Goal: Task Accomplishment & Management: Manage account settings

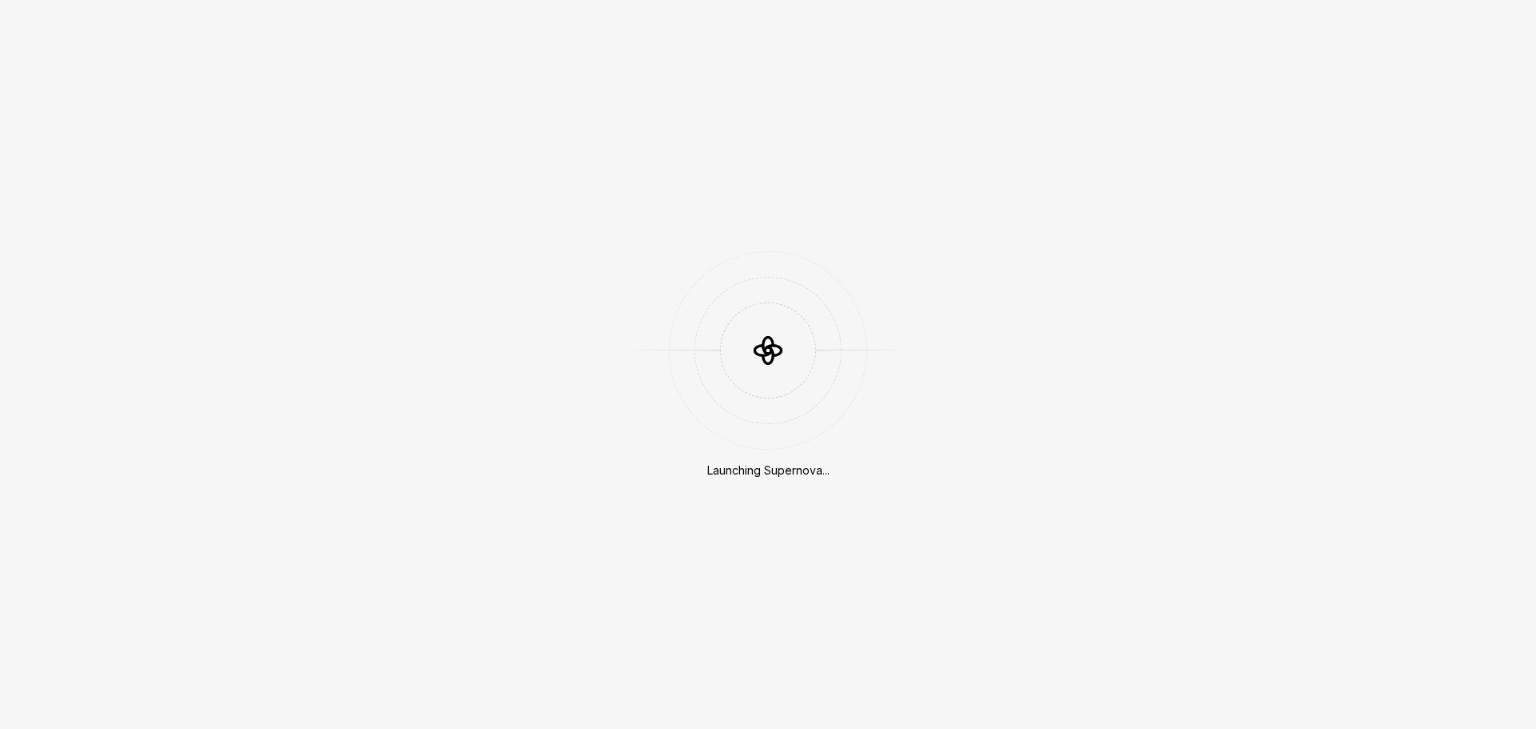
drag, startPoint x: 0, startPoint y: 0, endPoint x: 789, endPoint y: 203, distance: 814.4
click at [789, 203] on div "Launching Supernova..." at bounding box center [768, 364] width 1536 height 729
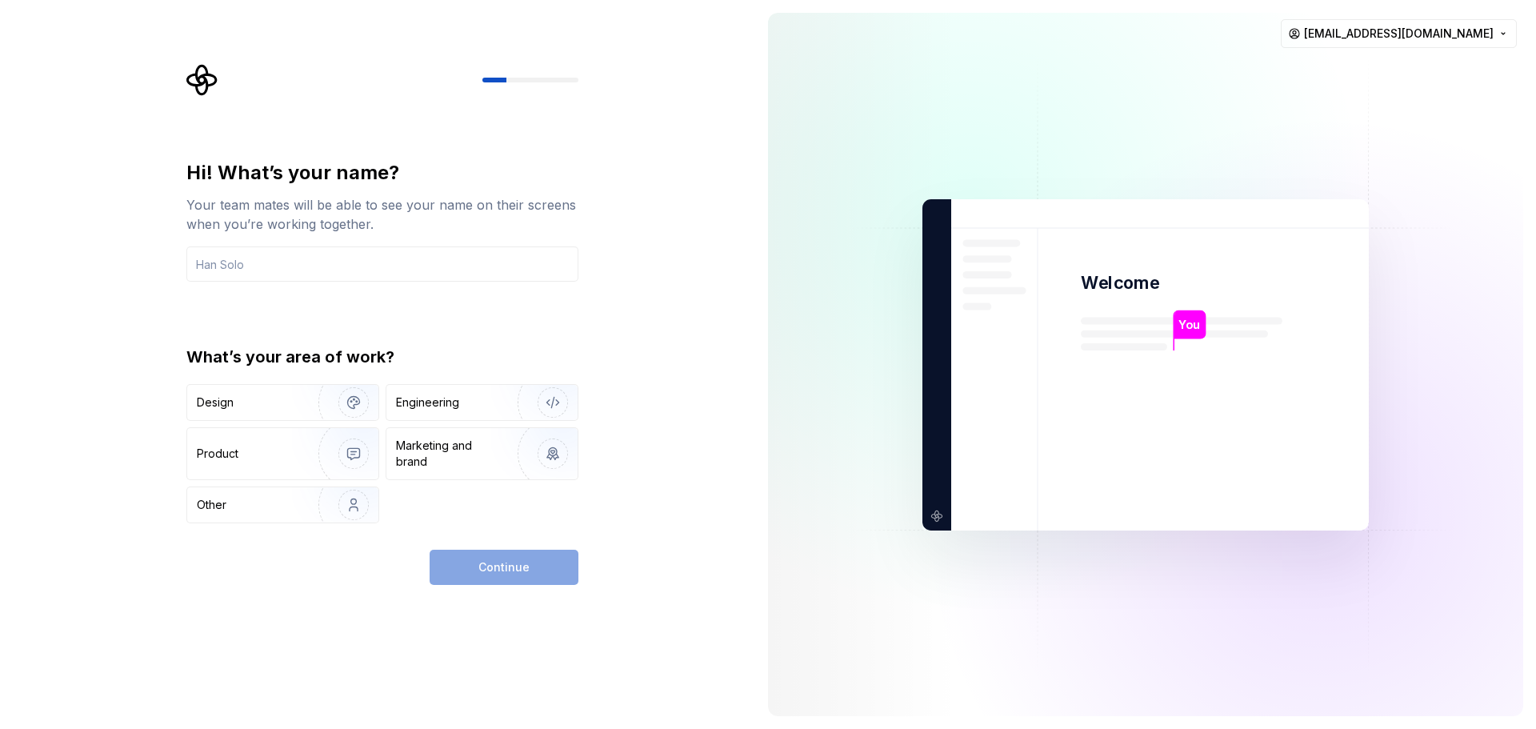
drag, startPoint x: 664, startPoint y: 338, endPoint x: 650, endPoint y: 346, distance: 15.8
click at [665, 338] on div "Hi! What’s your name? Your team mates will be able to see your name on their sc…" at bounding box center [377, 364] width 755 height 729
click at [298, 515] on img "button" at bounding box center [343, 504] width 102 height 107
click at [469, 556] on div "Continue" at bounding box center [504, 566] width 149 height 35
click at [330, 274] on input "text" at bounding box center [382, 263] width 392 height 35
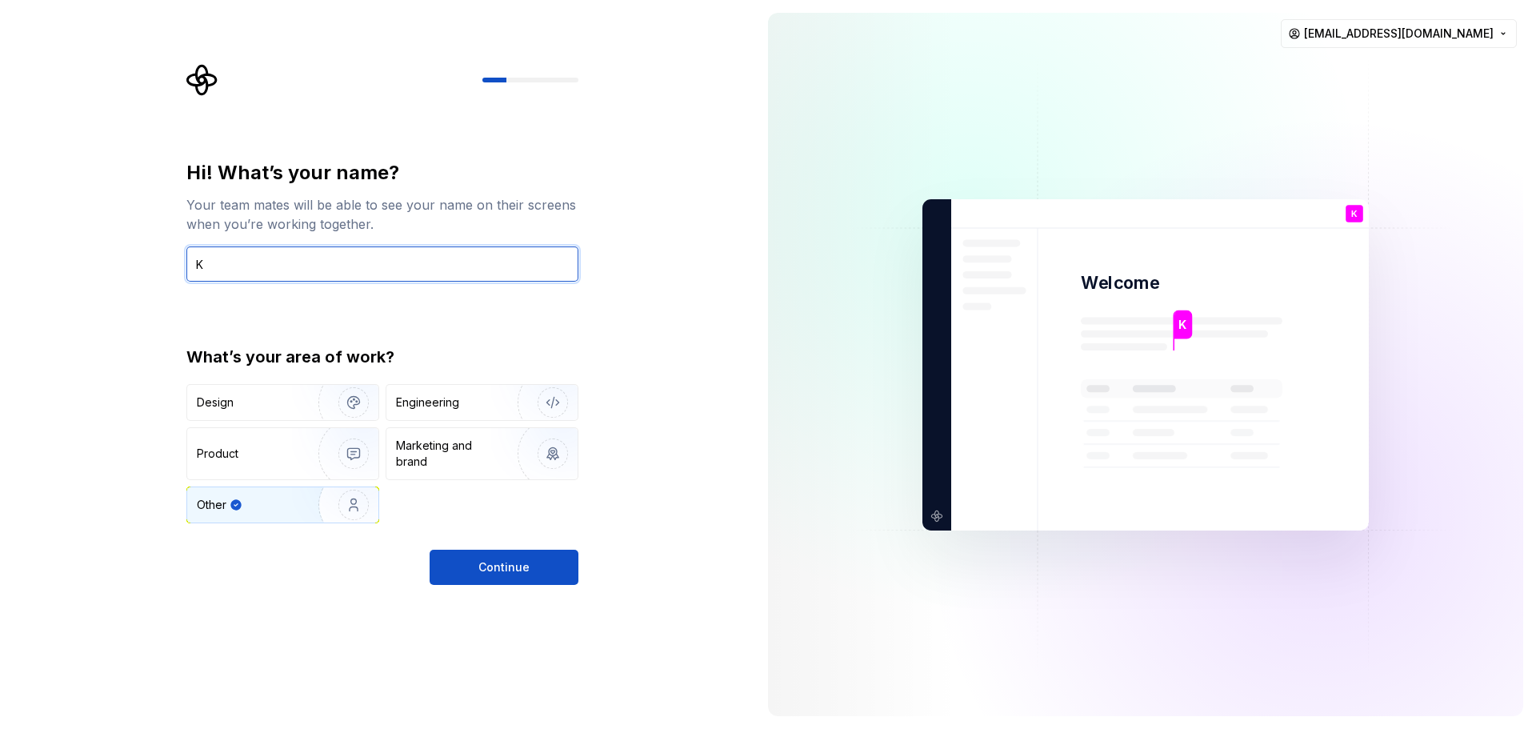
type input "K"
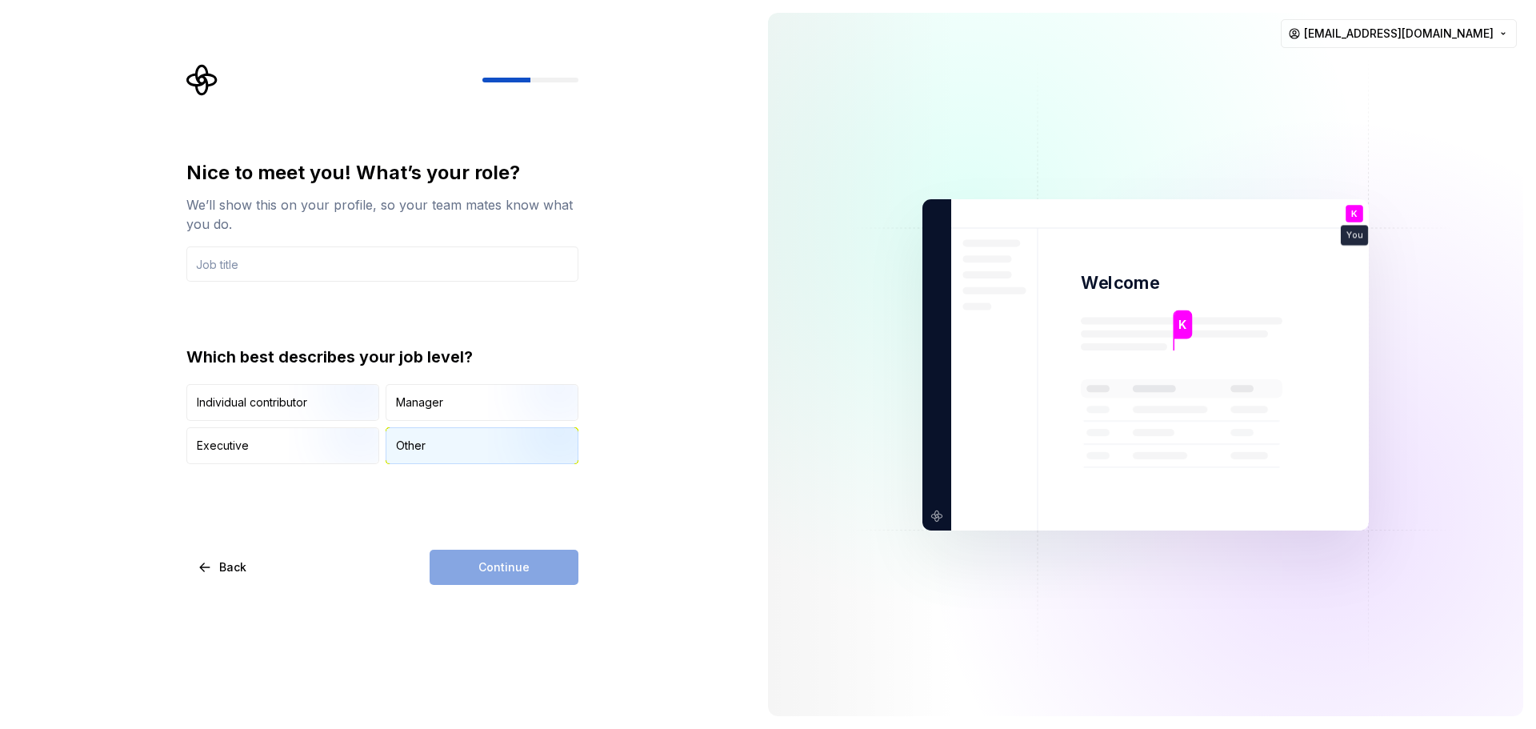
click at [449, 443] on div "Other" at bounding box center [481, 445] width 191 height 35
click at [533, 552] on div "Continue" at bounding box center [504, 566] width 149 height 35
click at [317, 254] on input "text" at bounding box center [382, 263] width 392 height 35
click at [444, 400] on div "Manager" at bounding box center [481, 402] width 191 height 35
drag, startPoint x: 274, startPoint y: 247, endPoint x: 270, endPoint y: 270, distance: 22.7
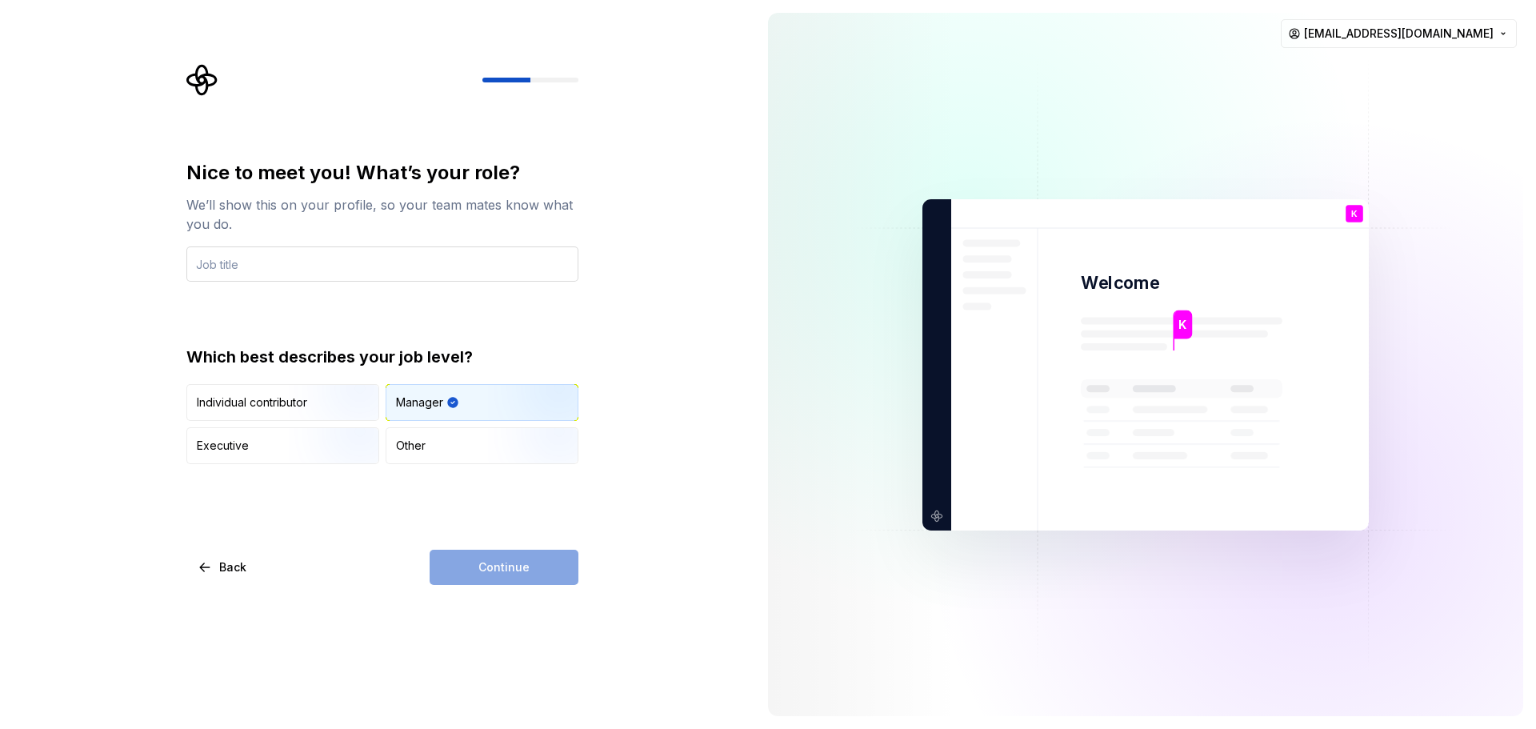
click at [274, 249] on input "text" at bounding box center [382, 263] width 392 height 35
click at [433, 462] on div "Other" at bounding box center [481, 445] width 191 height 35
click at [322, 265] on input "text" at bounding box center [382, 263] width 392 height 35
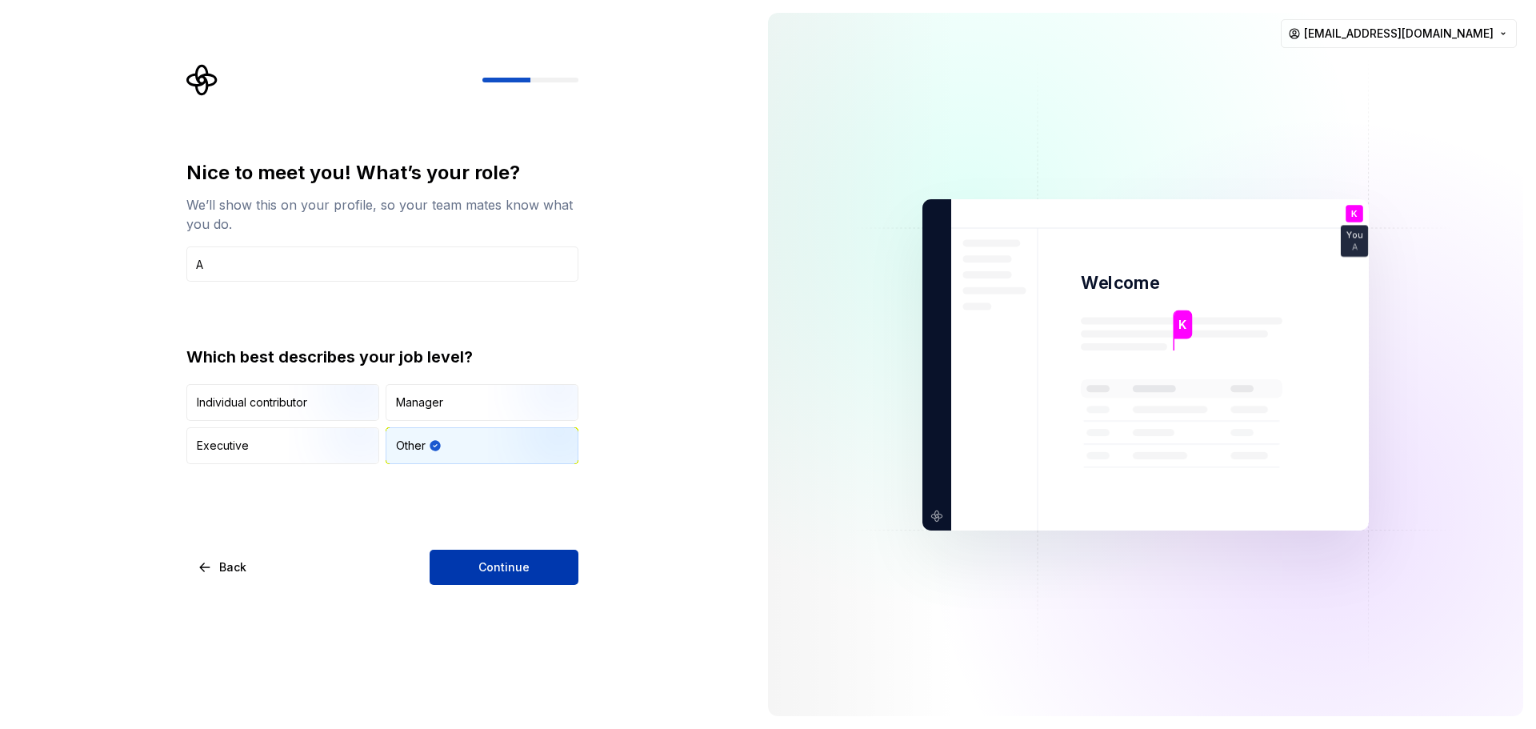
click at [527, 562] on span "Continue" at bounding box center [503, 567] width 51 height 16
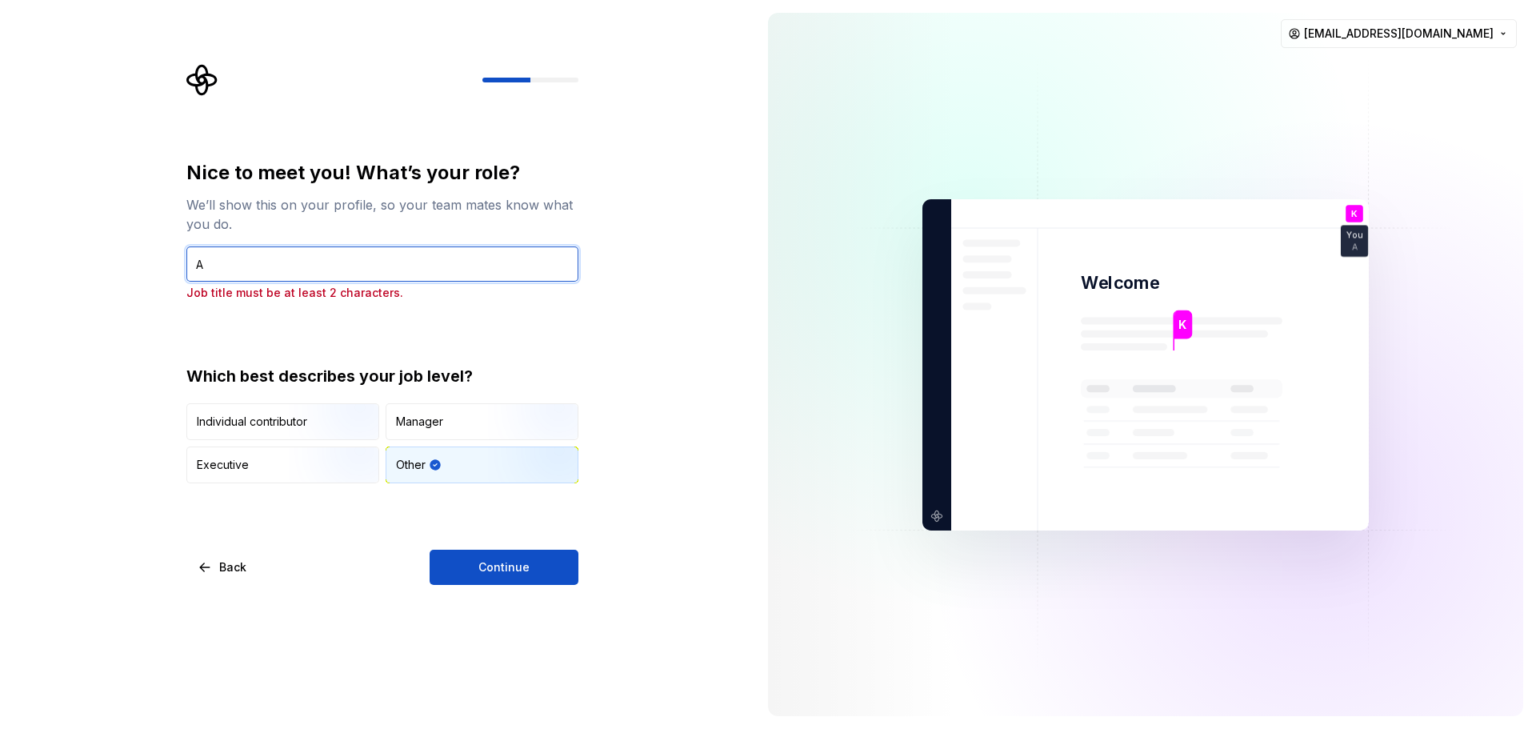
click at [270, 265] on input "A" at bounding box center [382, 263] width 392 height 35
type input "A<"
click at [484, 573] on span "Continue" at bounding box center [503, 567] width 51 height 16
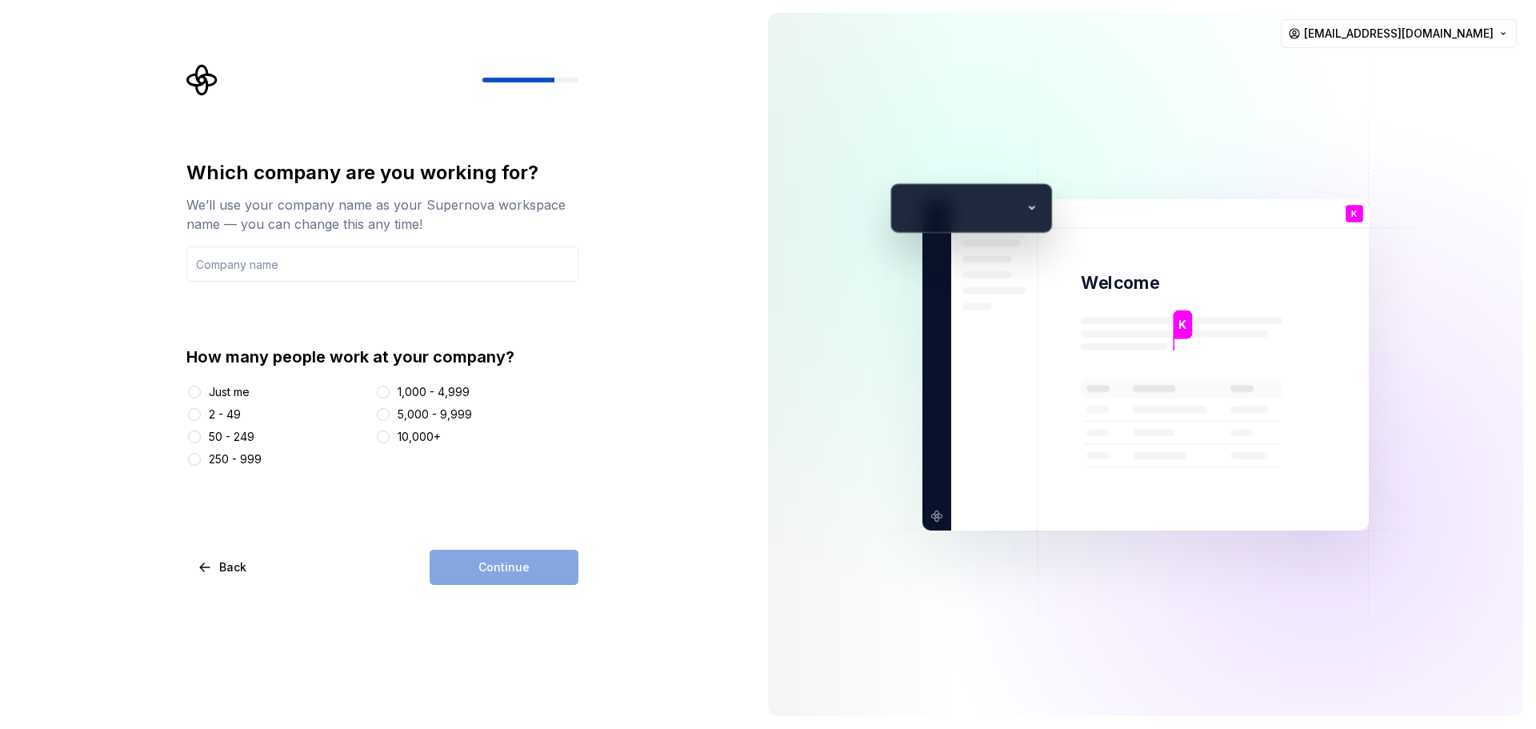
click at [242, 396] on div "Just me" at bounding box center [229, 392] width 41 height 16
click at [201, 396] on button "Just me" at bounding box center [194, 392] width 13 height 13
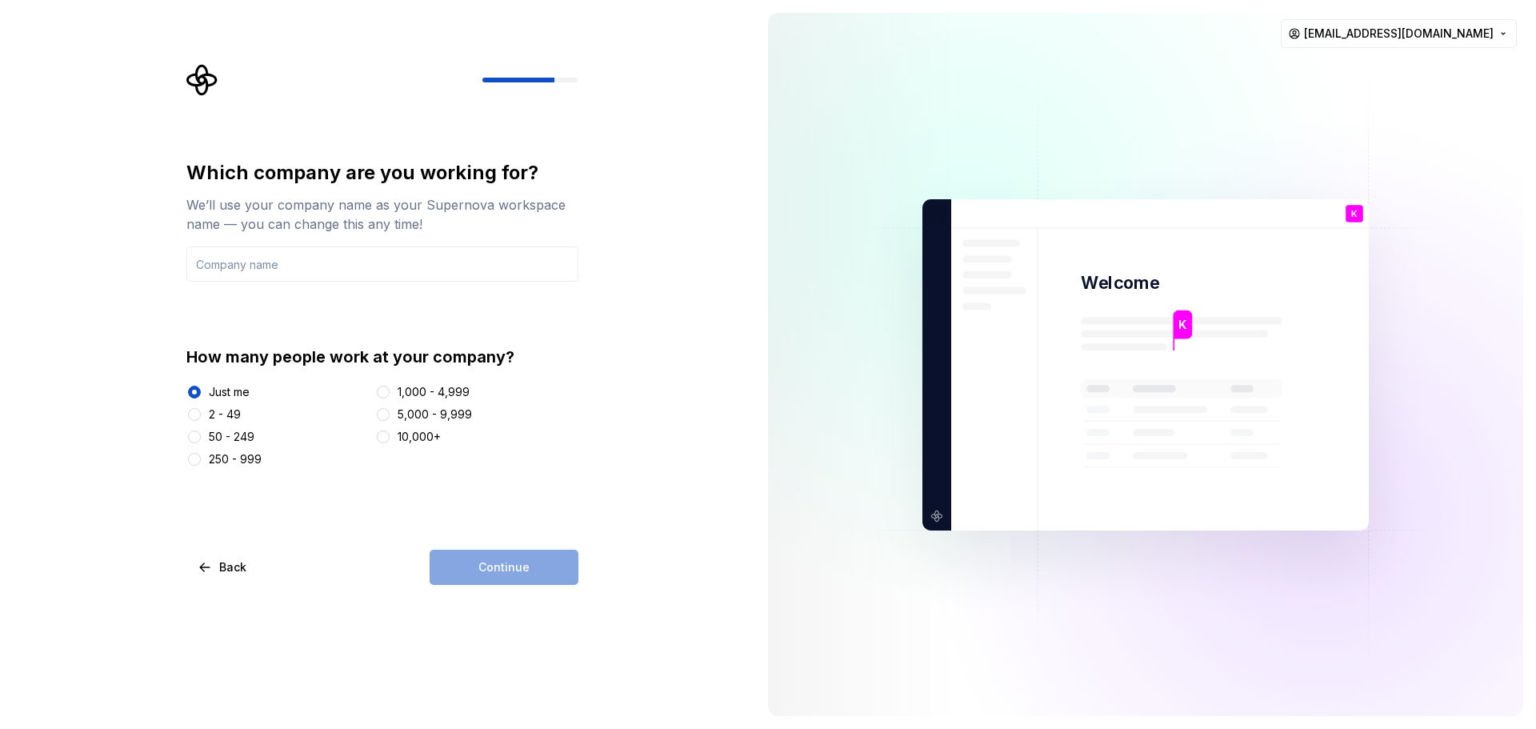
click at [471, 526] on div "Which company are you working for? We’ll use your company name as your Supernov…" at bounding box center [382, 372] width 392 height 425
click at [294, 238] on div "Which company are you working for? We’ll use your company name as your Supernov…" at bounding box center [382, 221] width 392 height 122
click at [314, 274] on input "text" at bounding box center [382, 263] width 392 height 35
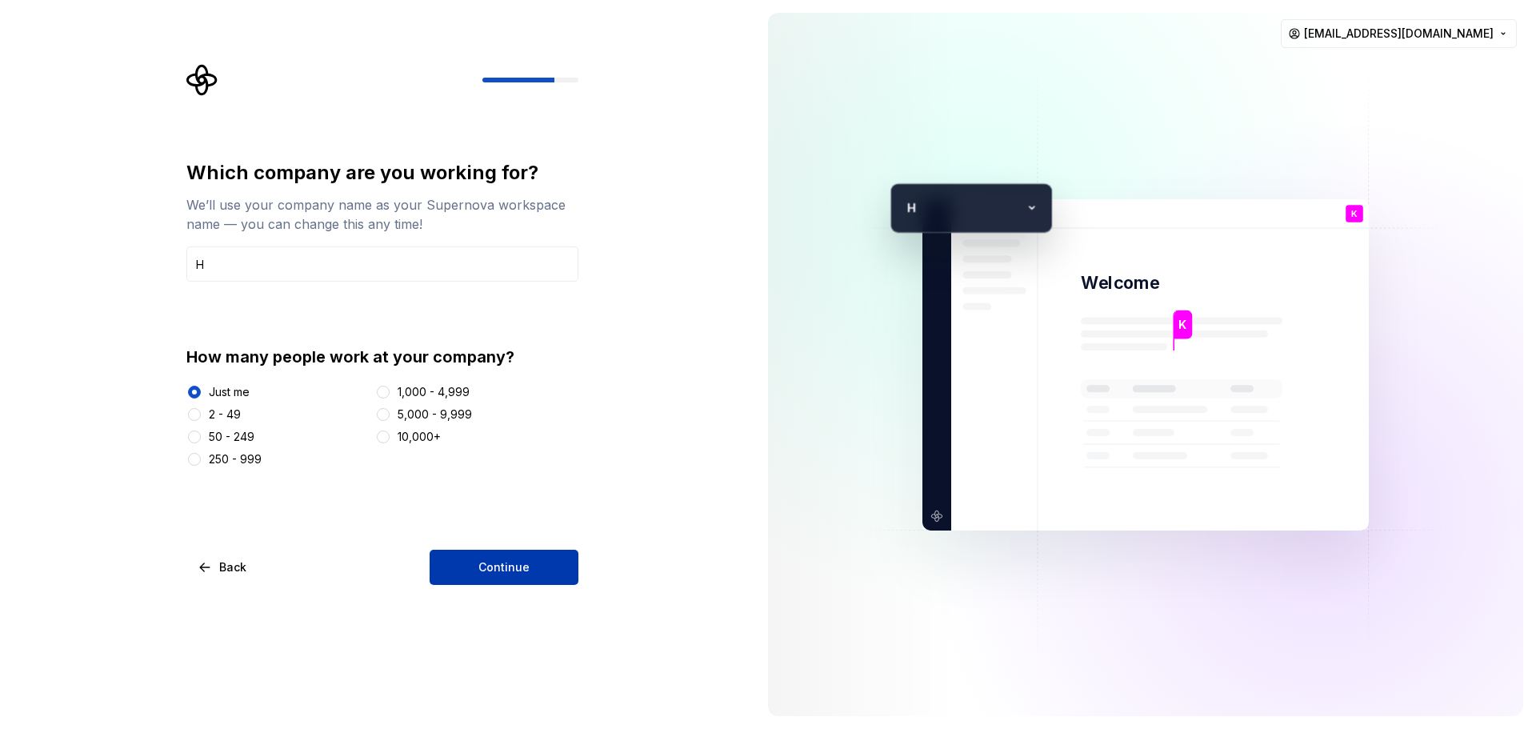
click at [477, 551] on button "Continue" at bounding box center [504, 566] width 149 height 35
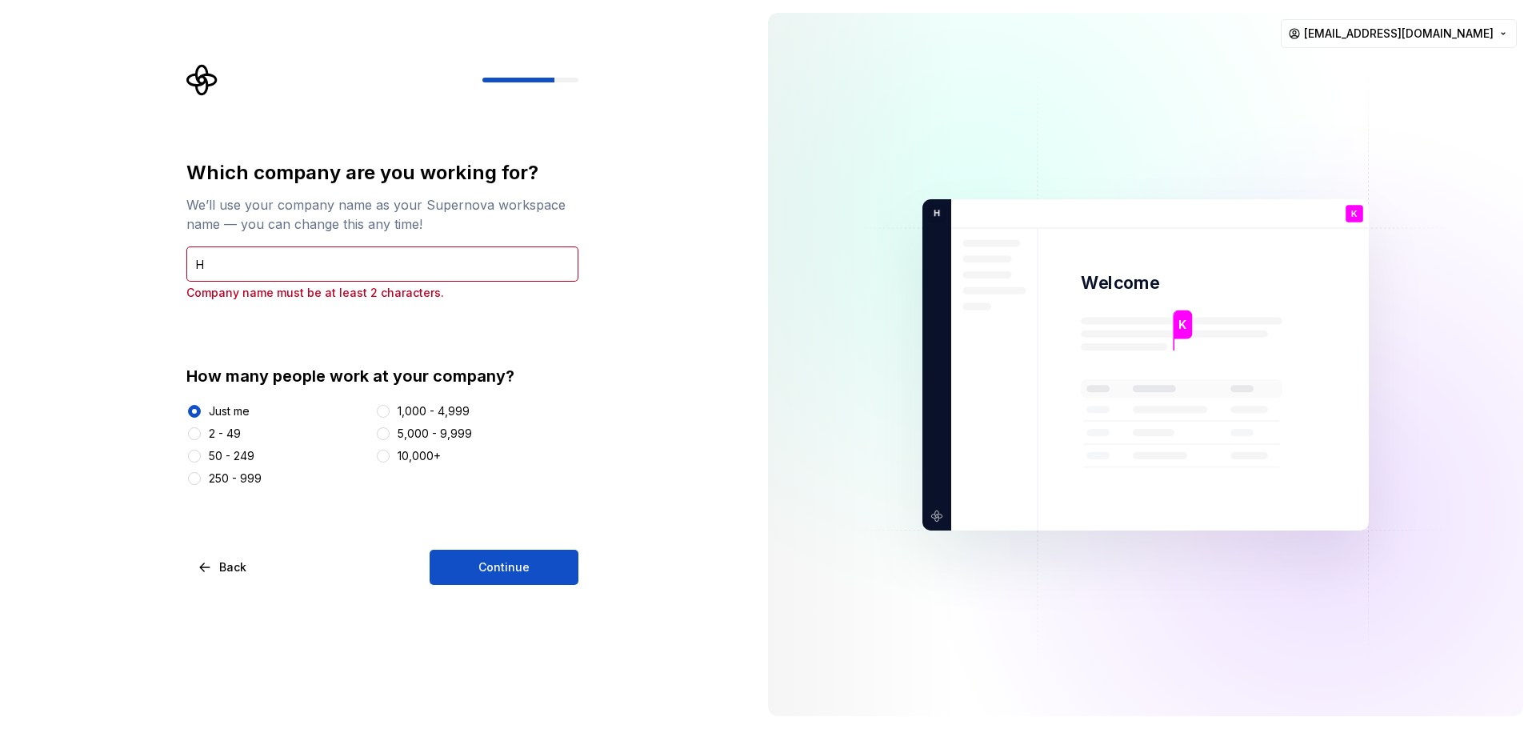
click at [326, 278] on div "H Company name must be at least 2 characters." at bounding box center [382, 273] width 392 height 54
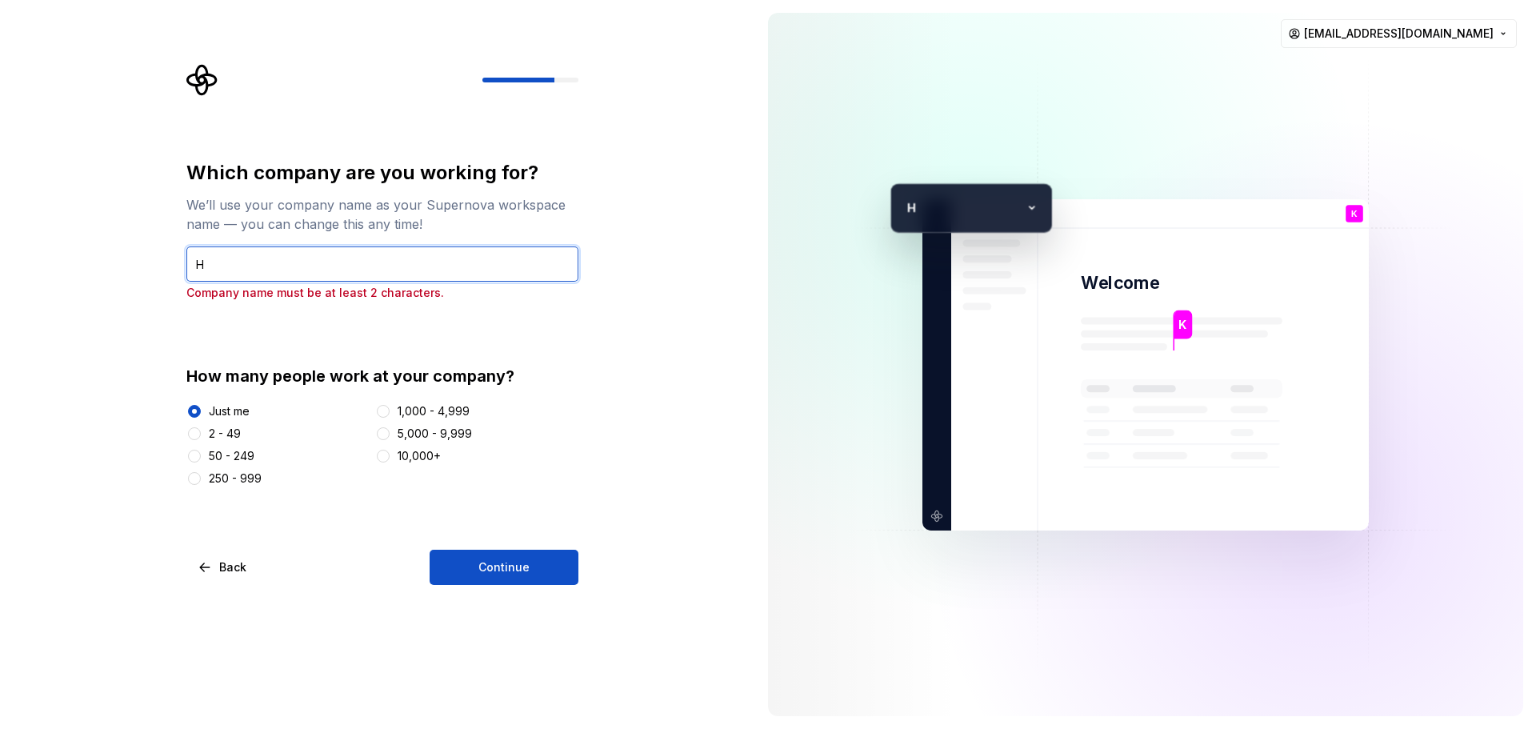
click at [325, 272] on input "H" at bounding box center [382, 263] width 392 height 35
type input "HT"
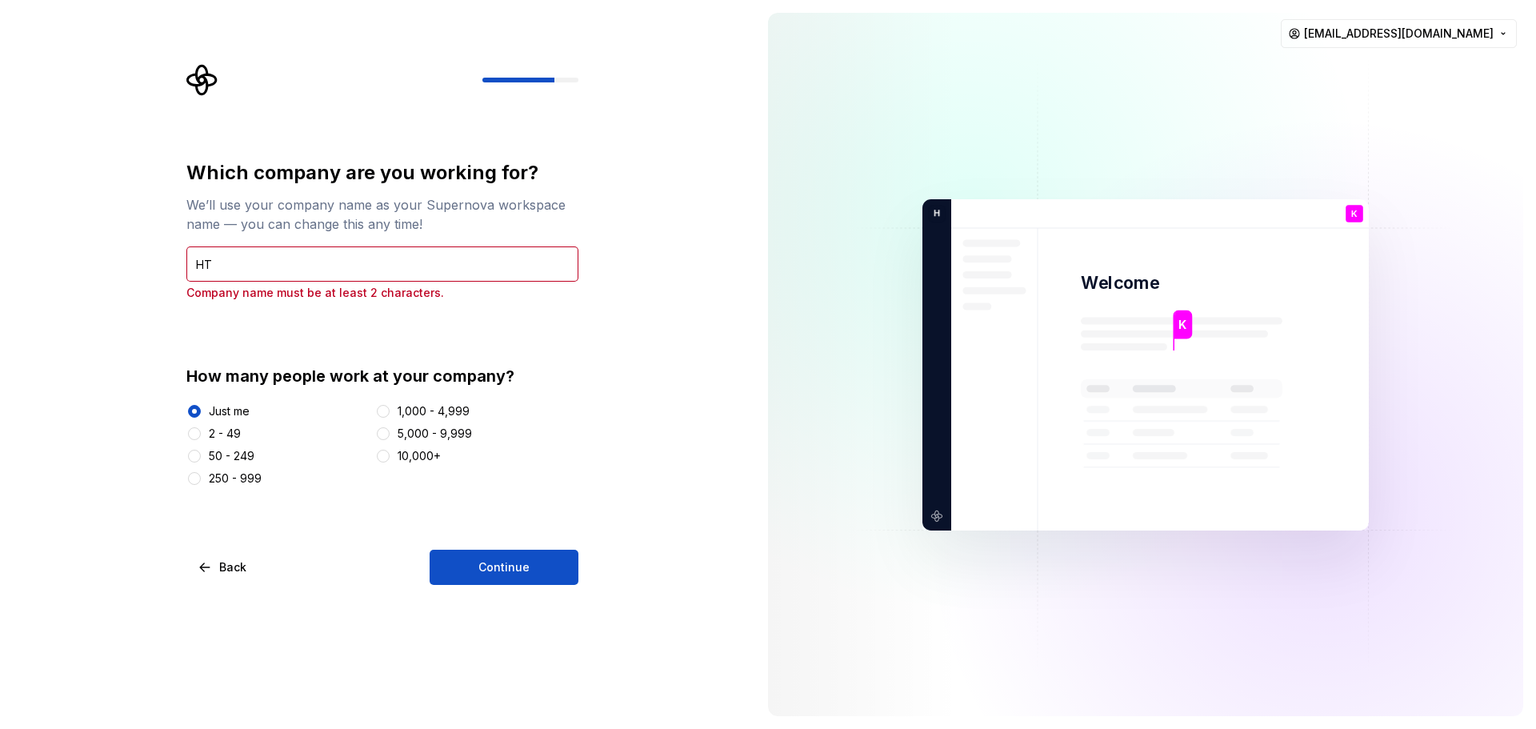
click at [509, 549] on div "Which company are you working for? We’ll use your company name as your Supernov…" at bounding box center [382, 372] width 392 height 425
click at [515, 551] on button "Continue" at bounding box center [504, 566] width 149 height 35
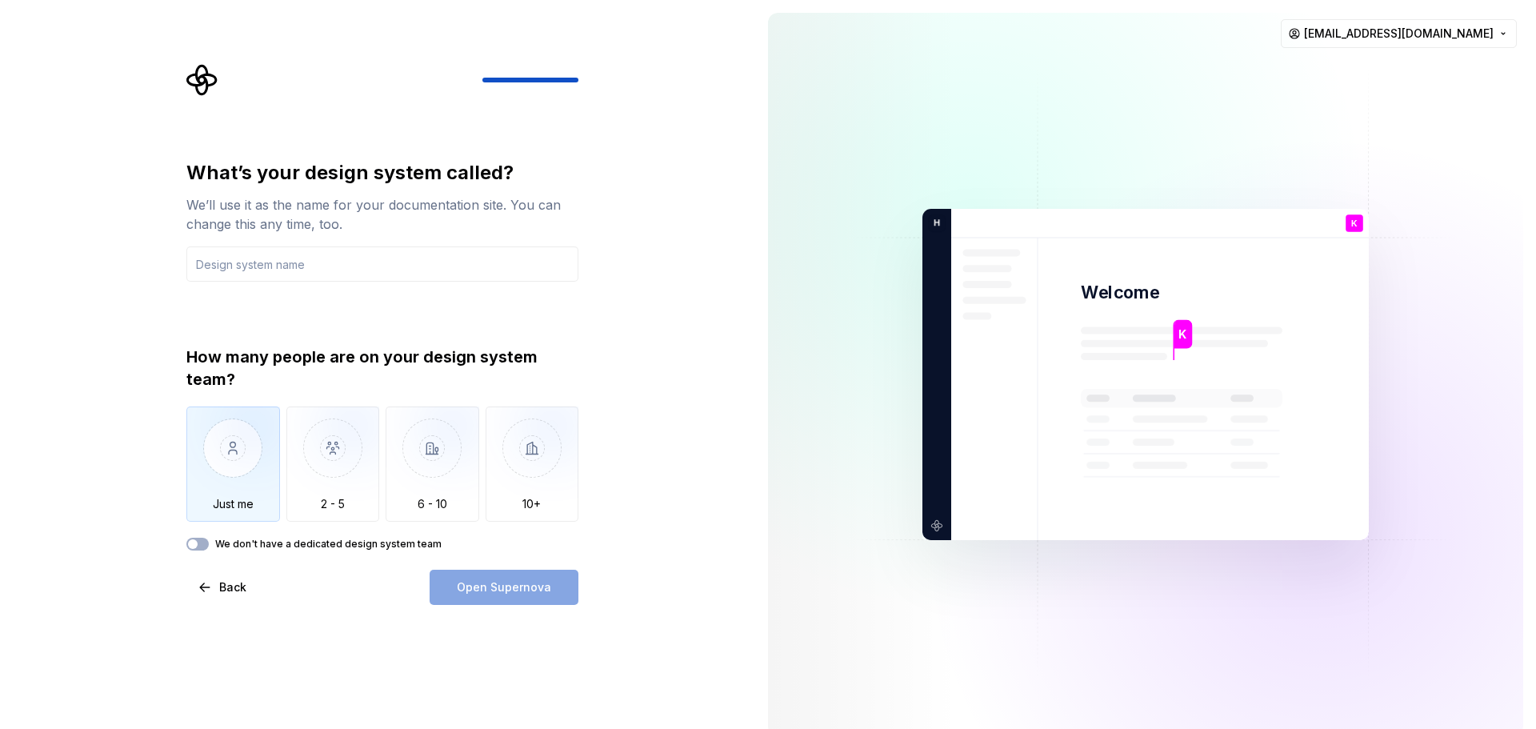
click at [237, 480] on img "button" at bounding box center [233, 459] width 94 height 107
click at [333, 266] on input "text" at bounding box center [382, 263] width 392 height 35
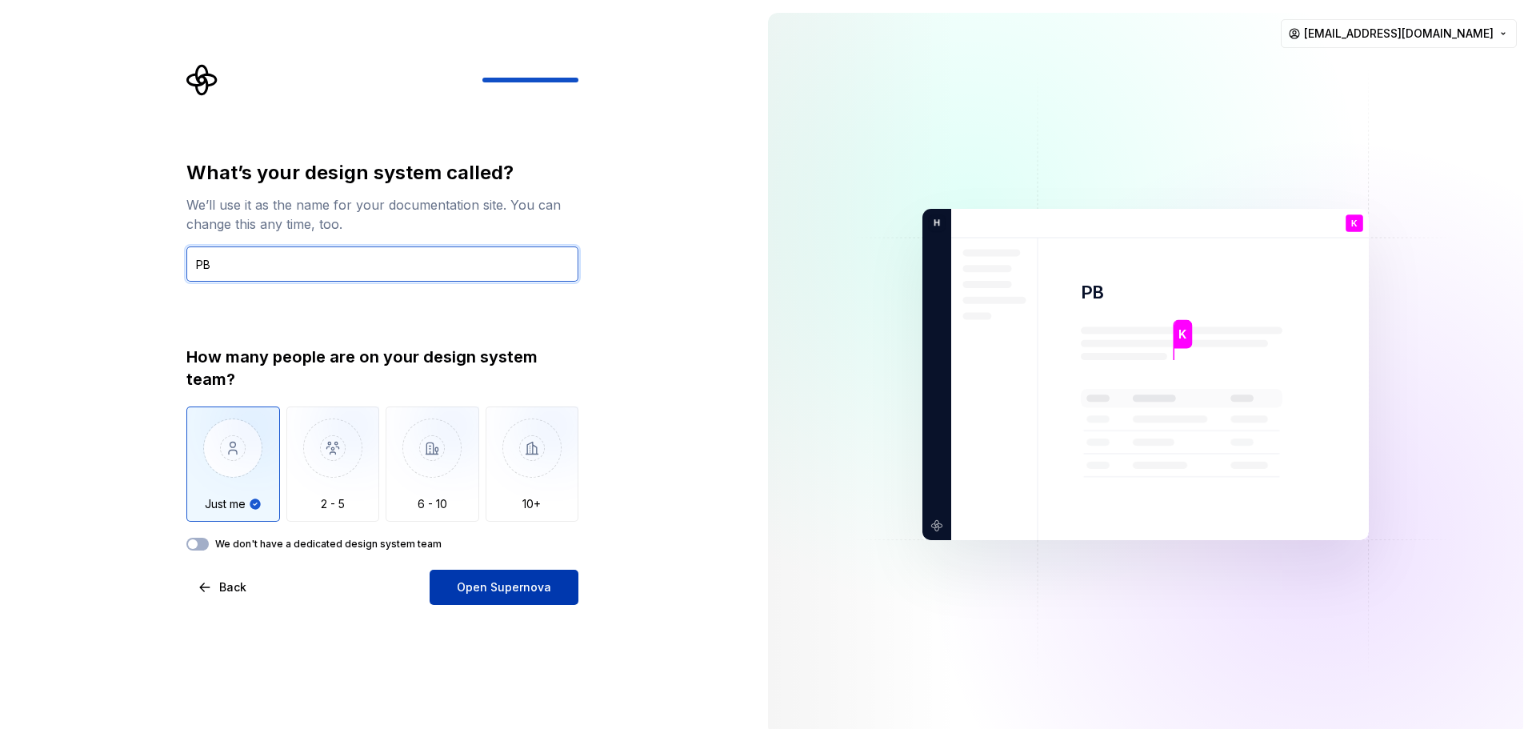
type input "PB"
click at [524, 577] on button "Open Supernova" at bounding box center [504, 586] width 149 height 35
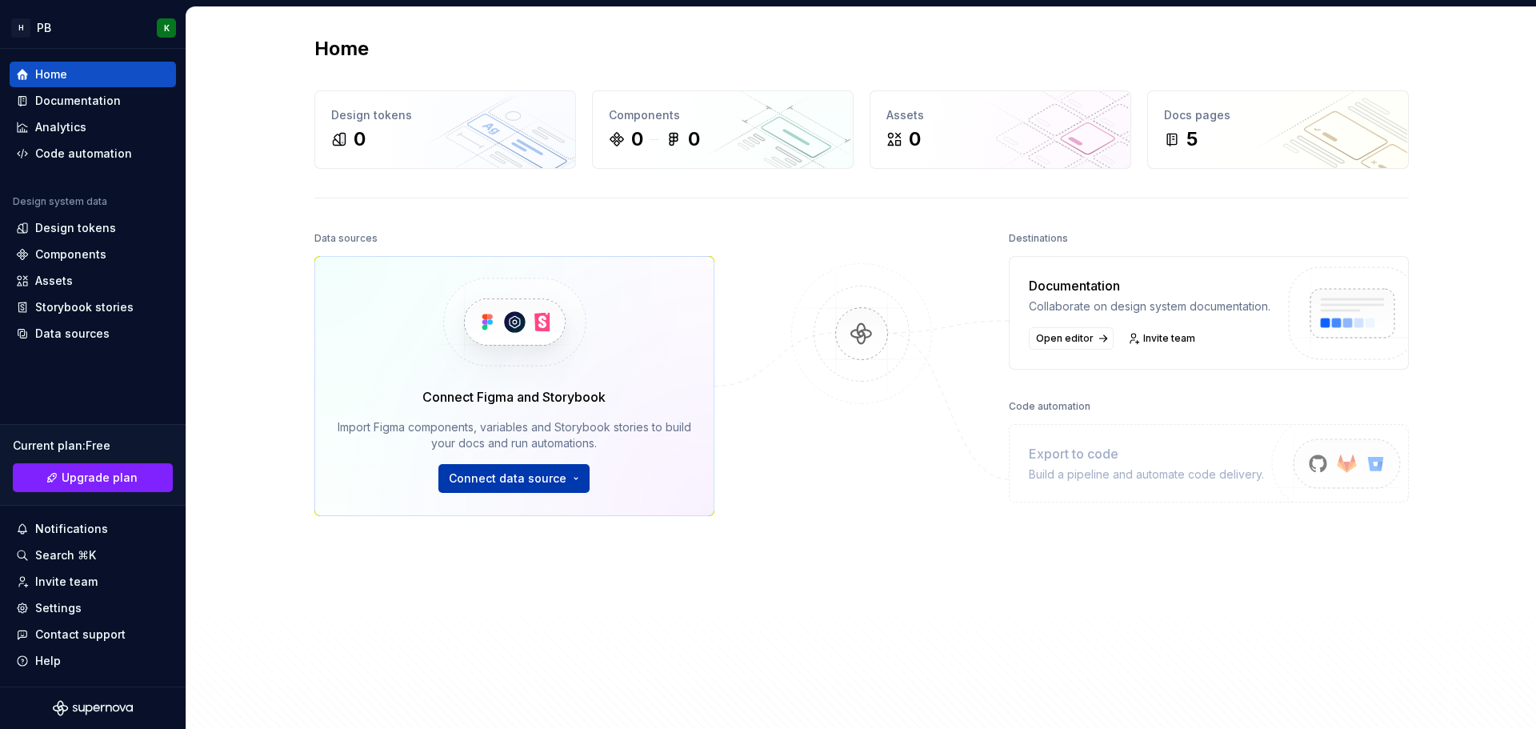
click at [559, 478] on html "H PB K Home Documentation Analytics Code automation Design system data Design t…" at bounding box center [768, 364] width 1536 height 729
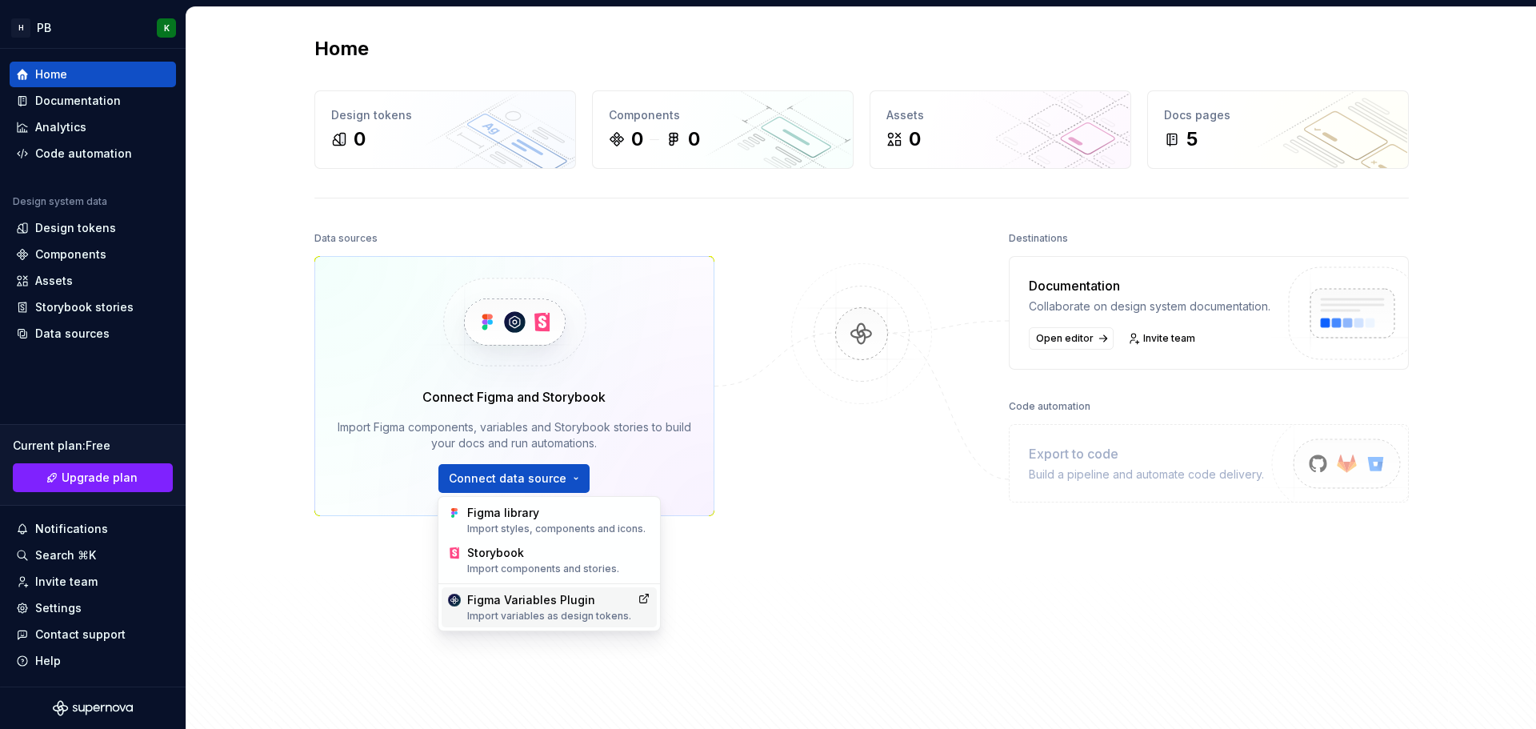
click at [548, 614] on div "Import variables as design tokens." at bounding box center [549, 615] width 164 height 13
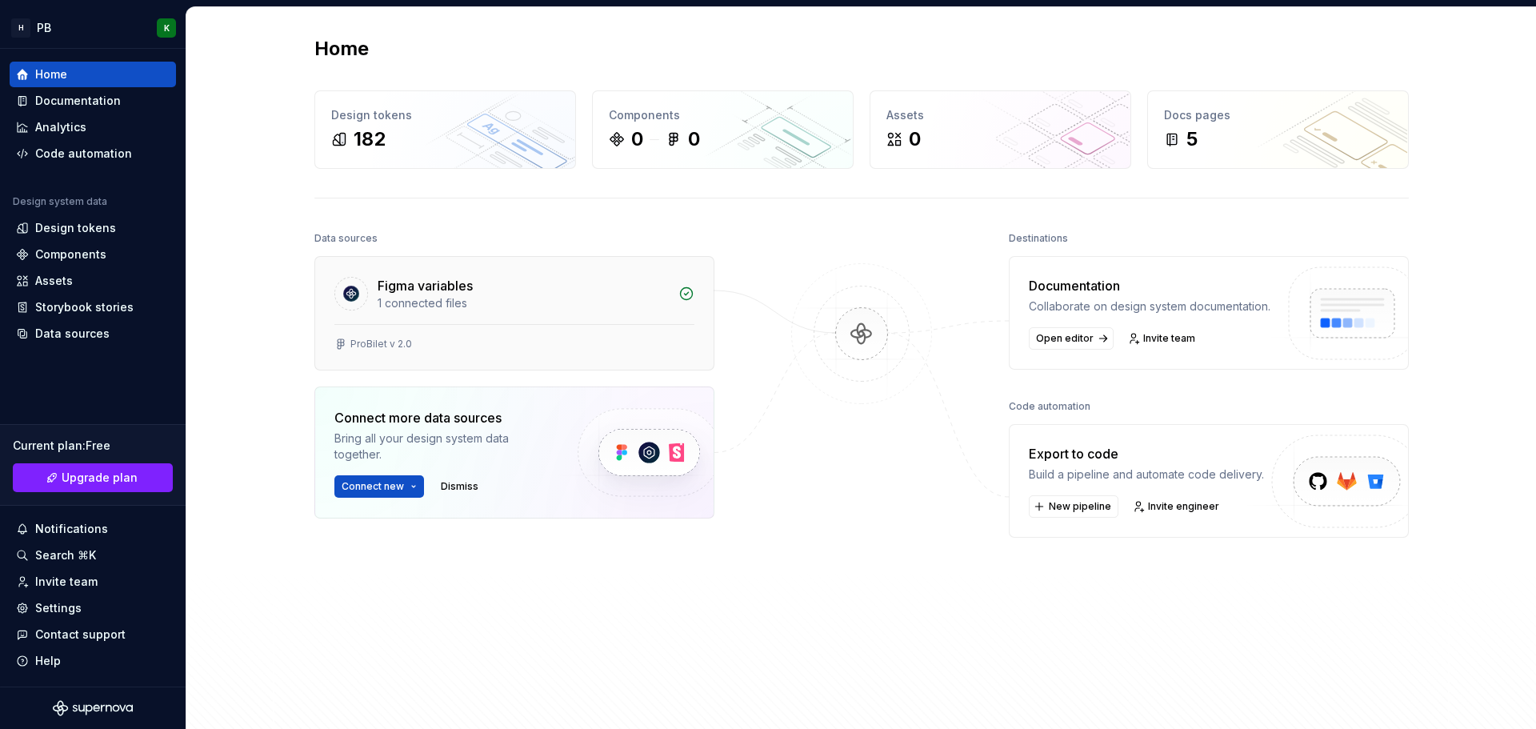
click at [482, 286] on div "Figma variables" at bounding box center [523, 285] width 291 height 19
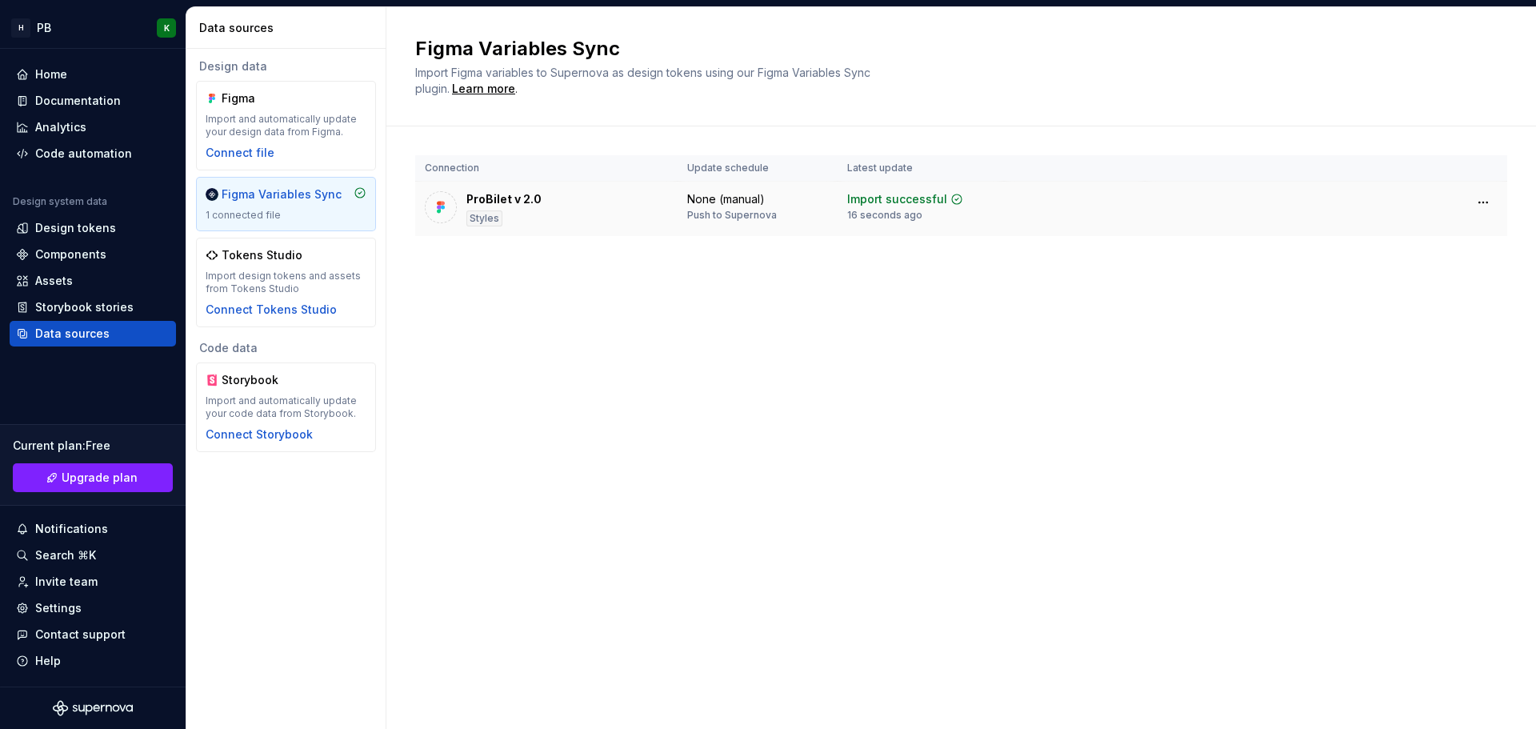
click at [524, 198] on div "ProBilet v 2.0" at bounding box center [503, 199] width 75 height 16
click at [449, 206] on div at bounding box center [441, 207] width 32 height 32
click at [513, 196] on div "ProBilet v 2.0" at bounding box center [503, 199] width 75 height 16
click at [806, 196] on div "None (manual) Push to Supernova" at bounding box center [757, 206] width 141 height 30
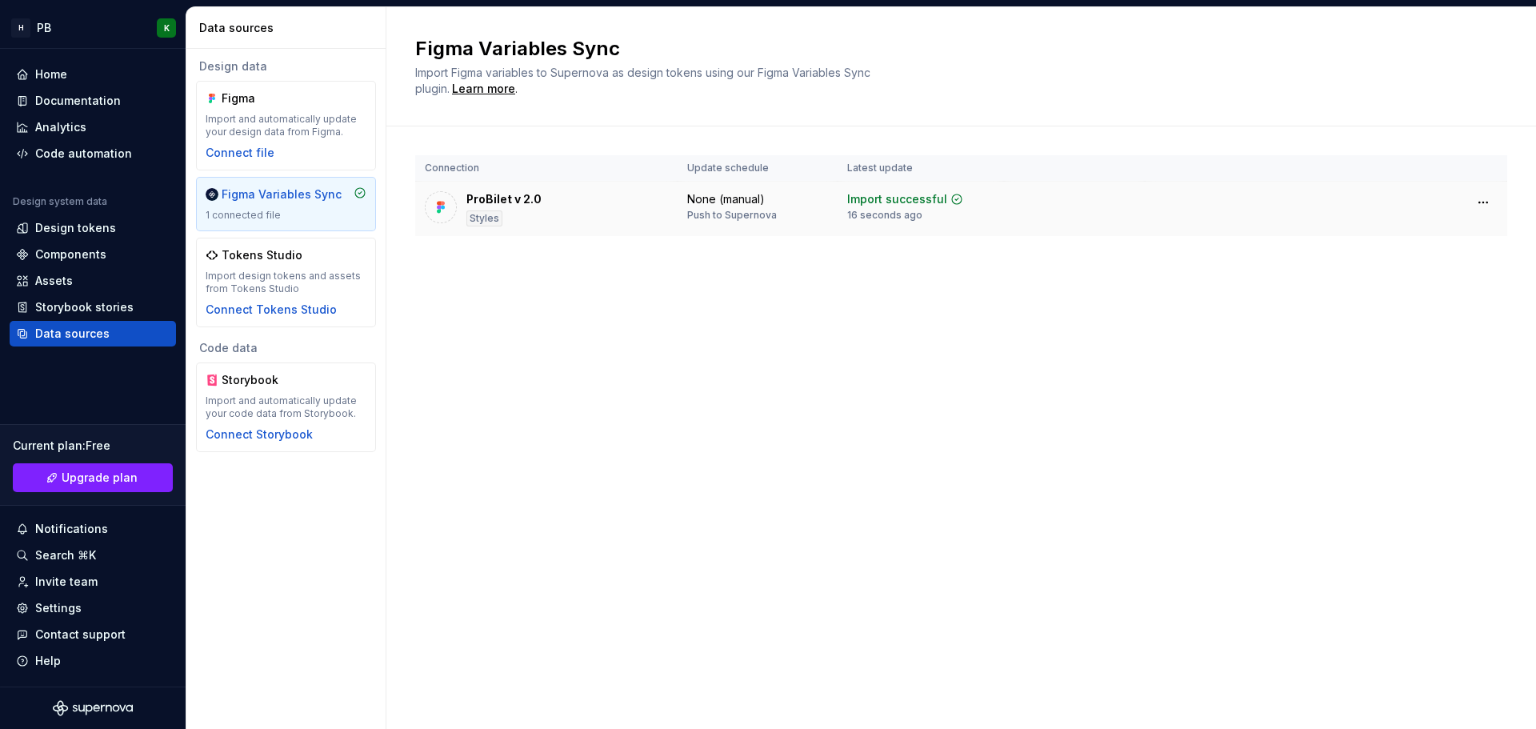
click at [881, 194] on div "Import successful" at bounding box center [897, 199] width 100 height 16
click at [713, 206] on div "None (manual)" at bounding box center [726, 199] width 78 height 16
click at [714, 187] on td "None (manual) Push to Supernova" at bounding box center [757, 209] width 160 height 55
click at [570, 90] on div "Import Figma variables to Supernova as design tokens using our Figma Variables …" at bounding box center [655, 81] width 480 height 32
drag, startPoint x: 686, startPoint y: 70, endPoint x: 714, endPoint y: 68, distance: 28.0
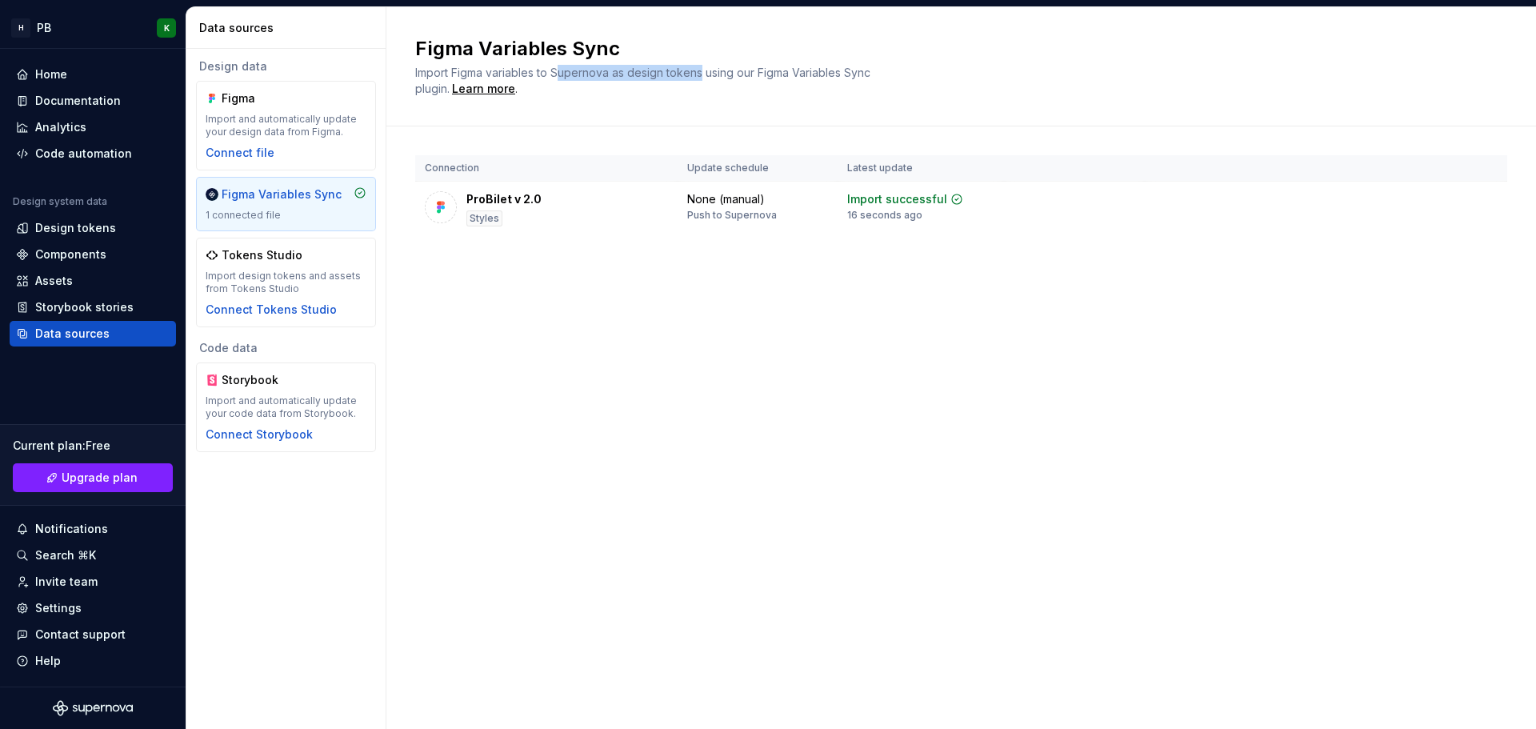
click at [713, 68] on span "Import Figma variables to Supernova as design tokens using our Figma Variables …" at bounding box center [644, 81] width 458 height 30
click at [714, 68] on span "Import Figma variables to Supernova as design tokens using our Figma Variables …" at bounding box center [644, 81] width 458 height 30
click at [298, 107] on div "Figma Import and automatically update your design data from Figma. Connect file" at bounding box center [286, 125] width 161 height 70
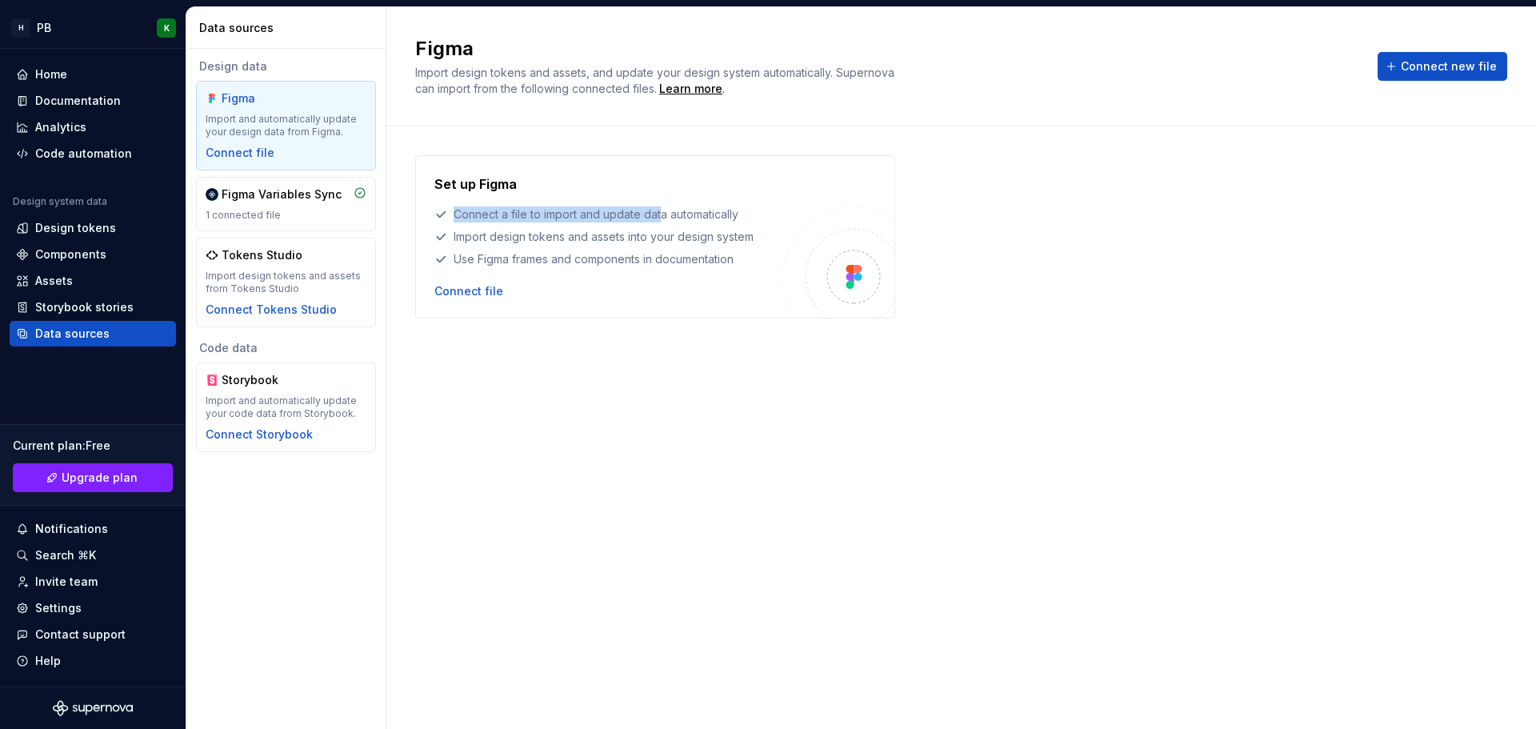
drag, startPoint x: 457, startPoint y: 215, endPoint x: 660, endPoint y: 208, distance: 202.5
click at [660, 208] on div "Connect a file to import and update data automatically" at bounding box center [608, 214] width 349 height 16
click at [666, 208] on div "Connect a file to import and update data automatically" at bounding box center [608, 214] width 349 height 16
click at [306, 200] on div "Figma Variables Sync" at bounding box center [282, 194] width 120 height 16
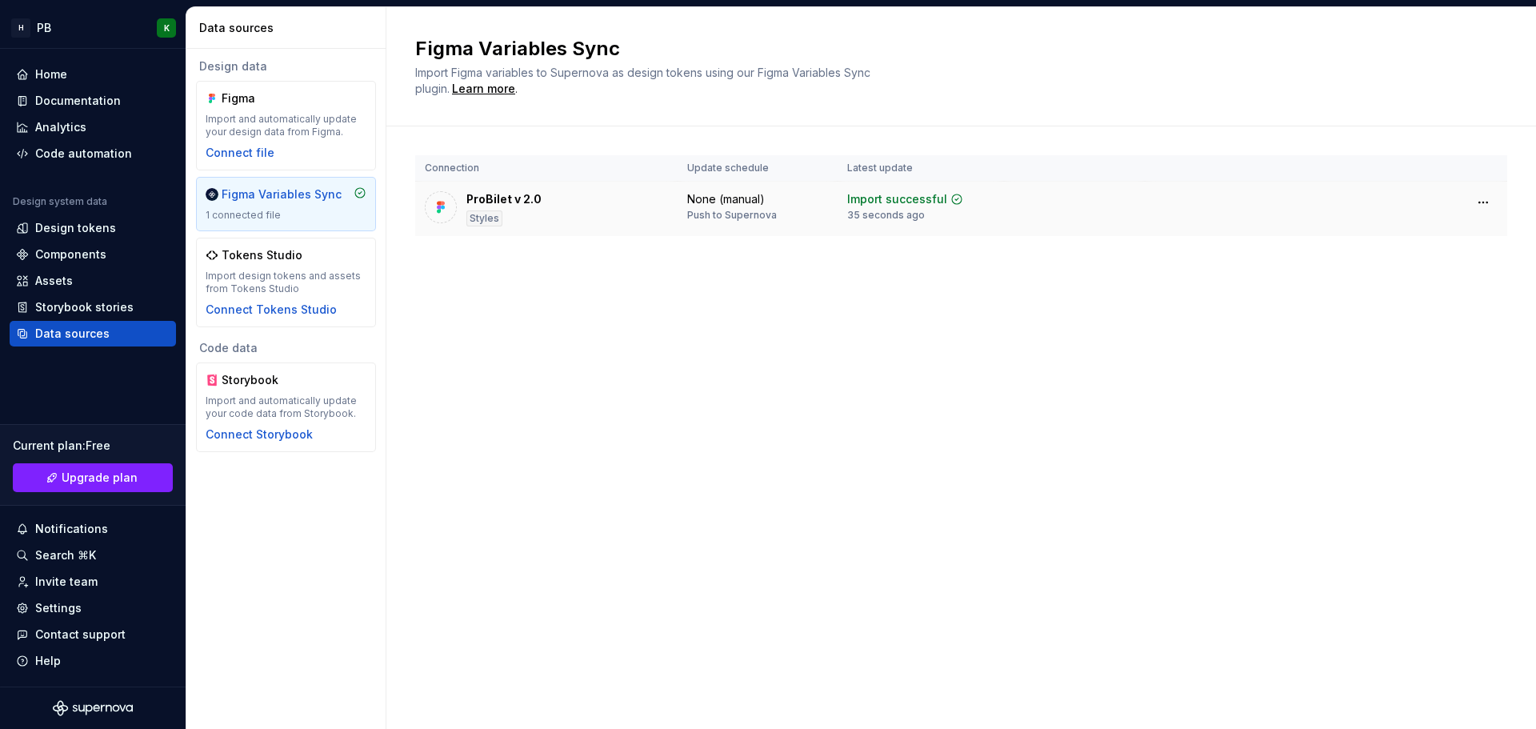
click at [505, 212] on div "ProBilet v 2.0 Styles" at bounding box center [503, 208] width 75 height 35
click at [443, 208] on img at bounding box center [441, 207] width 16 height 16
click at [1480, 198] on html "H PB K Home Documentation Analytics Code automation Design system data Design t…" at bounding box center [768, 364] width 1536 height 729
click at [717, 255] on html "H PB K Home Documentation Analytics Code automation Design system data Design t…" at bounding box center [768, 364] width 1536 height 729
click at [910, 202] on div "Import successful" at bounding box center [897, 199] width 100 height 16
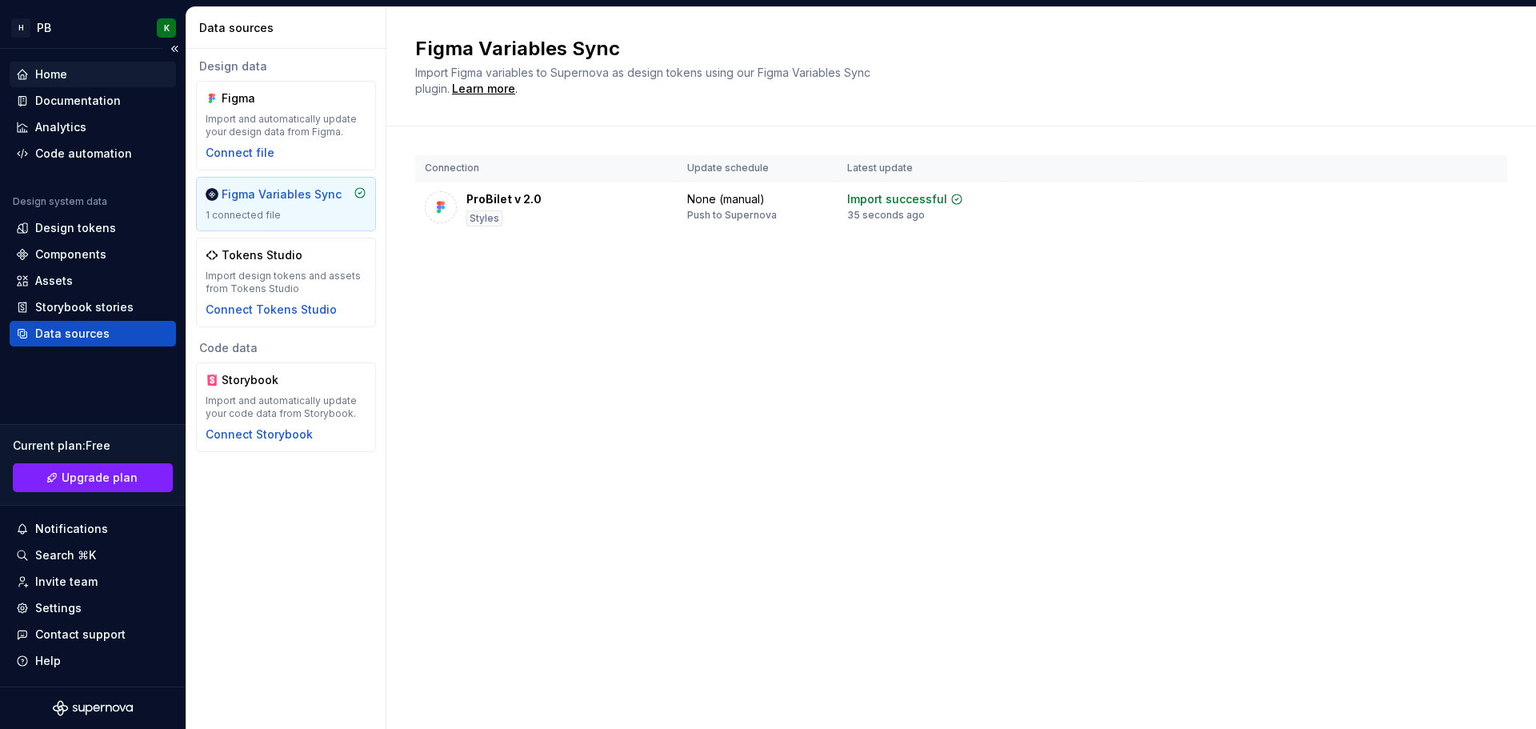
click at [54, 79] on div "Home" at bounding box center [51, 74] width 32 height 16
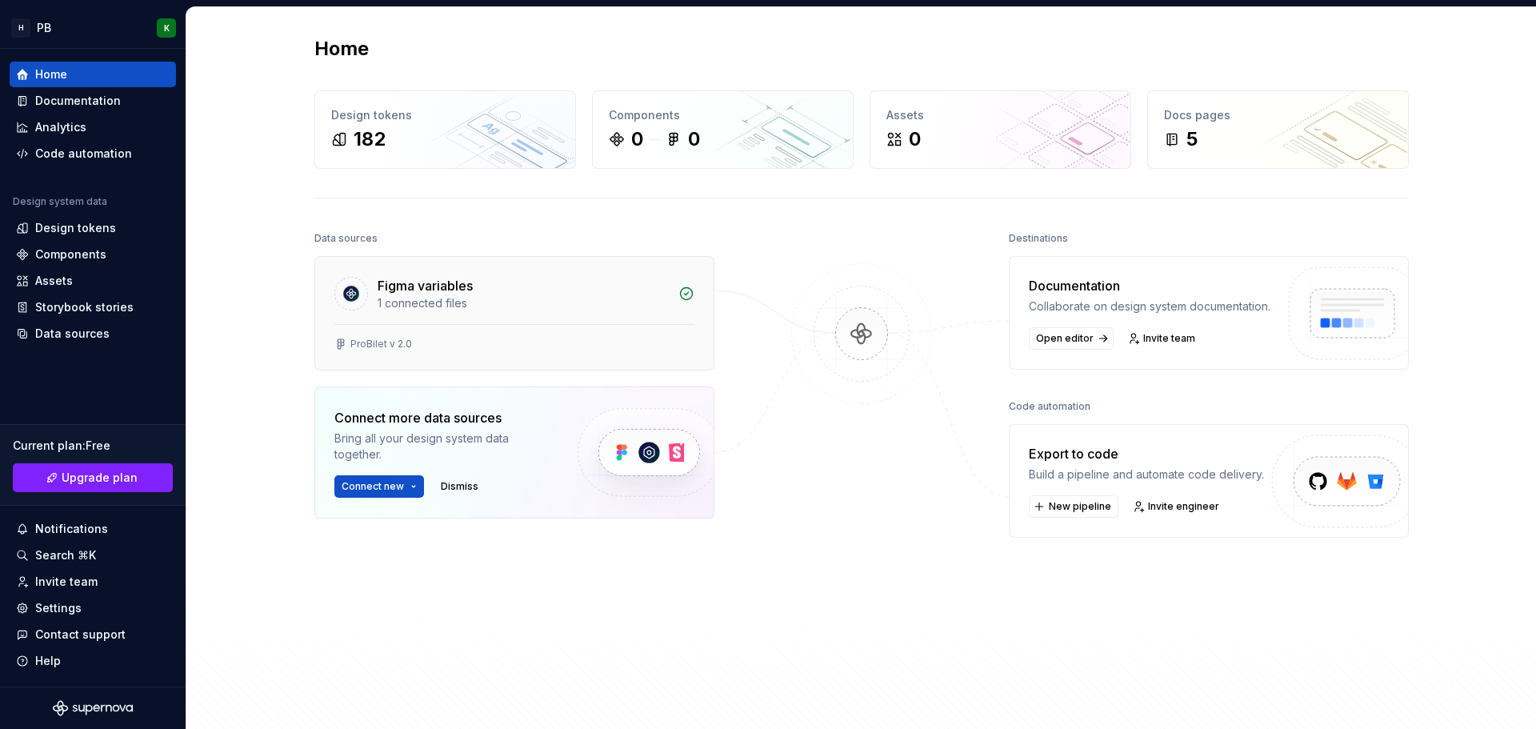
click at [465, 314] on div "Figma variables 1 connected files" at bounding box center [514, 290] width 398 height 67
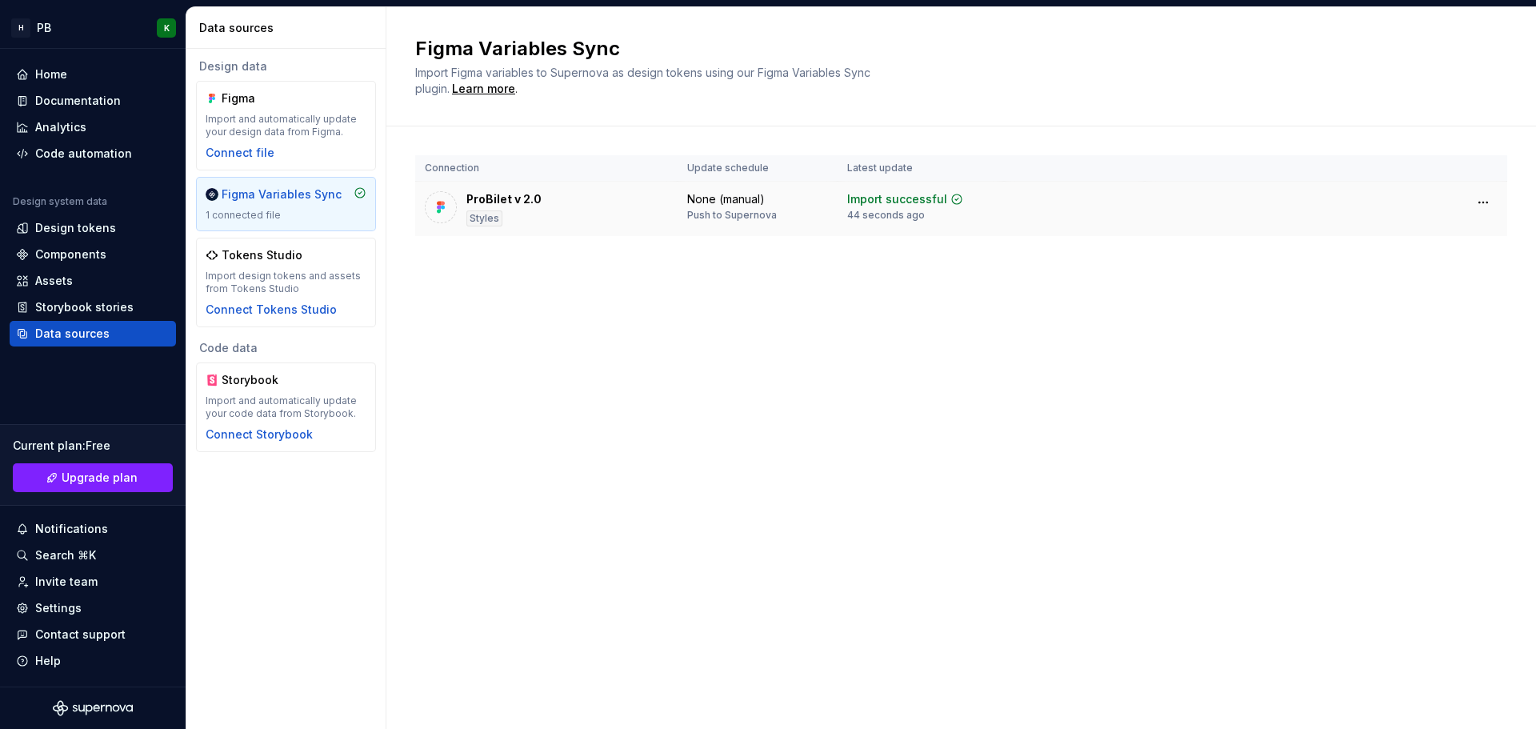
click at [505, 200] on div "ProBilet v 2.0" at bounding box center [503, 199] width 75 height 16
click at [538, 72] on span "Import Figma variables to Supernova as design tokens using our Figma Variables …" at bounding box center [644, 81] width 458 height 30
click at [436, 167] on th "Connection" at bounding box center [546, 168] width 262 height 26
click at [435, 198] on div at bounding box center [441, 207] width 32 height 32
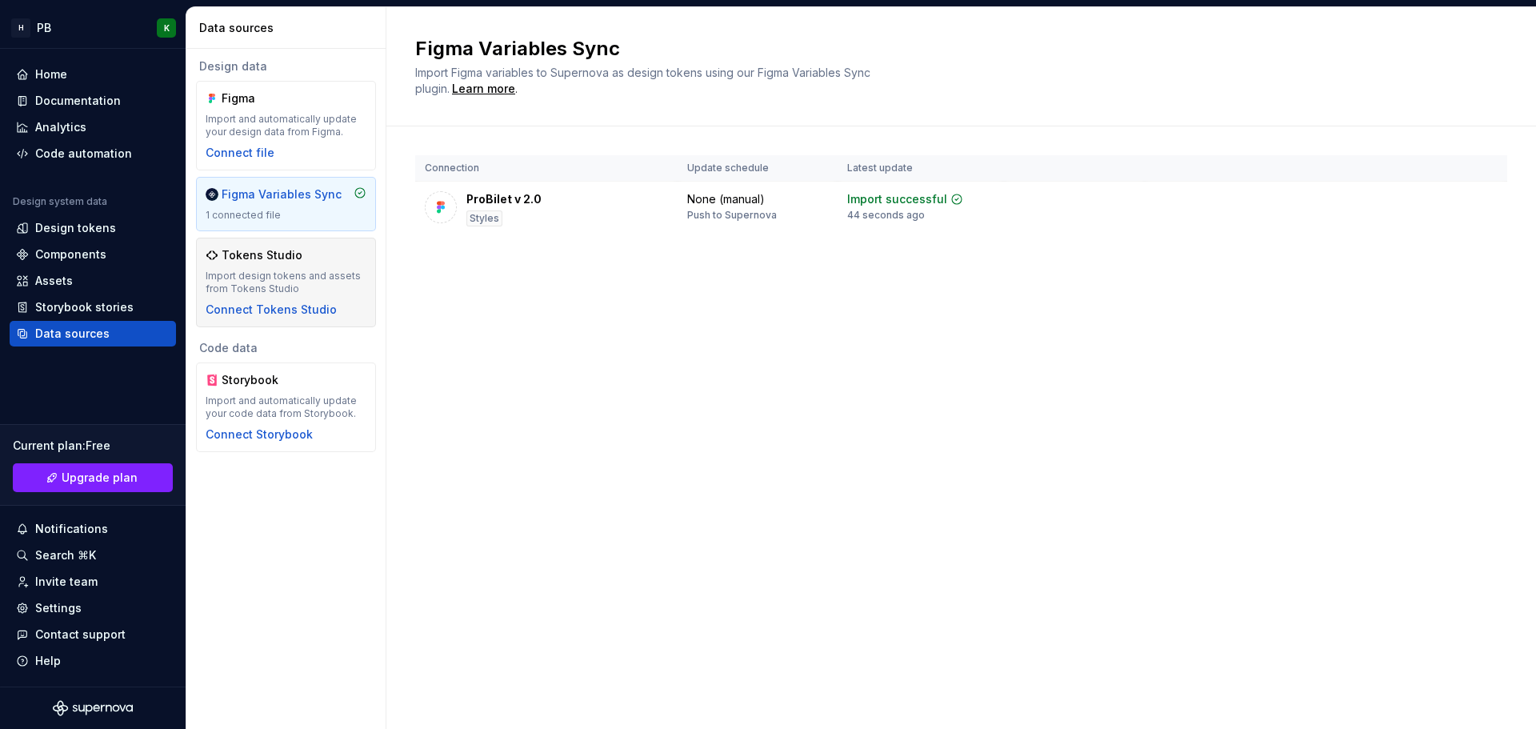
click at [330, 272] on div "Import design tokens and assets from Tokens Studio" at bounding box center [286, 283] width 161 height 26
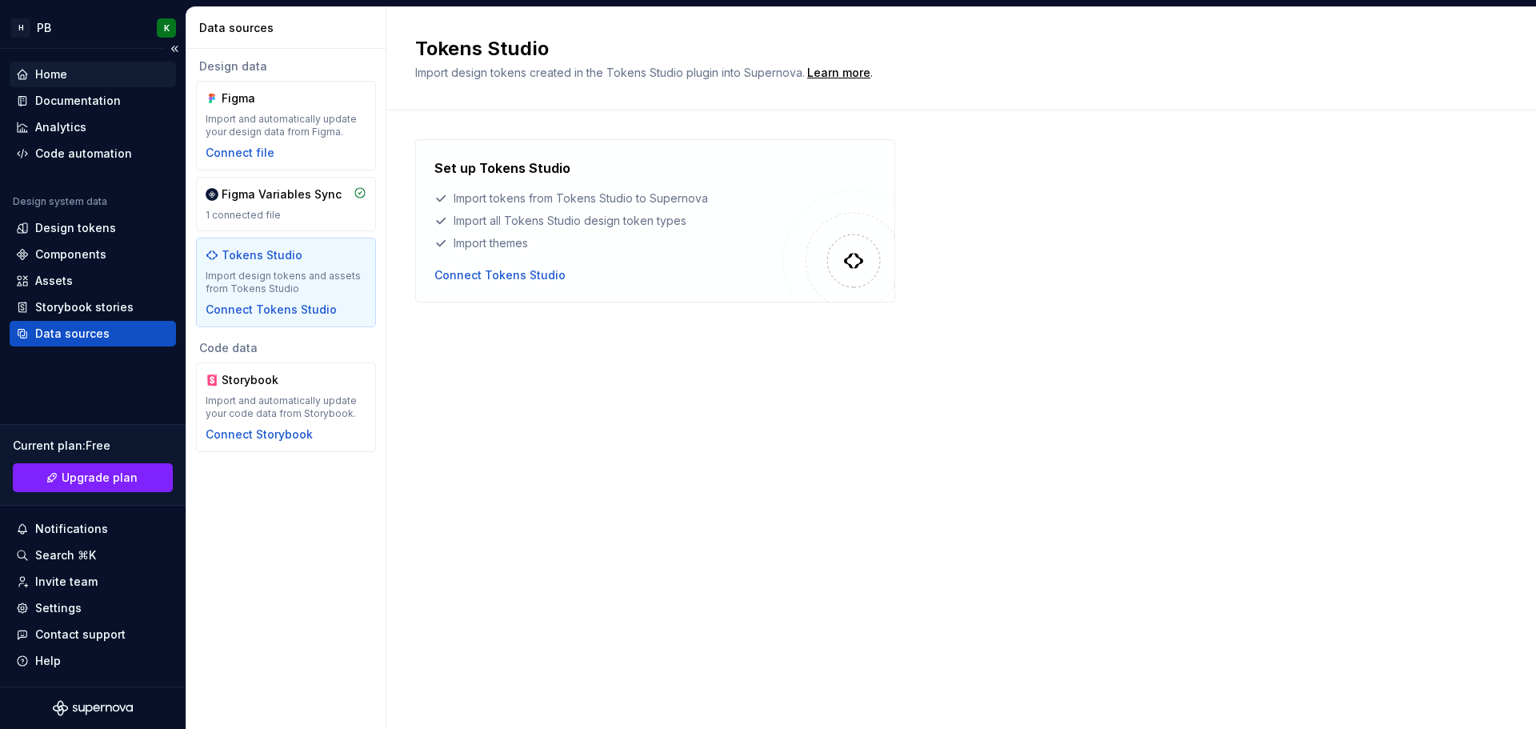
click at [90, 72] on div "Home" at bounding box center [93, 74] width 154 height 16
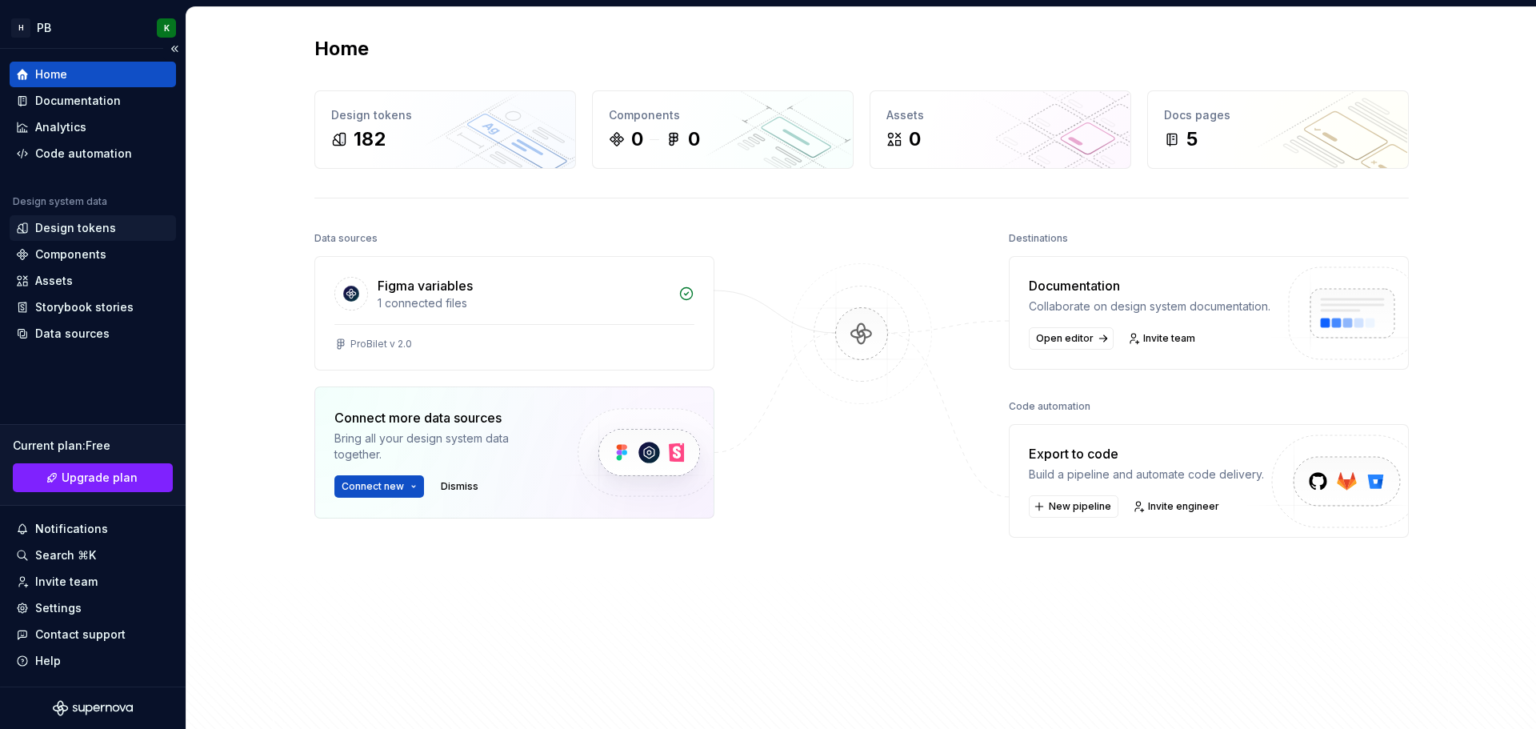
click at [111, 229] on div "Design tokens" at bounding box center [75, 228] width 81 height 16
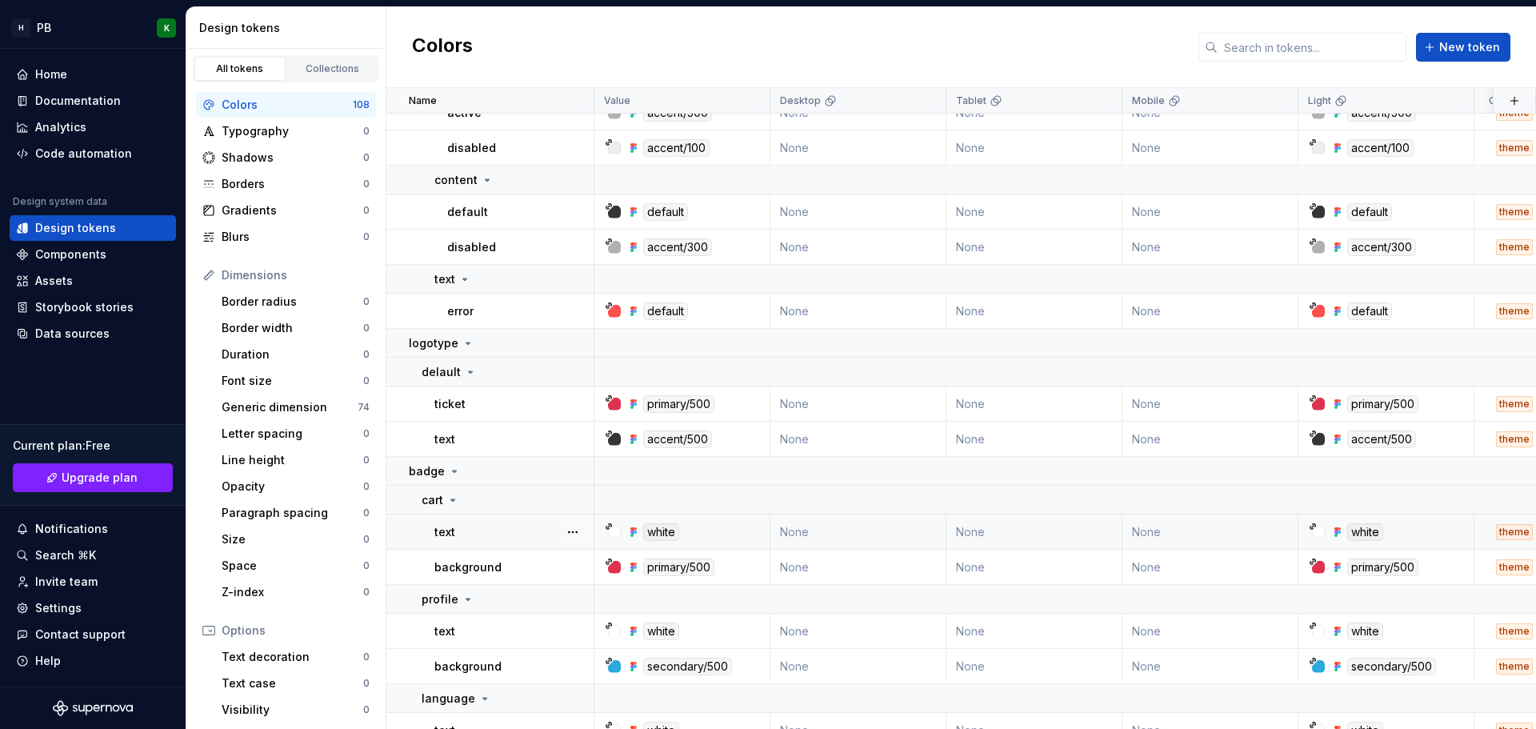
scroll to position [4892, 0]
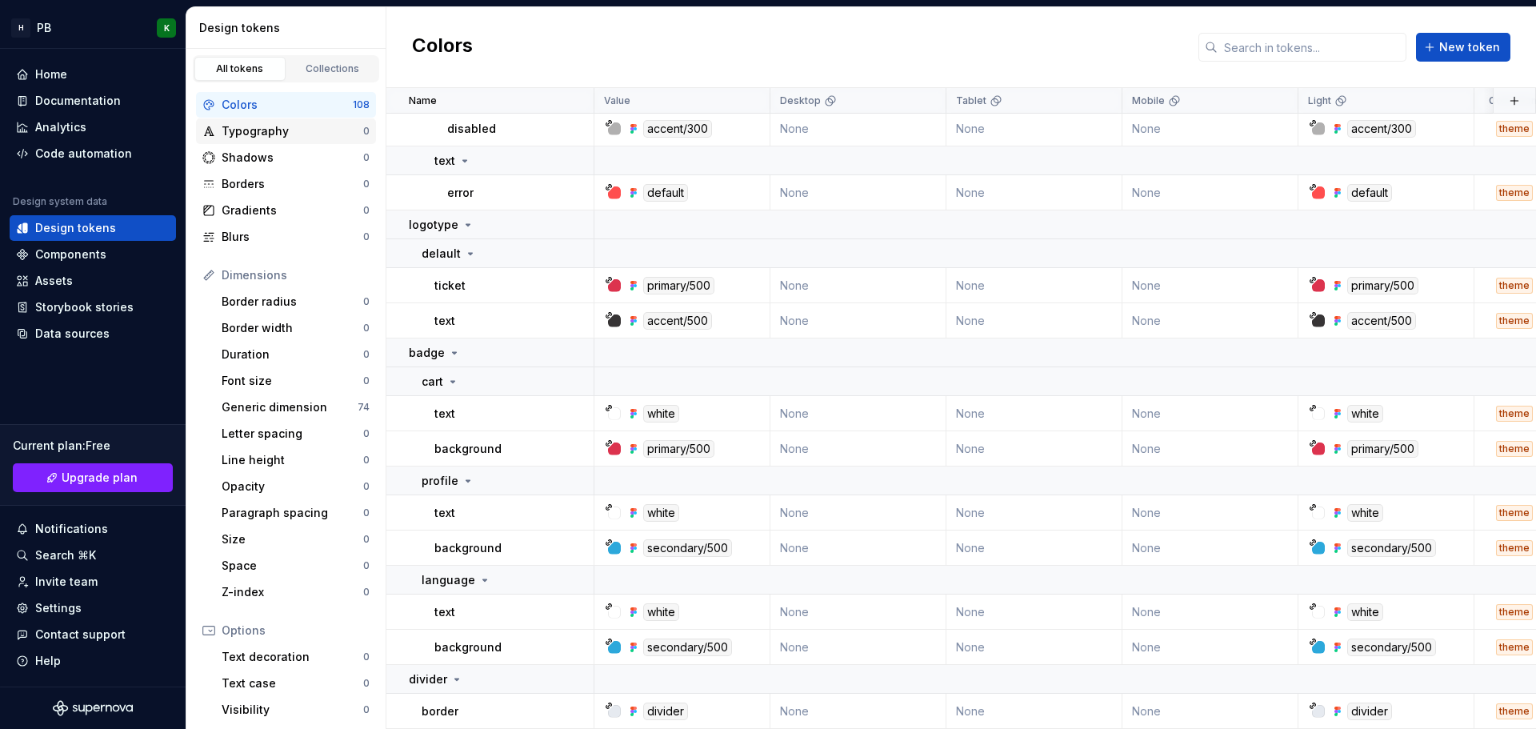
click at [280, 134] on div "Typography" at bounding box center [293, 131] width 142 height 16
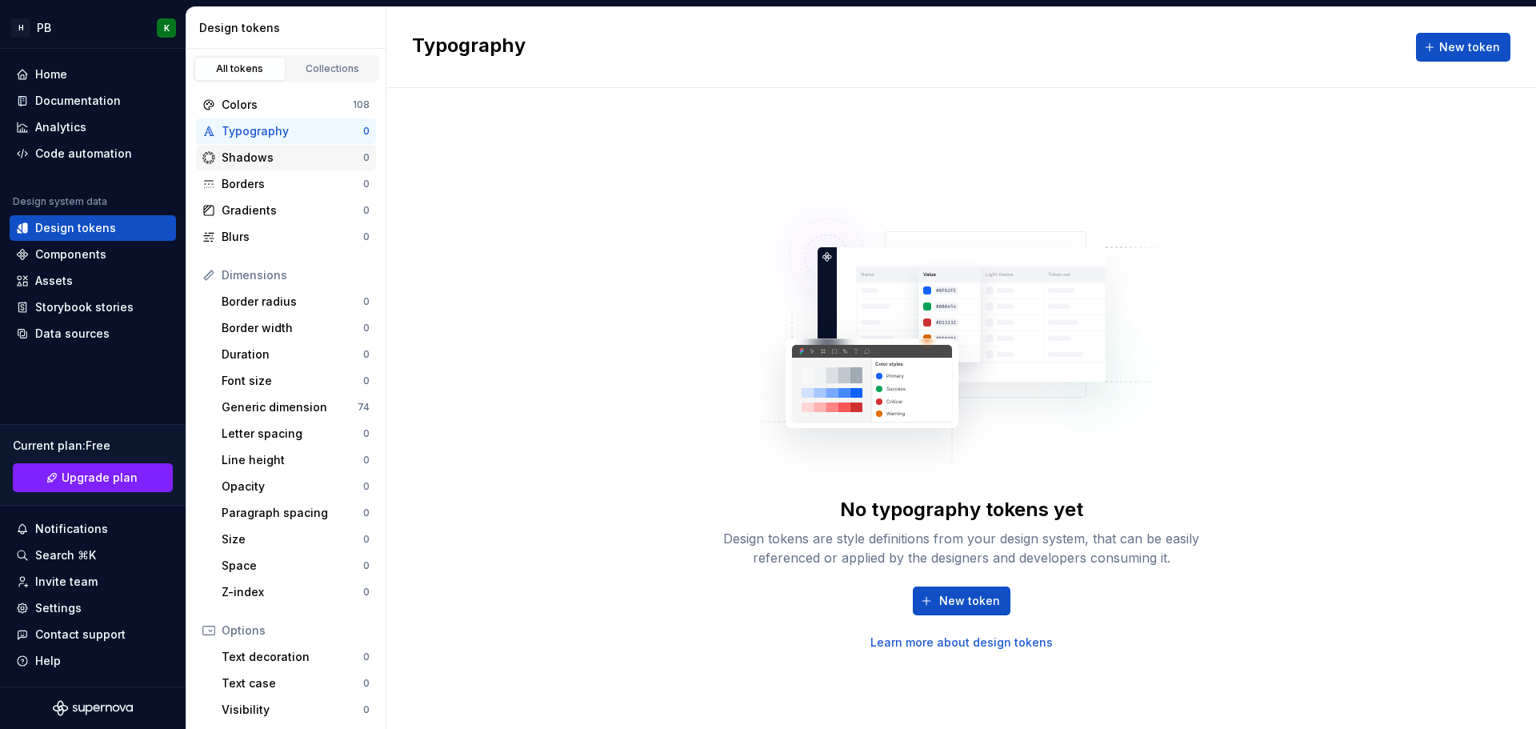
click at [284, 155] on div "Shadows" at bounding box center [293, 158] width 142 height 16
click at [274, 189] on div "Borders" at bounding box center [293, 184] width 142 height 16
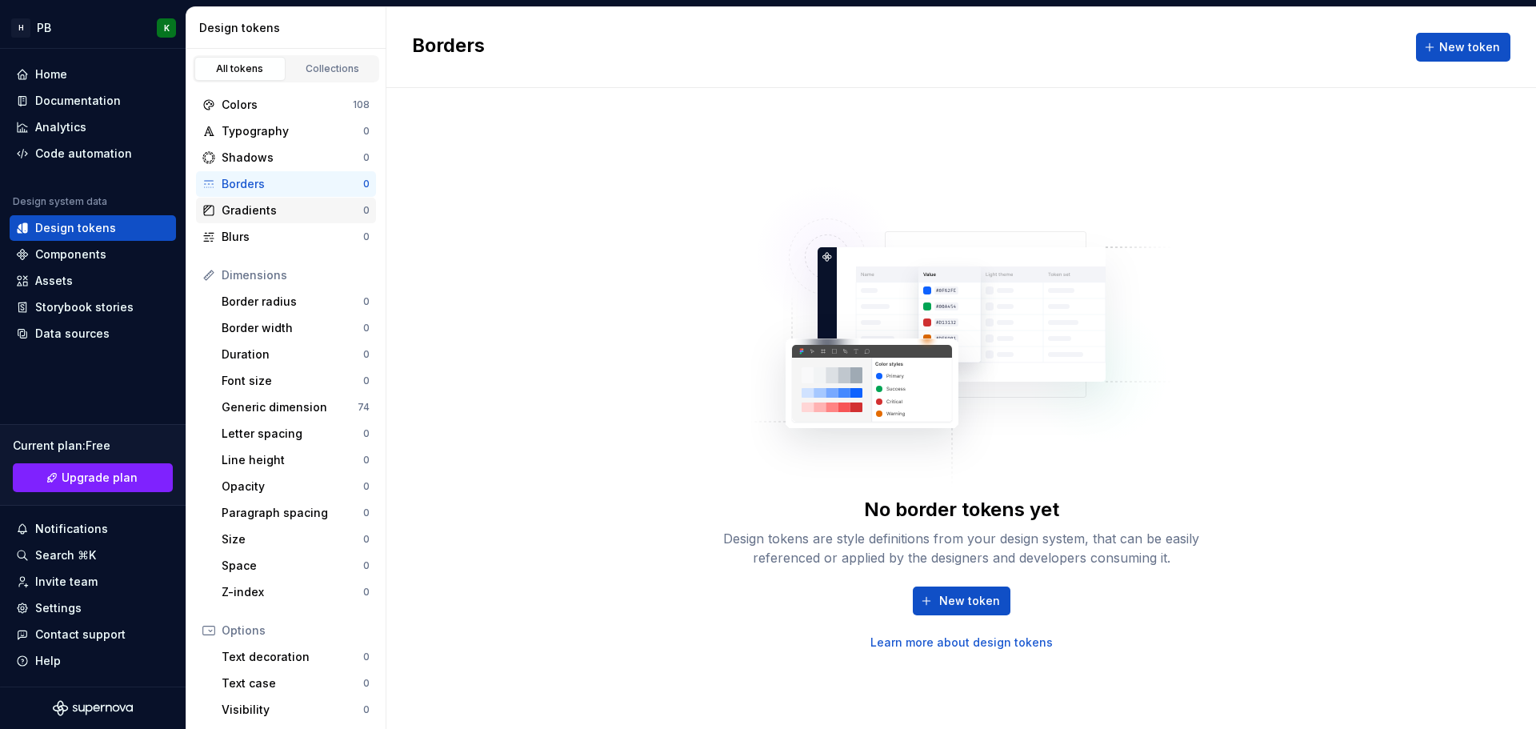
click at [284, 213] on div "Gradients" at bounding box center [293, 210] width 142 height 16
click at [278, 238] on div "Blurs" at bounding box center [293, 237] width 142 height 16
click at [280, 413] on div "Generic dimension" at bounding box center [290, 407] width 136 height 16
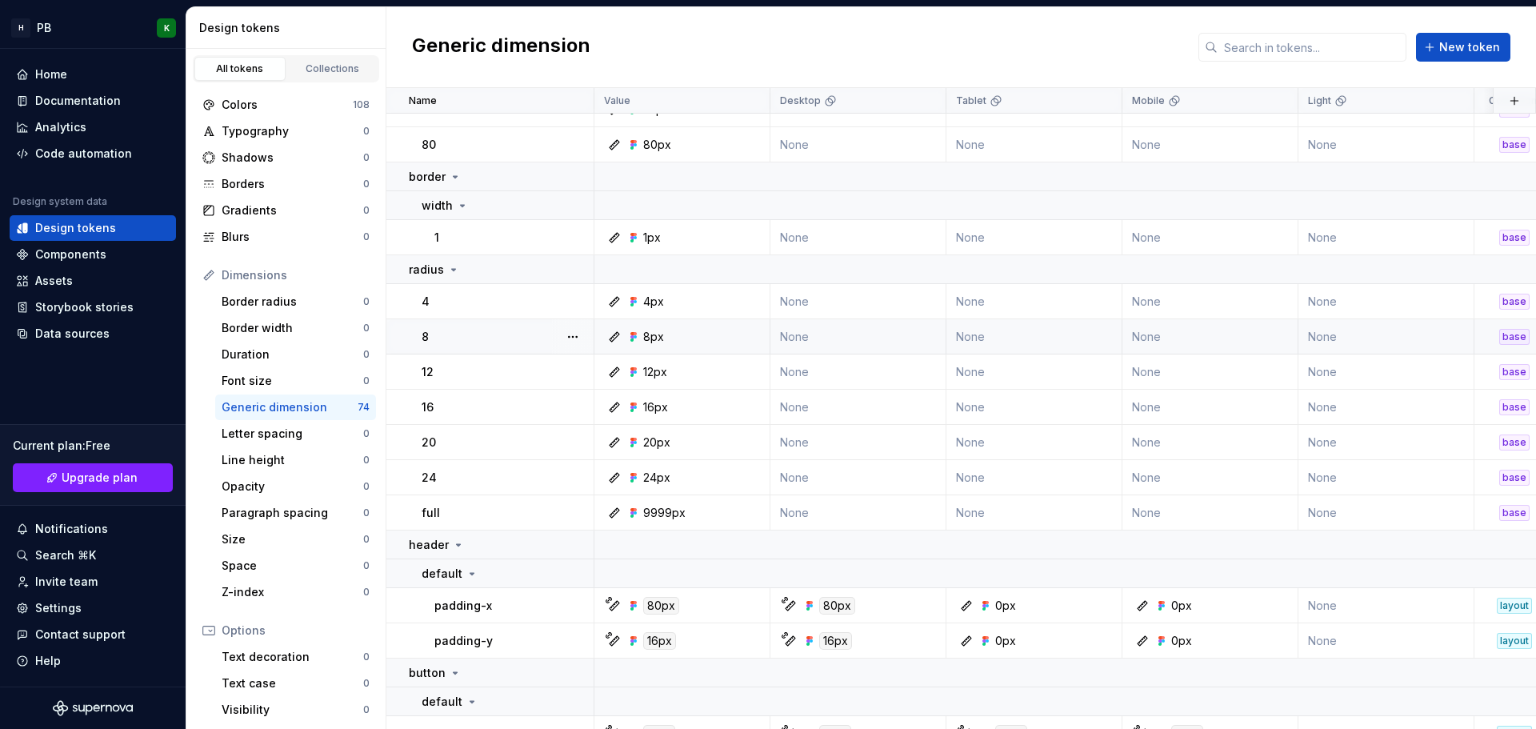
scroll to position [400, 0]
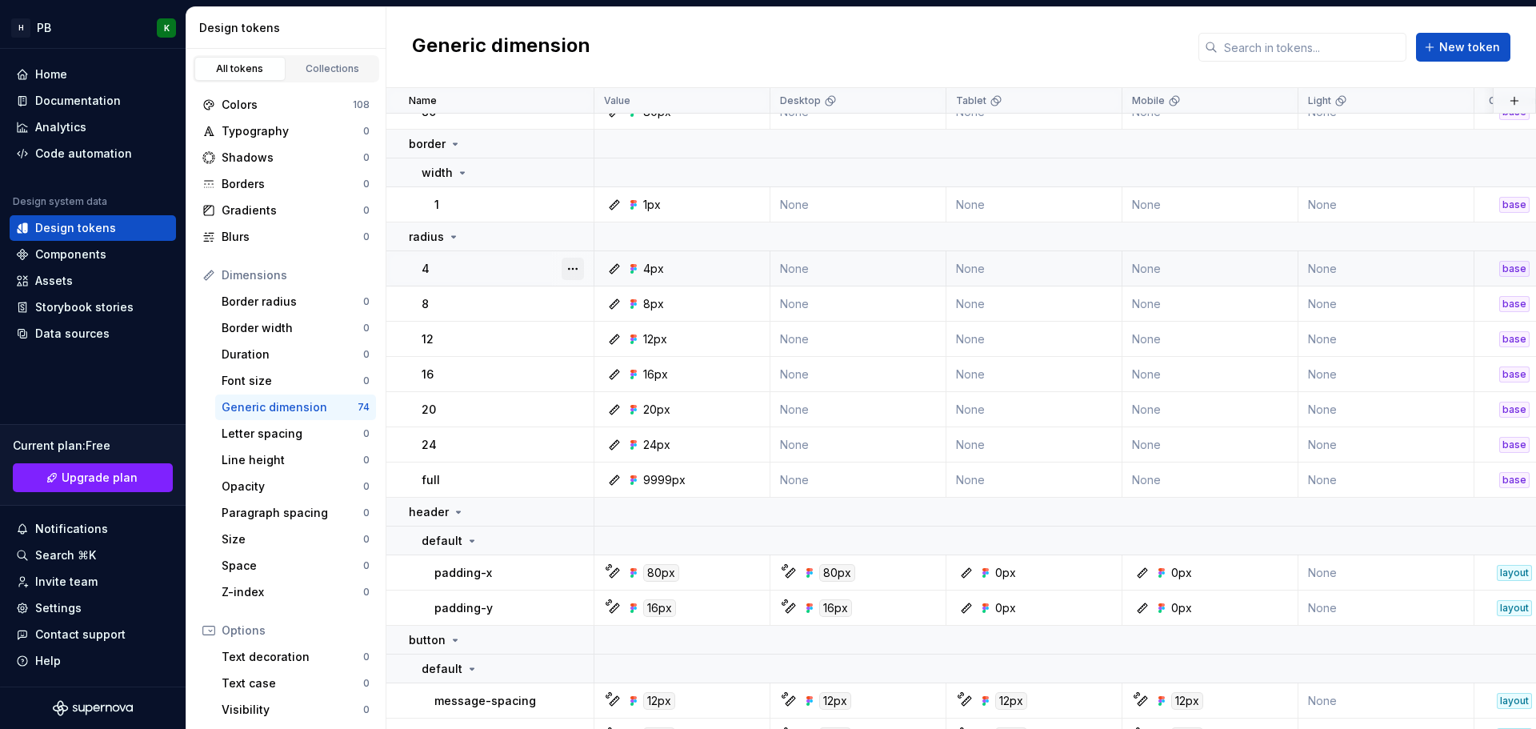
click at [566, 269] on button "button" at bounding box center [572, 269] width 22 height 22
click at [614, 299] on div "Open detail" at bounding box center [643, 300] width 104 height 16
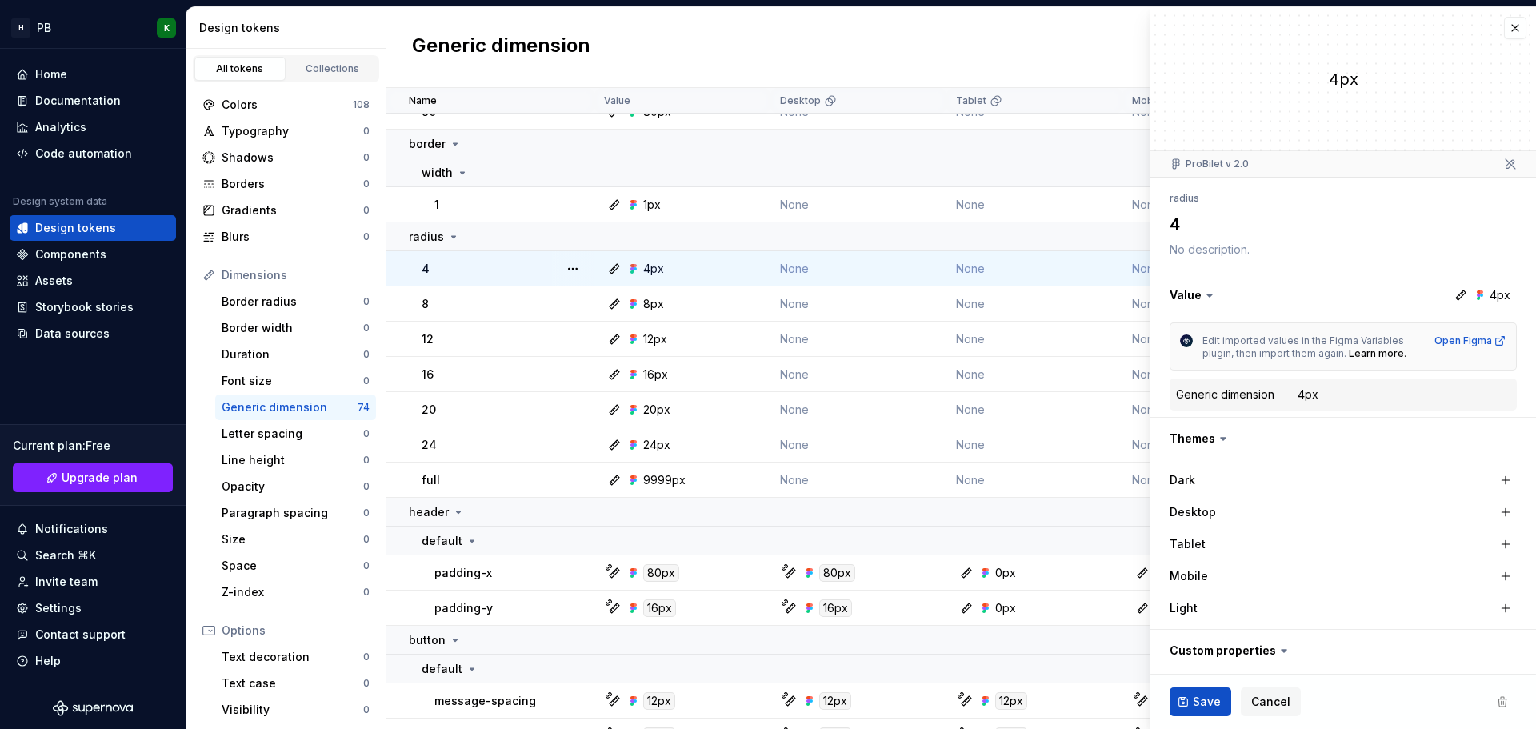
click at [1202, 291] on icon at bounding box center [1209, 295] width 16 height 16
click at [1210, 295] on icon at bounding box center [1209, 295] width 5 height 2
click at [1210, 294] on icon at bounding box center [1209, 295] width 5 height 2
click at [1208, 295] on icon at bounding box center [1209, 295] width 5 height 2
click at [1309, 306] on button "button" at bounding box center [1343, 295] width 386 height 42
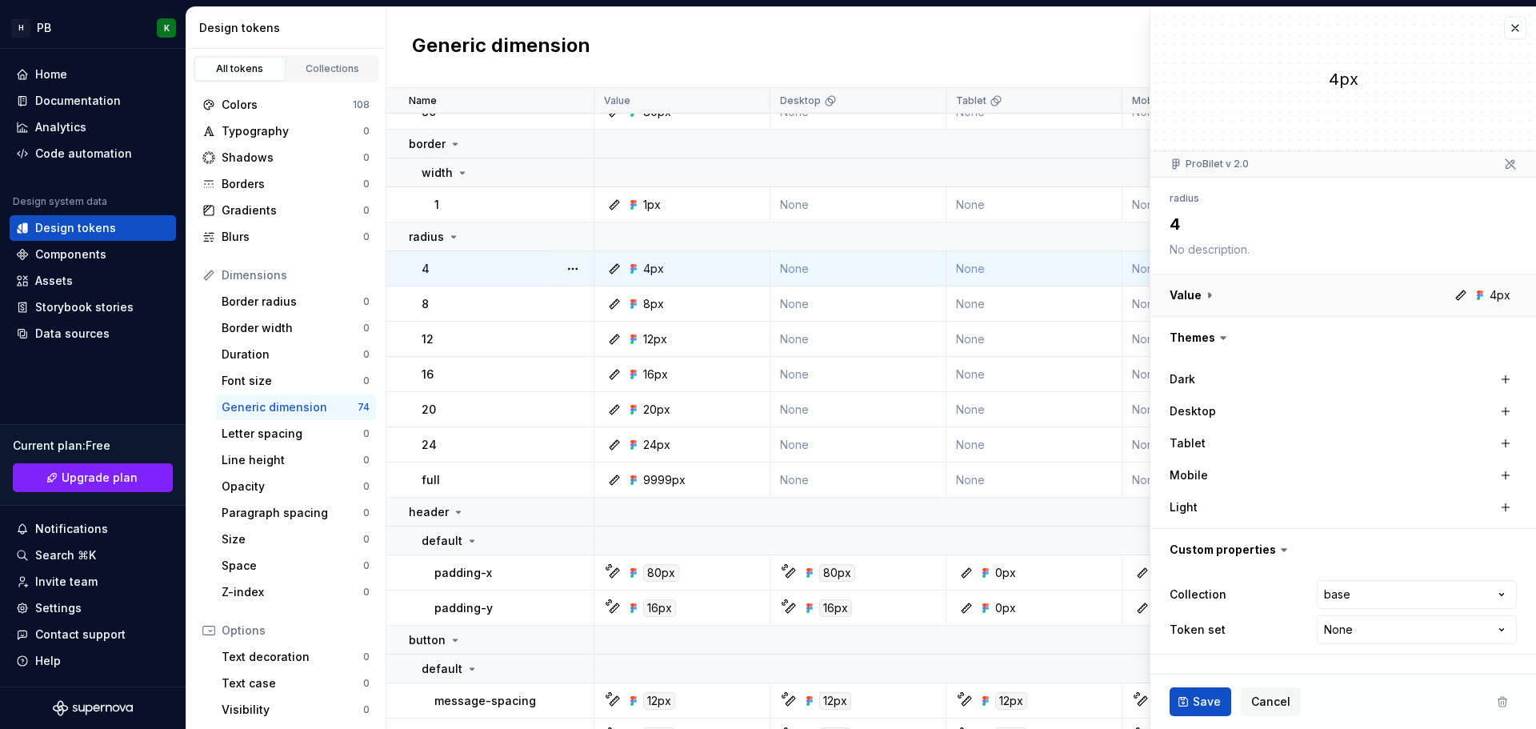
click at [1293, 305] on button "button" at bounding box center [1343, 295] width 386 height 42
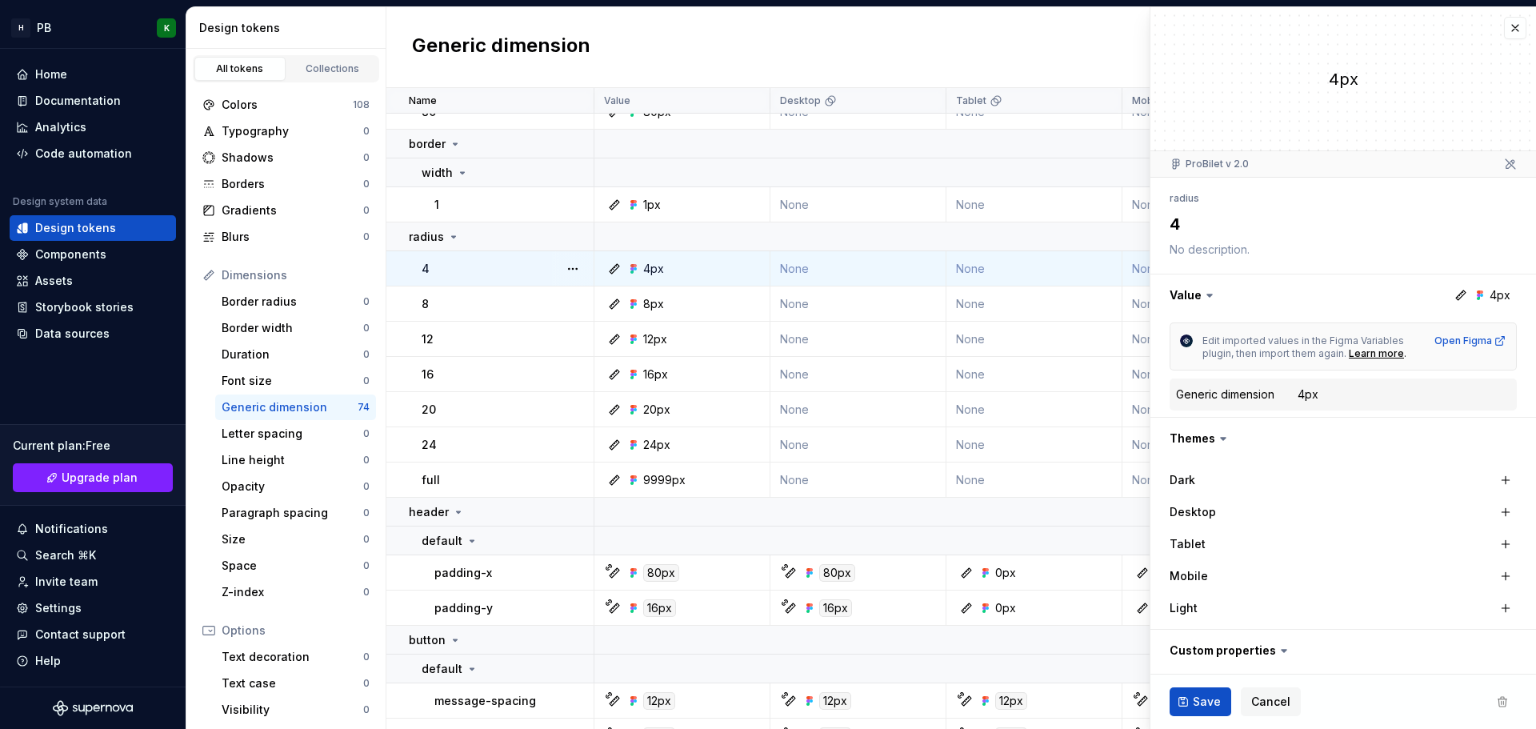
click at [1311, 399] on div "4px" at bounding box center [1307, 394] width 21 height 16
drag, startPoint x: 1348, startPoint y: 401, endPoint x: 1314, endPoint y: 400, distance: 34.4
click at [1330, 401] on dd "4px" at bounding box center [1403, 394] width 213 height 16
click at [1312, 400] on div "4px" at bounding box center [1307, 394] width 21 height 16
click at [1301, 399] on div "4px" at bounding box center [1307, 394] width 21 height 16
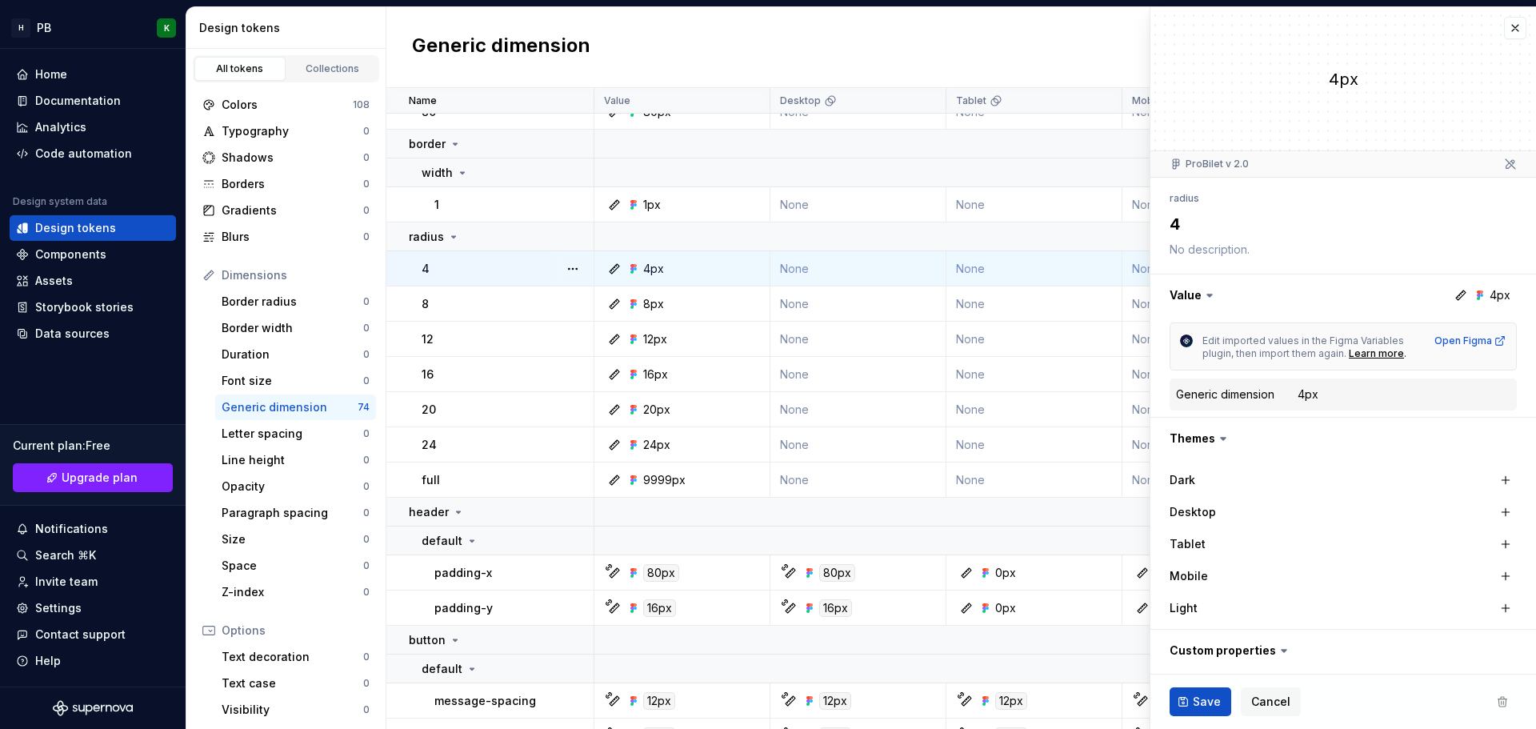
click at [1221, 390] on div "Generic dimension" at bounding box center [1225, 394] width 98 height 16
drag, startPoint x: 1204, startPoint y: 338, endPoint x: 1365, endPoint y: 341, distance: 161.6
click at [1365, 341] on span "Edit imported values in the Figma Variables plugin, then import them again." at bounding box center [1304, 346] width 204 height 25
click at [1303, 352] on span "Edit imported values in the Figma Variables plugin, then import them again." at bounding box center [1304, 346] width 204 height 25
click at [1444, 338] on div "Open Figma" at bounding box center [1470, 340] width 72 height 13
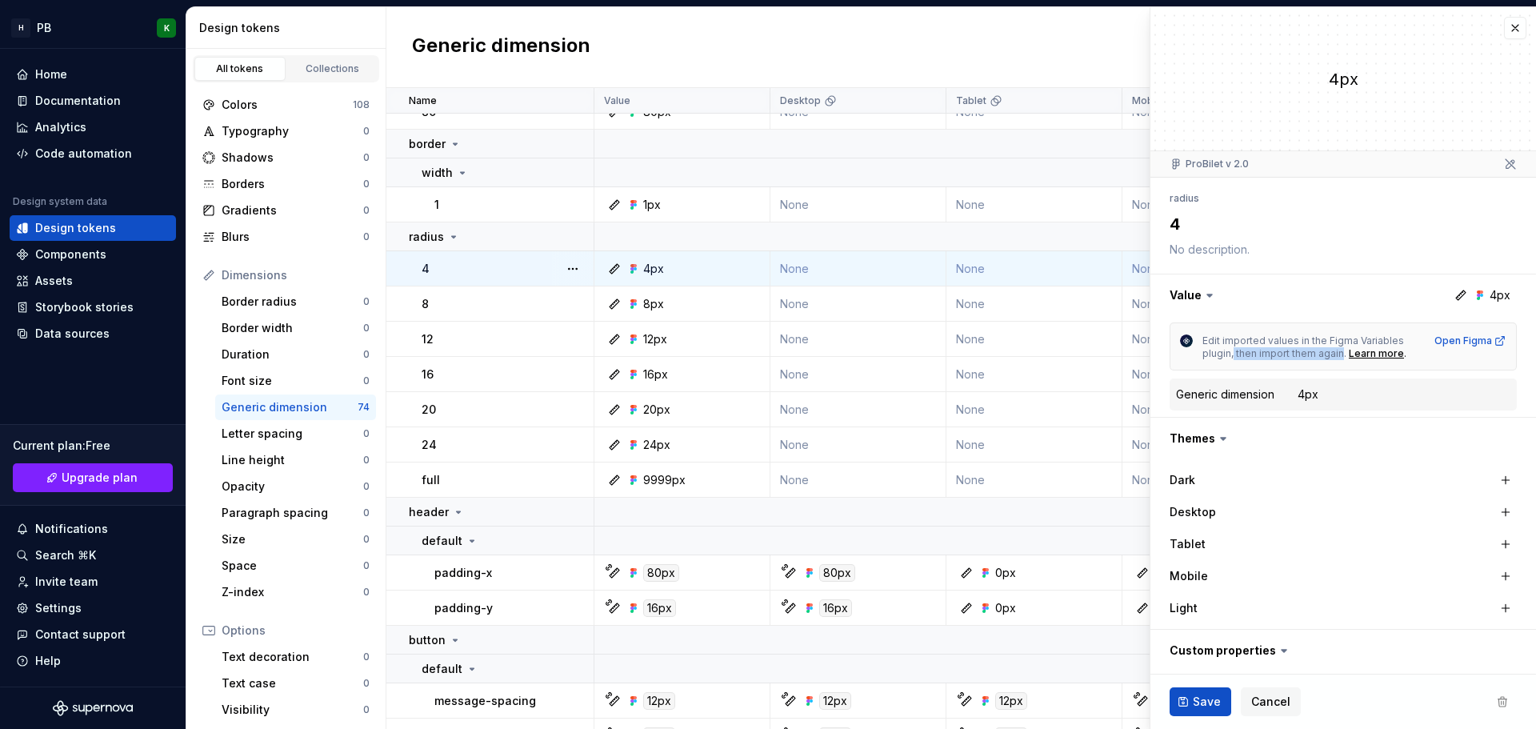
drag, startPoint x: 1233, startPoint y: 352, endPoint x: 1340, endPoint y: 354, distance: 106.4
click at [1340, 354] on span "Edit imported values in the Figma Variables plugin, then import them again." at bounding box center [1304, 346] width 204 height 25
click at [1306, 354] on span "Edit imported values in the Figma Variables plugin, then import them again." at bounding box center [1304, 346] width 204 height 25
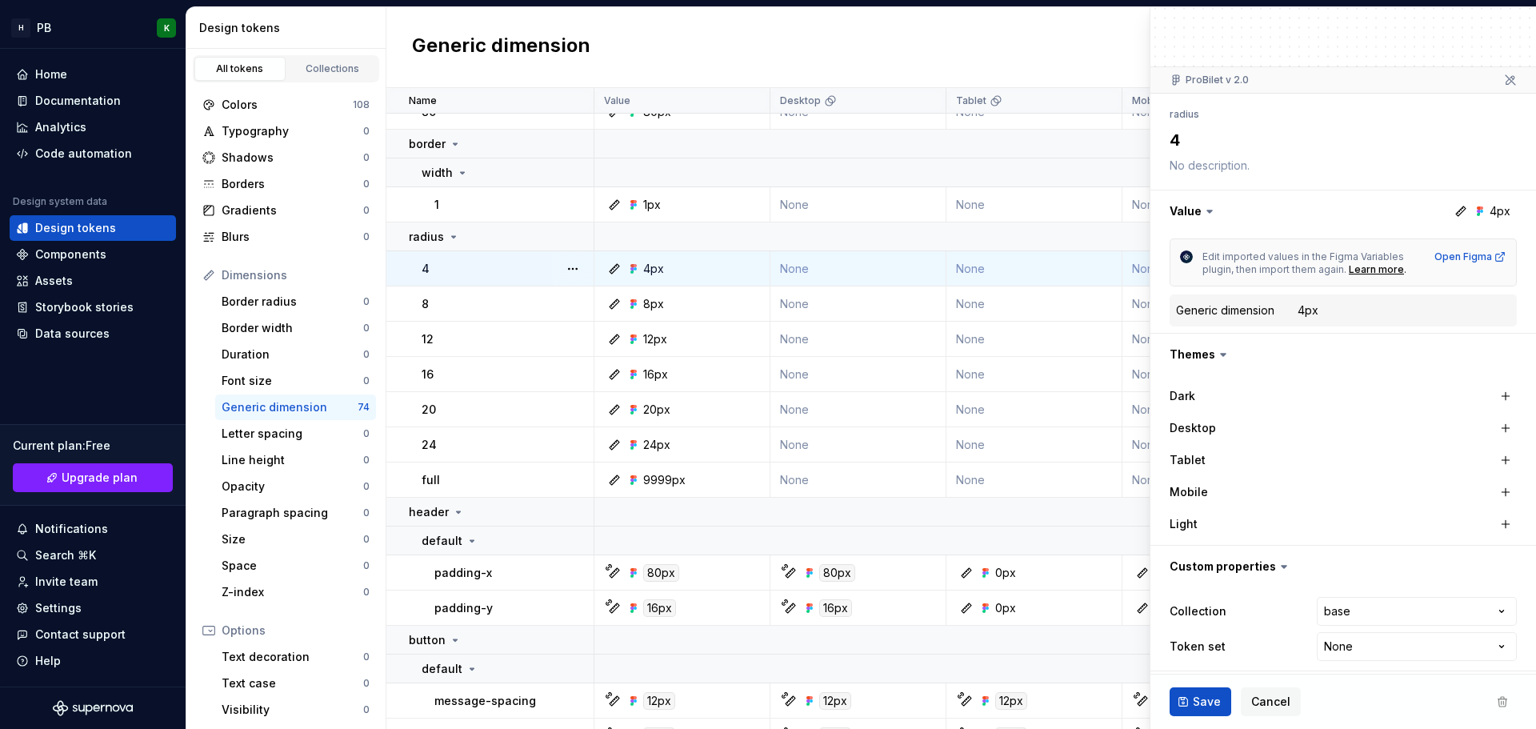
scroll to position [91, 0]
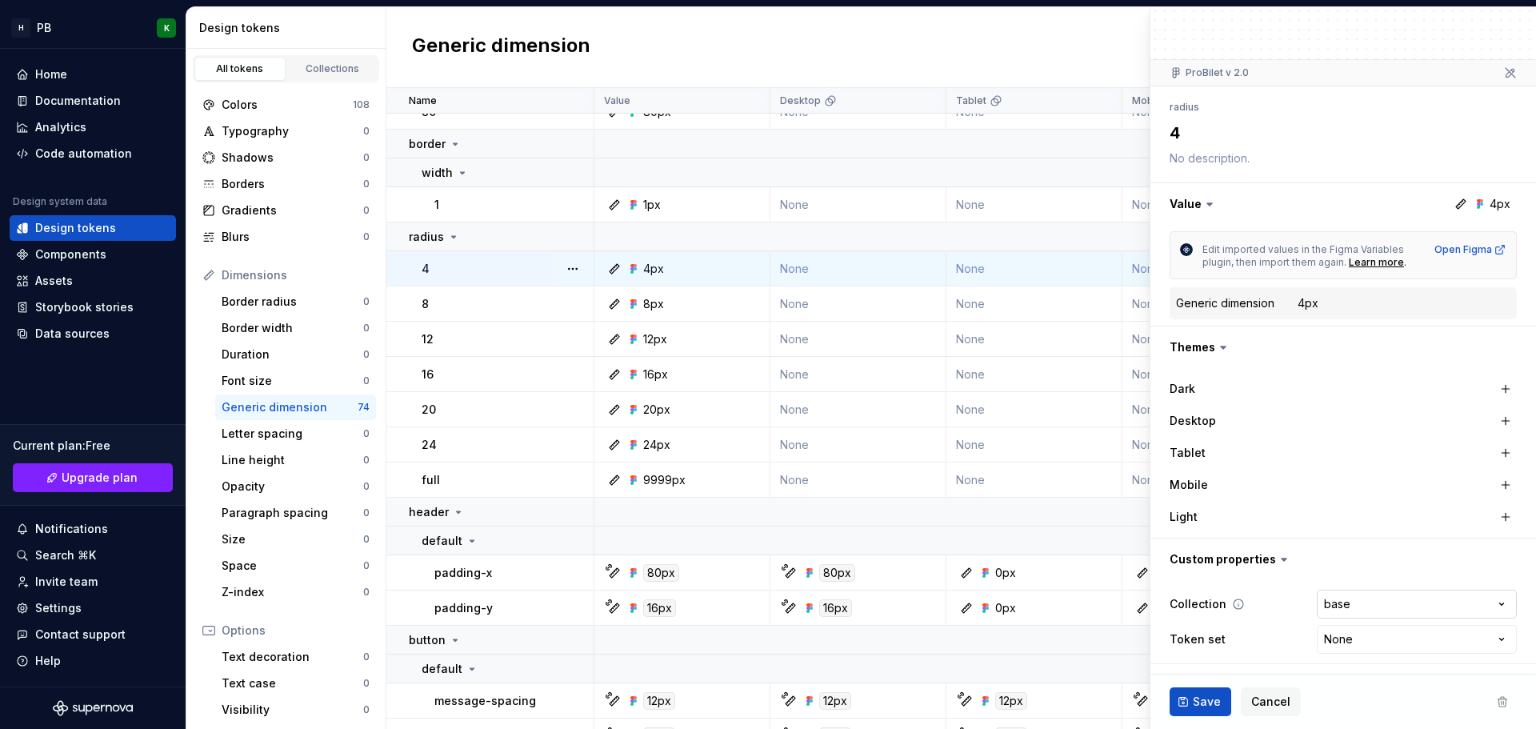
click at [1356, 604] on html "H PB K Home Documentation Analytics Code automation Design system data Design t…" at bounding box center [768, 364] width 1536 height 729
click at [1261, 587] on html "H PB K Home Documentation Analytics Code automation Design system data Design t…" at bounding box center [768, 364] width 1536 height 729
click at [1327, 637] on html "H PB K Home Documentation Analytics Code automation Design system data Design t…" at bounding box center [768, 364] width 1536 height 729
click at [1237, 583] on html "H PB K Home Documentation Analytics Code automation Design system data Design t…" at bounding box center [768, 364] width 1536 height 729
click at [1215, 342] on icon at bounding box center [1223, 347] width 16 height 16
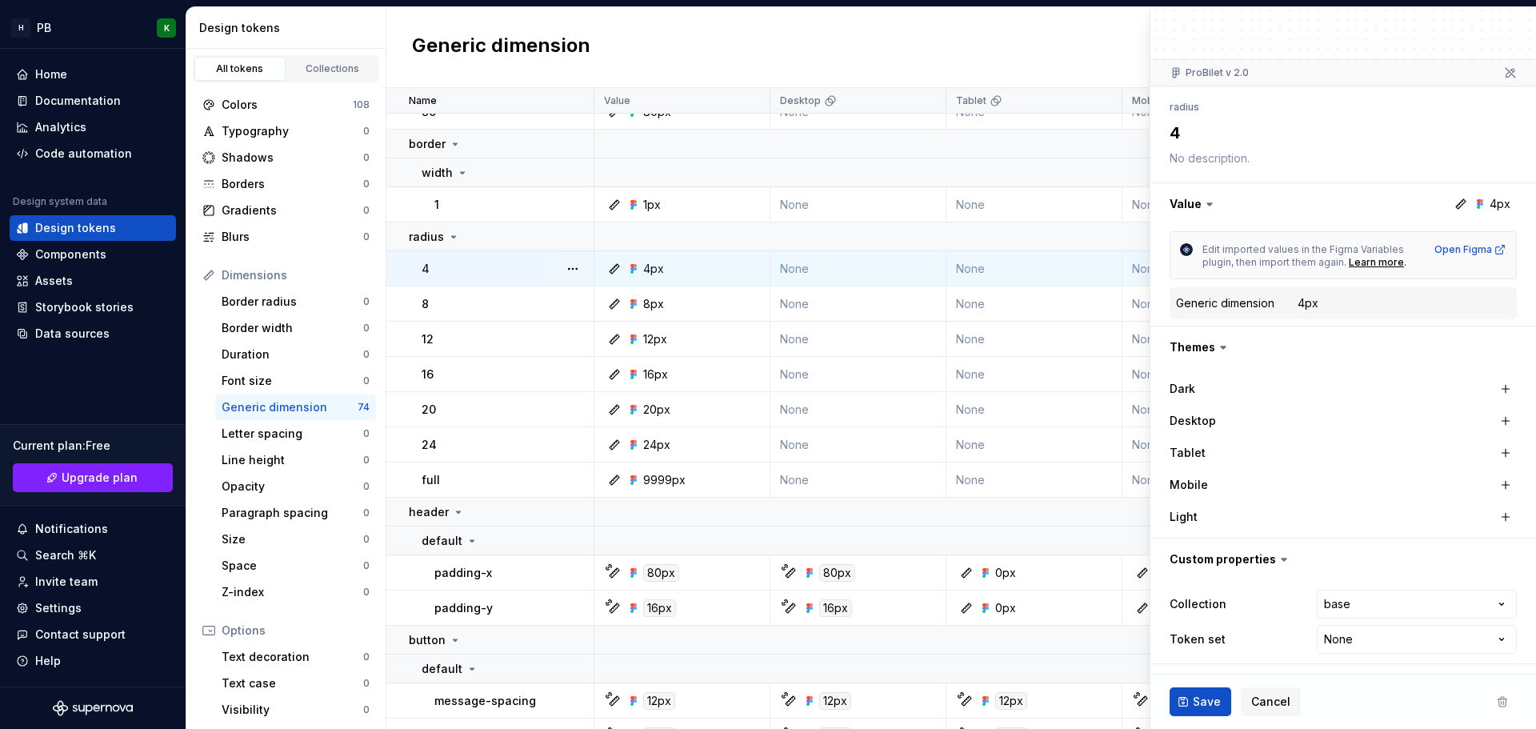
drag, startPoint x: 1217, startPoint y: 344, endPoint x: 1224, endPoint y: 350, distance: 9.0
click at [1218, 345] on icon at bounding box center [1223, 347] width 16 height 16
click at [1222, 347] on icon at bounding box center [1223, 347] width 5 height 2
click at [1233, 301] on div "Generic dimension" at bounding box center [1225, 303] width 98 height 16
click at [1237, 196] on button "button" at bounding box center [1343, 204] width 386 height 42
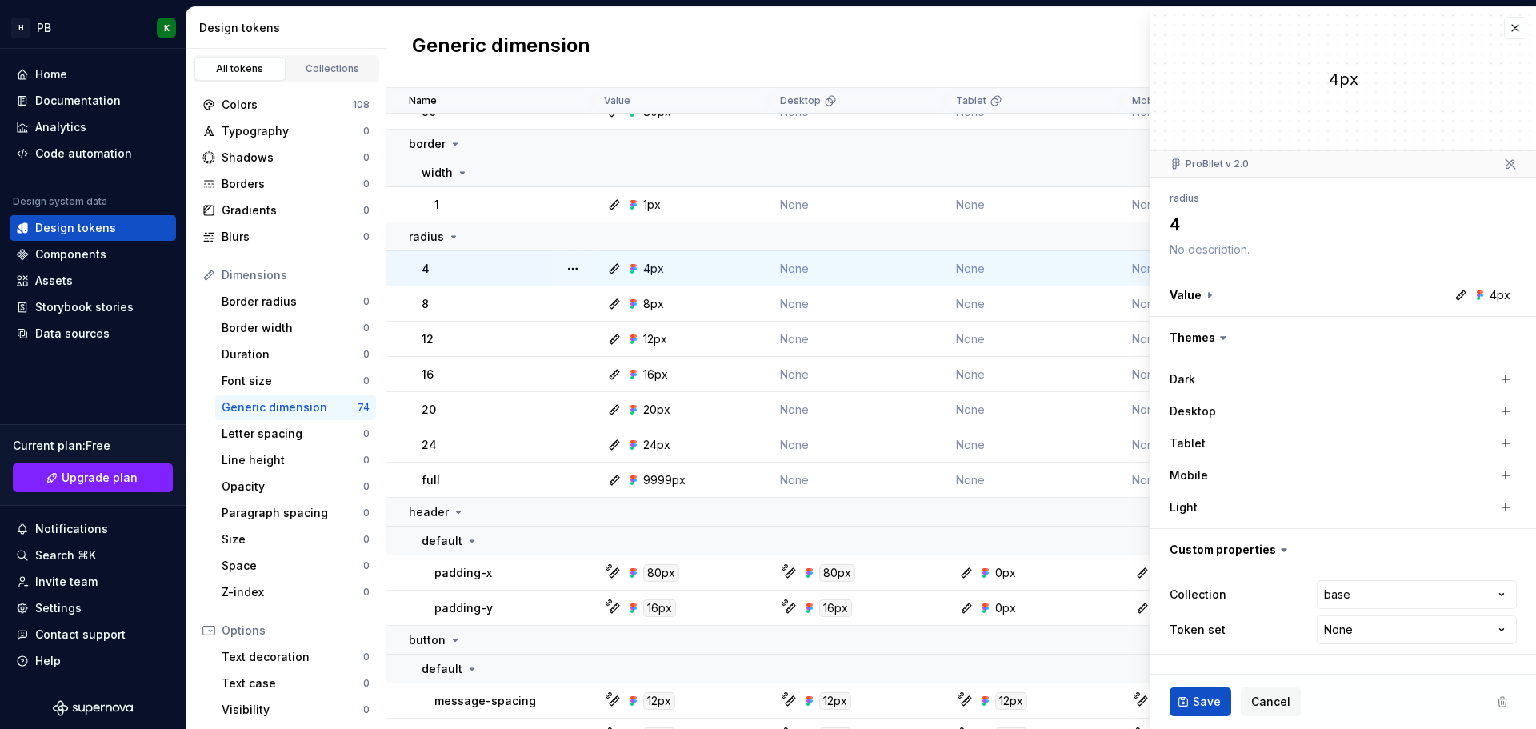
scroll to position [480, 0]
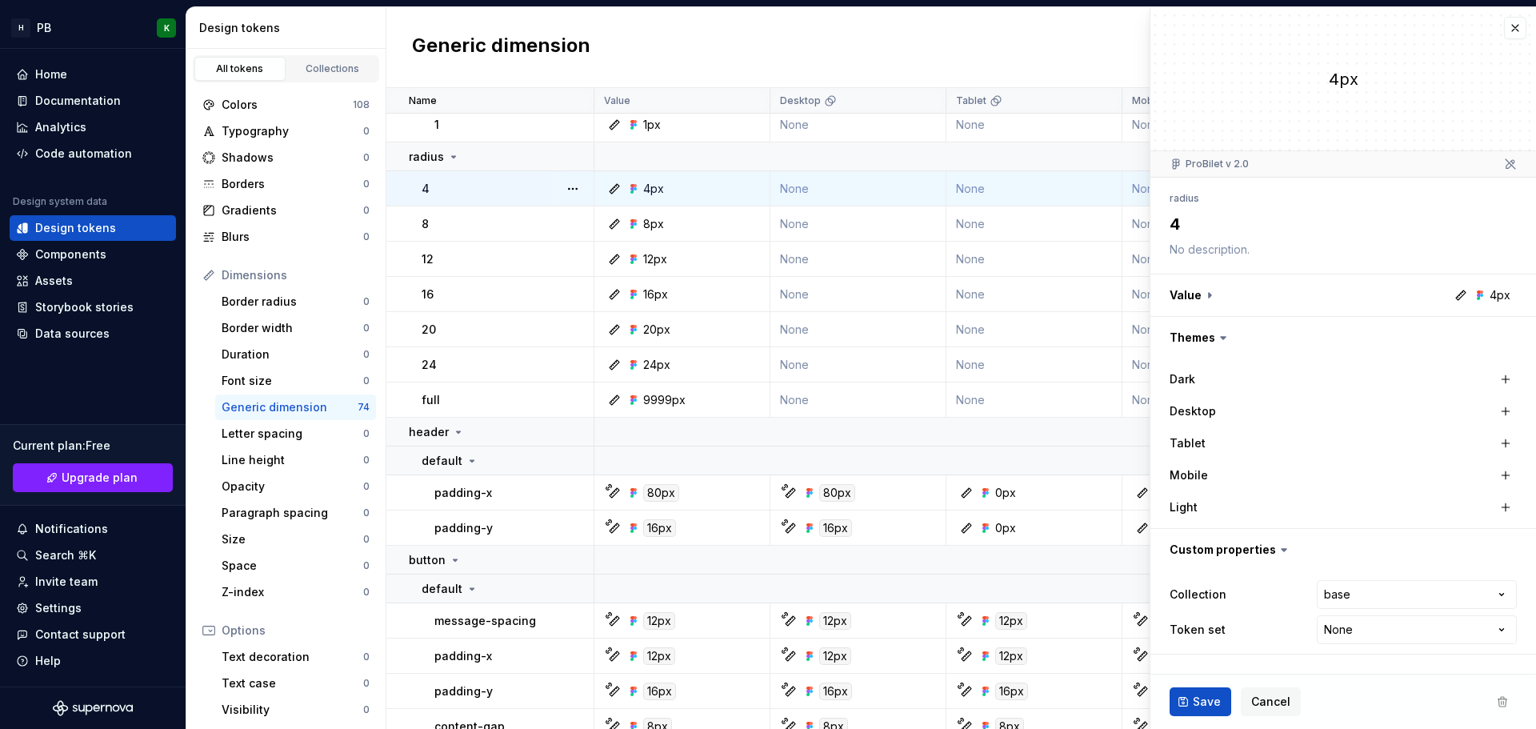
type textarea "*"
click at [100, 254] on div "Components" at bounding box center [70, 254] width 71 height 16
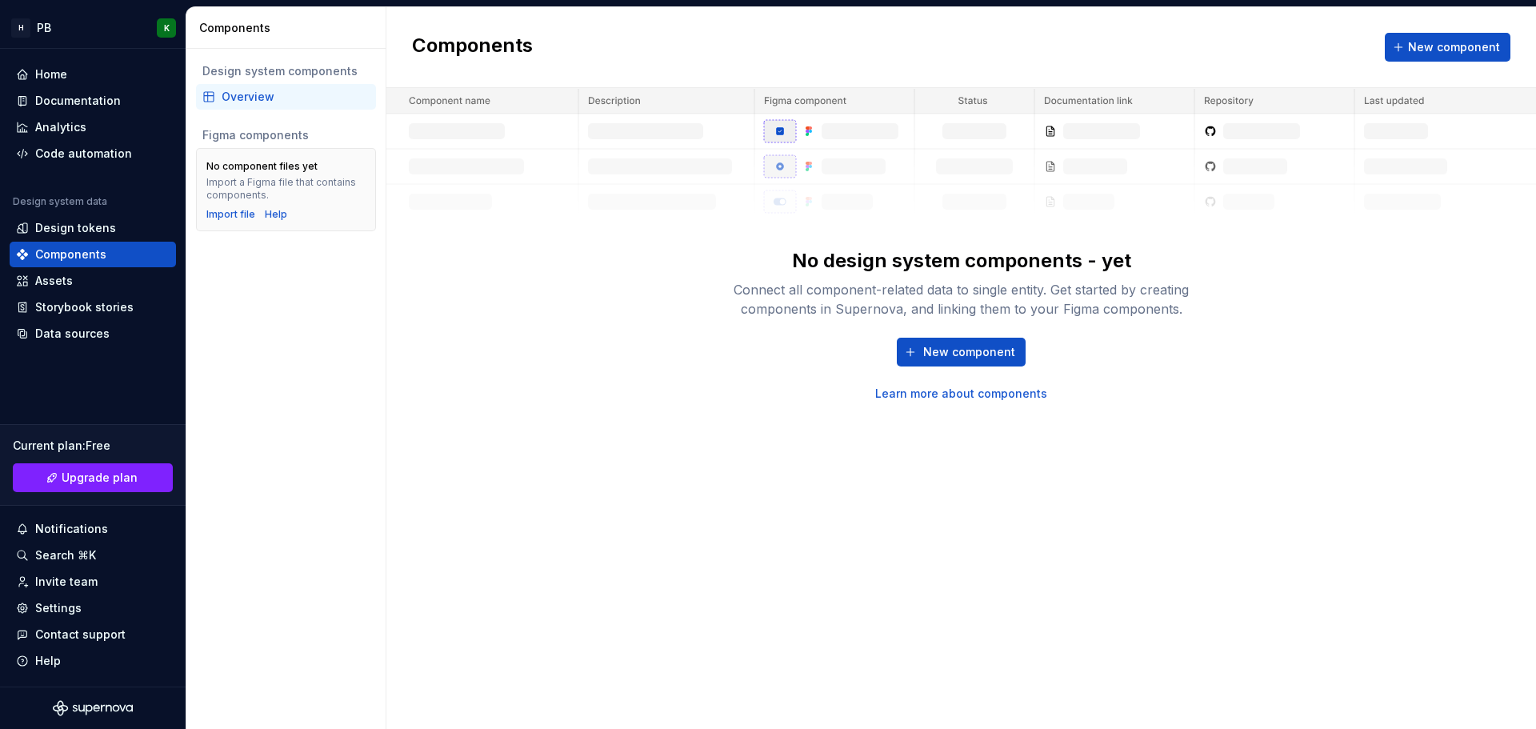
click at [778, 147] on img at bounding box center [960, 153] width 1149 height 131
click at [990, 366] on div "New component Learn more about components" at bounding box center [961, 370] width 512 height 64
click at [88, 284] on div "Assets" at bounding box center [93, 281] width 154 height 16
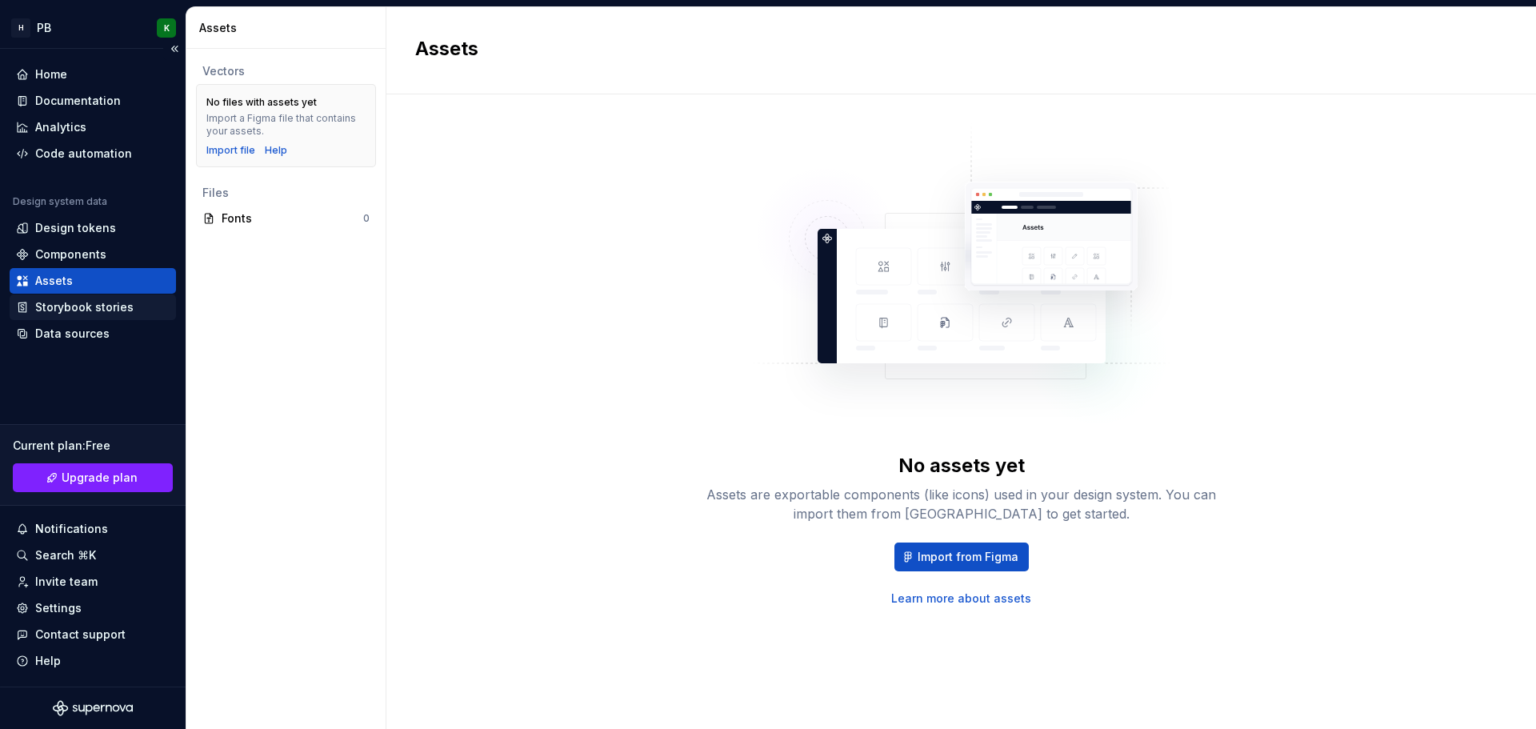
click at [115, 306] on div "Storybook stories" at bounding box center [84, 307] width 98 height 16
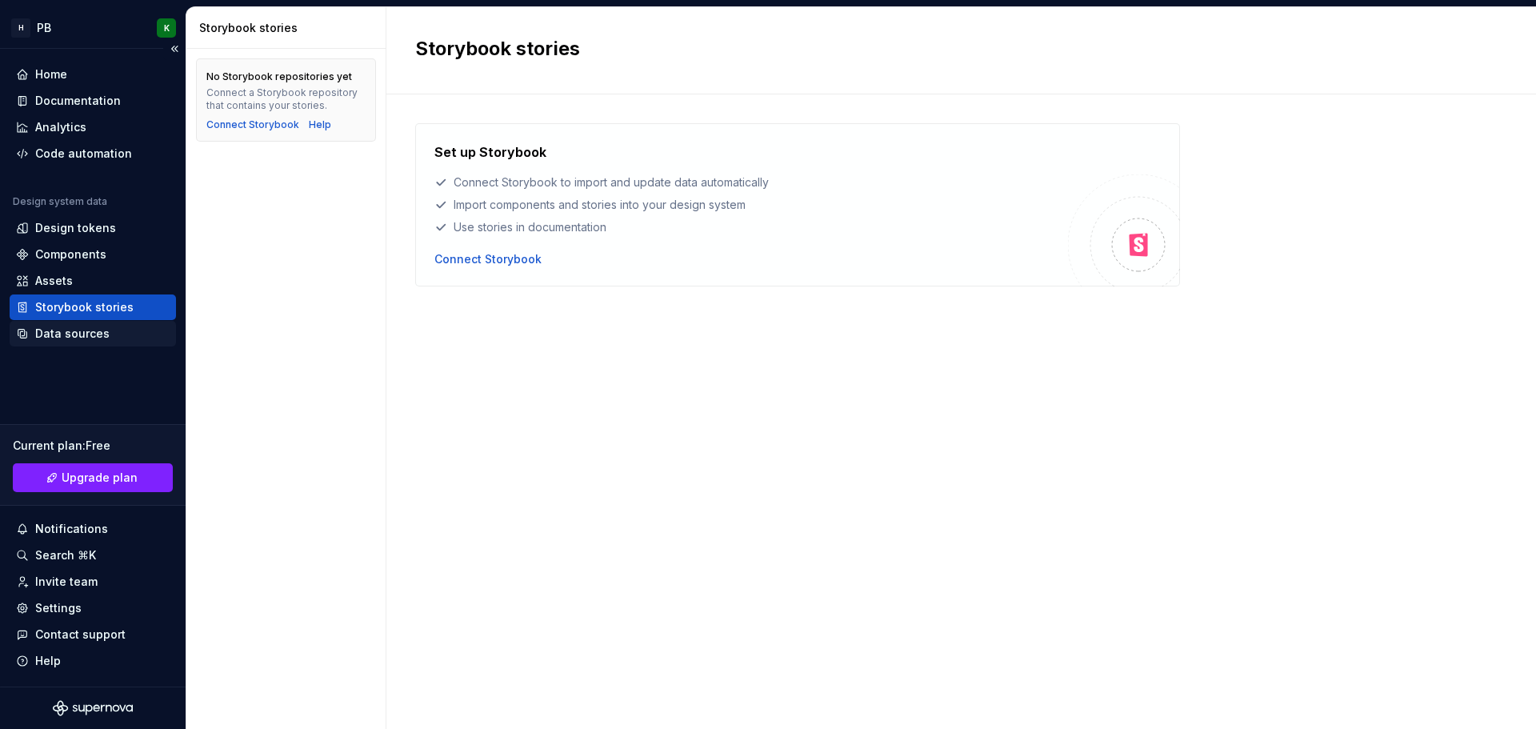
click at [127, 330] on div "Data sources" at bounding box center [93, 334] width 154 height 16
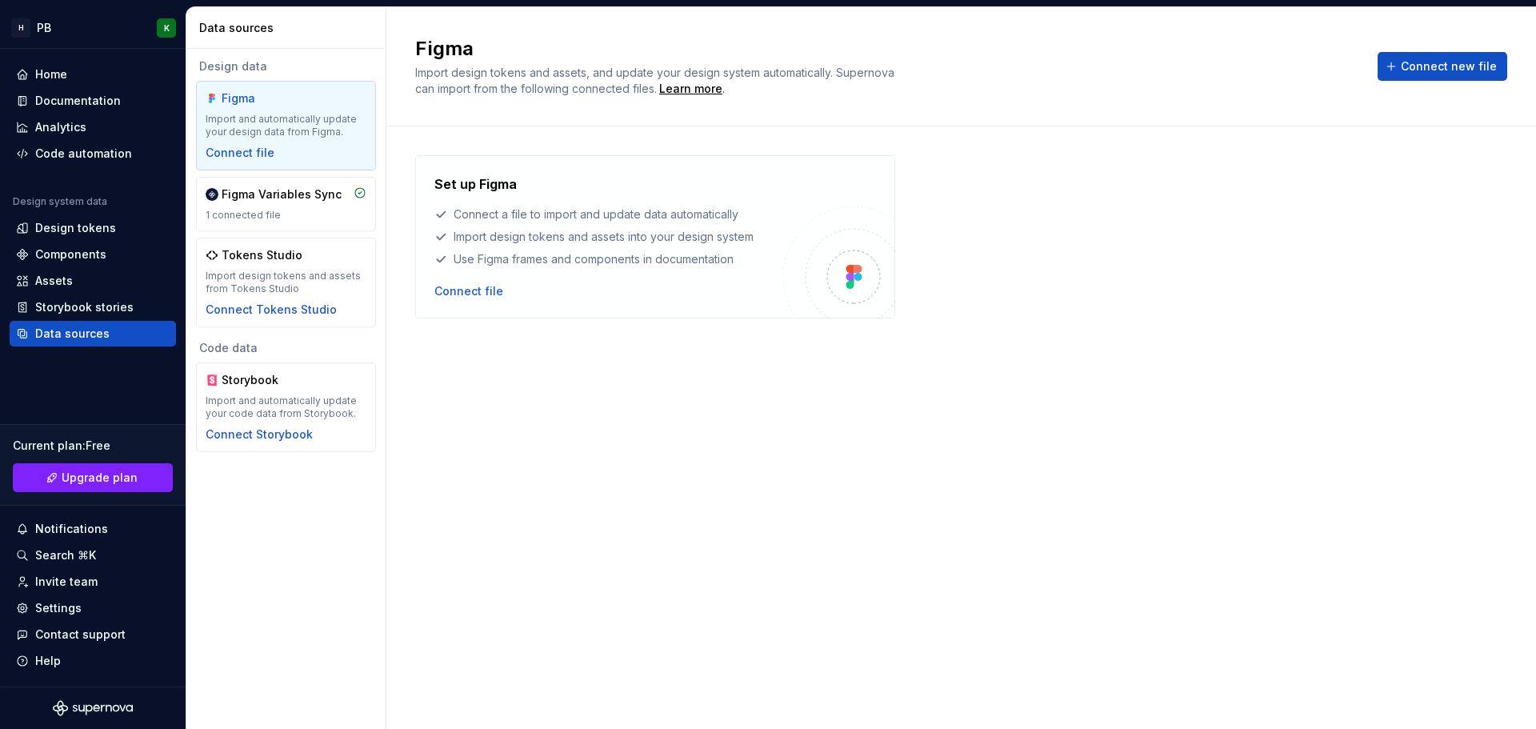
click at [281, 128] on div "Import and automatically update your design data from Figma." at bounding box center [286, 126] width 161 height 26
click at [246, 153] on div "Connect file" at bounding box center [240, 153] width 69 height 16
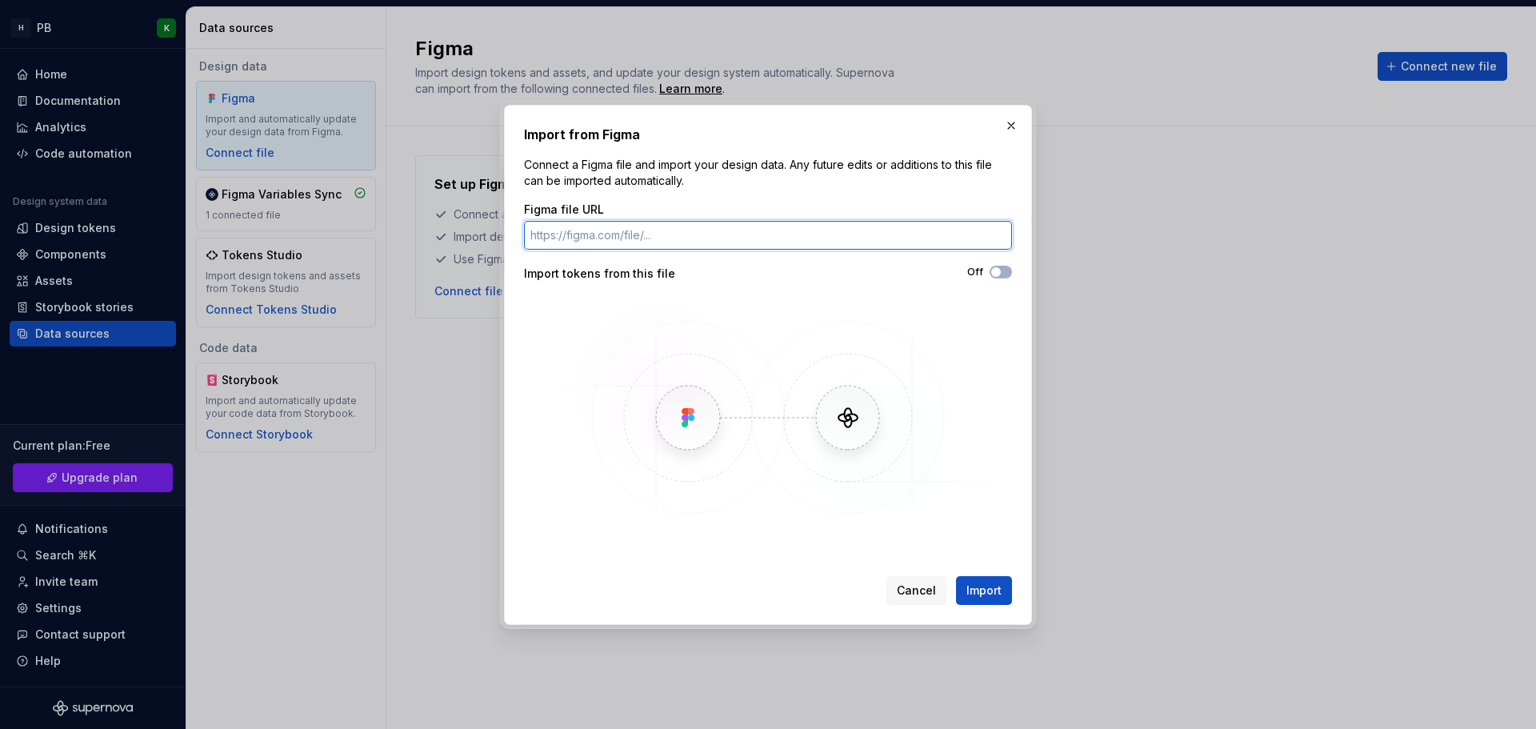
click at [630, 228] on input "Figma file URL" at bounding box center [768, 235] width 488 height 29
paste input "[URL][DOMAIN_NAME]"
type input "[URL][DOMAIN_NAME]"
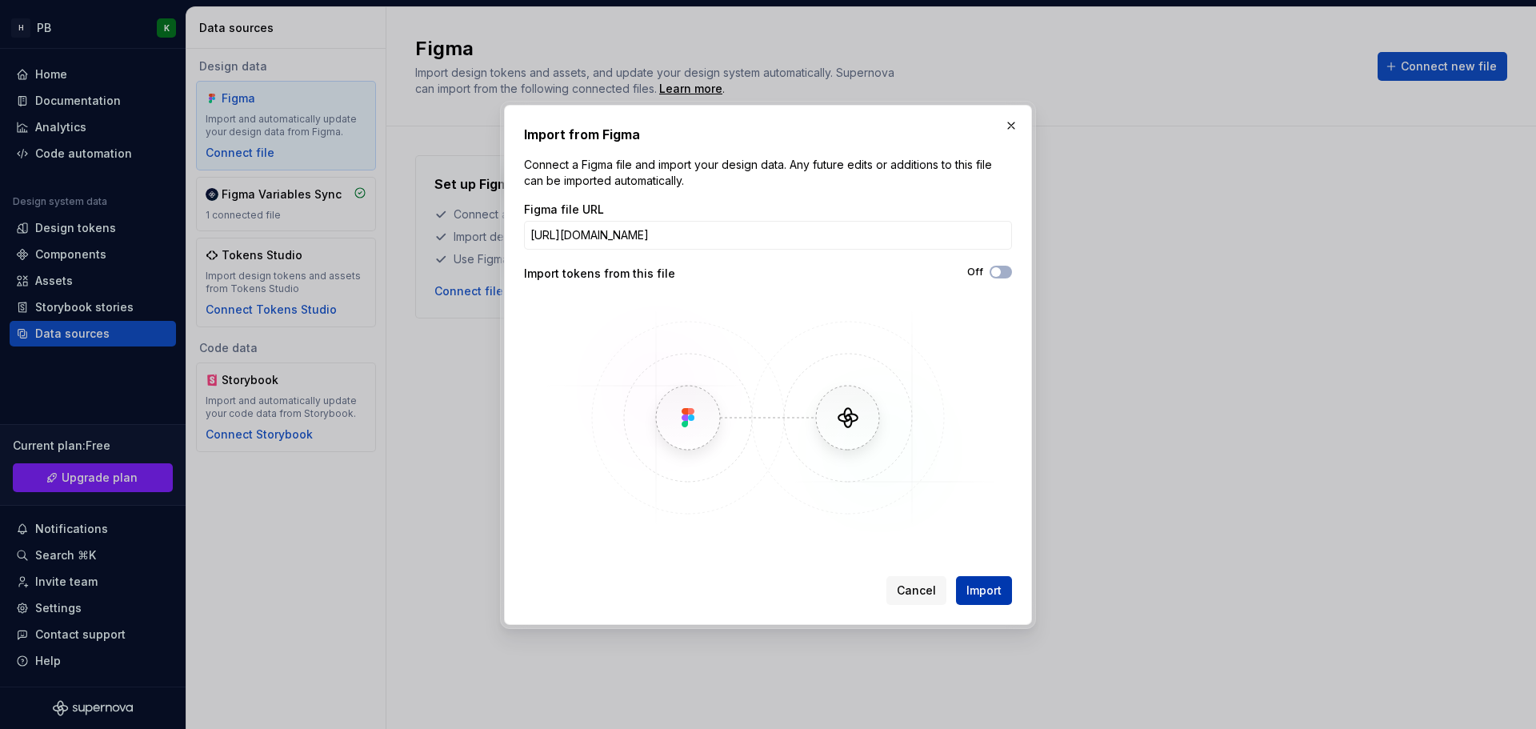
click at [981, 599] on button "Import" at bounding box center [984, 590] width 56 height 29
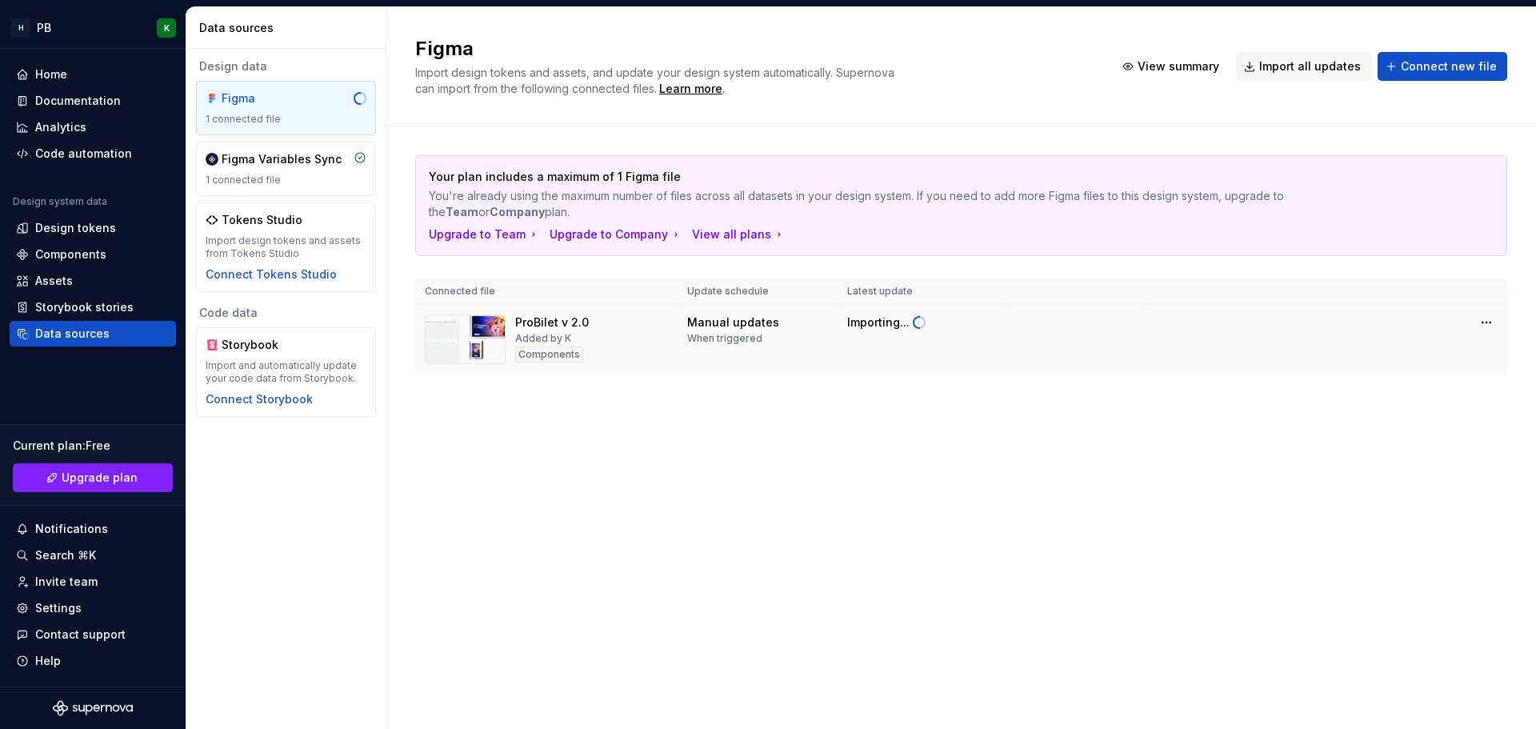
click at [623, 330] on div "ProBilet v 2.0 Added by K Components" at bounding box center [546, 339] width 243 height 50
click at [714, 399] on div "Your plan includes a maximum of 1 Figma file You're already using the maximum n…" at bounding box center [961, 280] width 1092 height 308
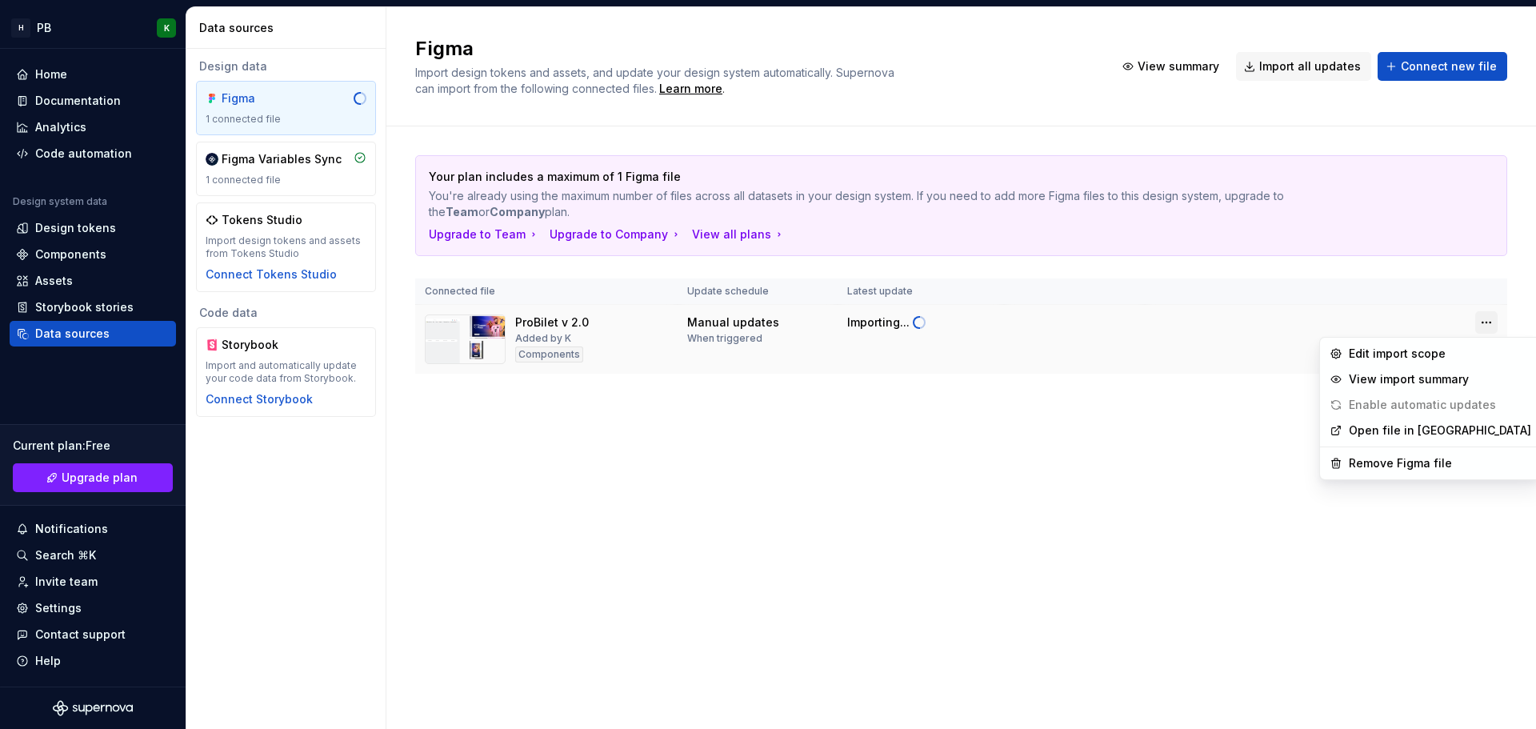
click at [1479, 322] on html "H PB K Home Documentation Analytics Code automation Design system data Design t…" at bounding box center [768, 364] width 1536 height 729
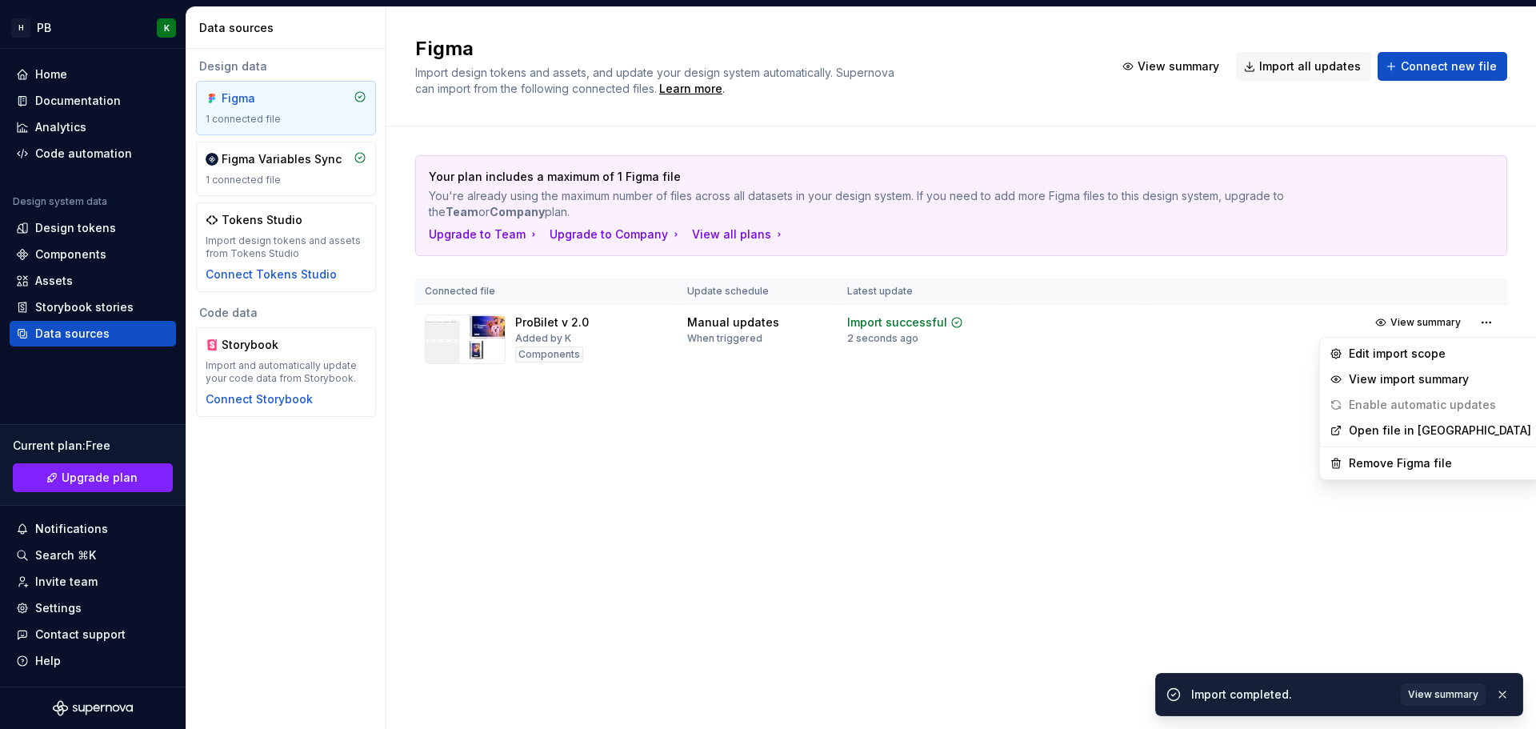
click at [1096, 437] on html "H PB K Home Documentation Analytics Code automation Design system data Design t…" at bounding box center [768, 364] width 1536 height 729
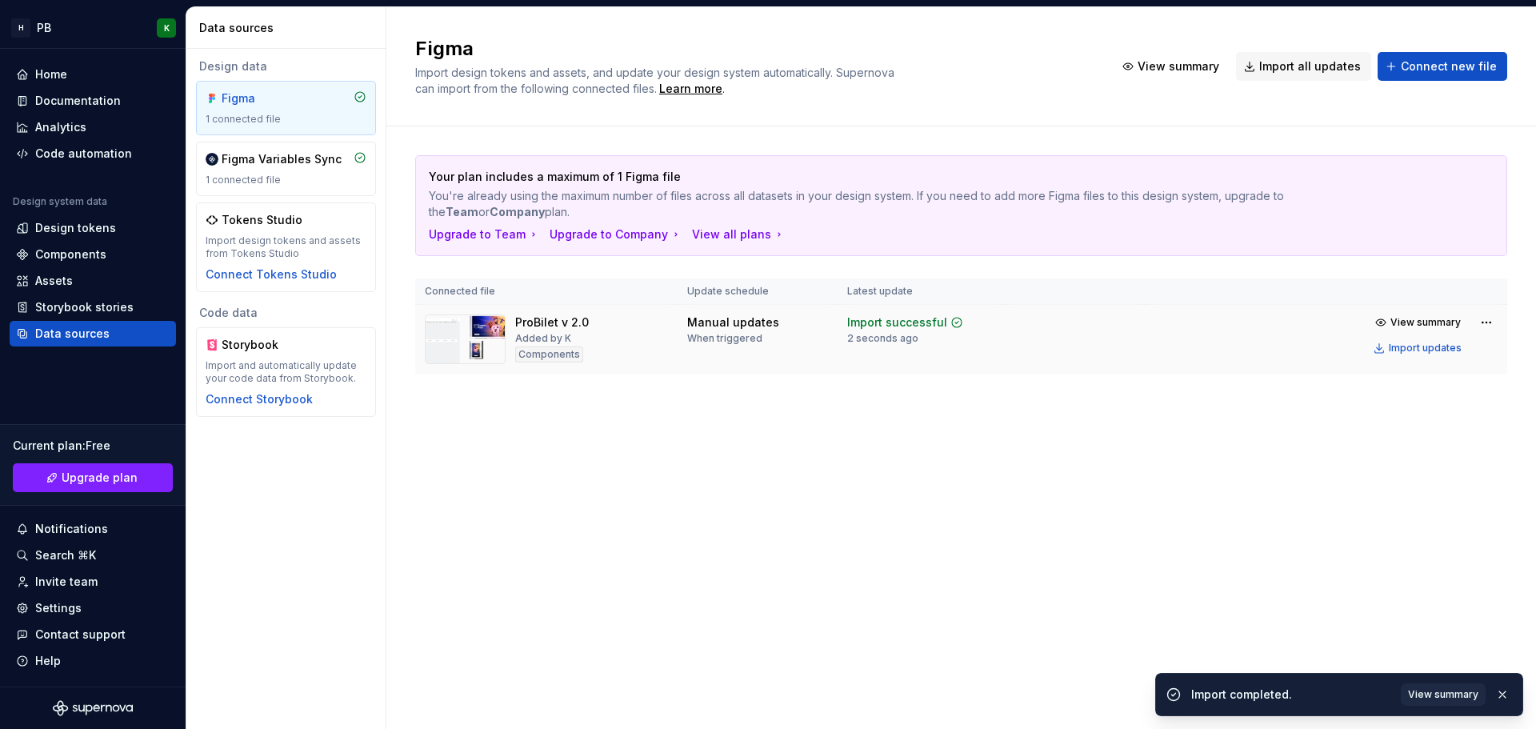
click at [819, 345] on td "Manual updates When triggered" at bounding box center [757, 340] width 160 height 70
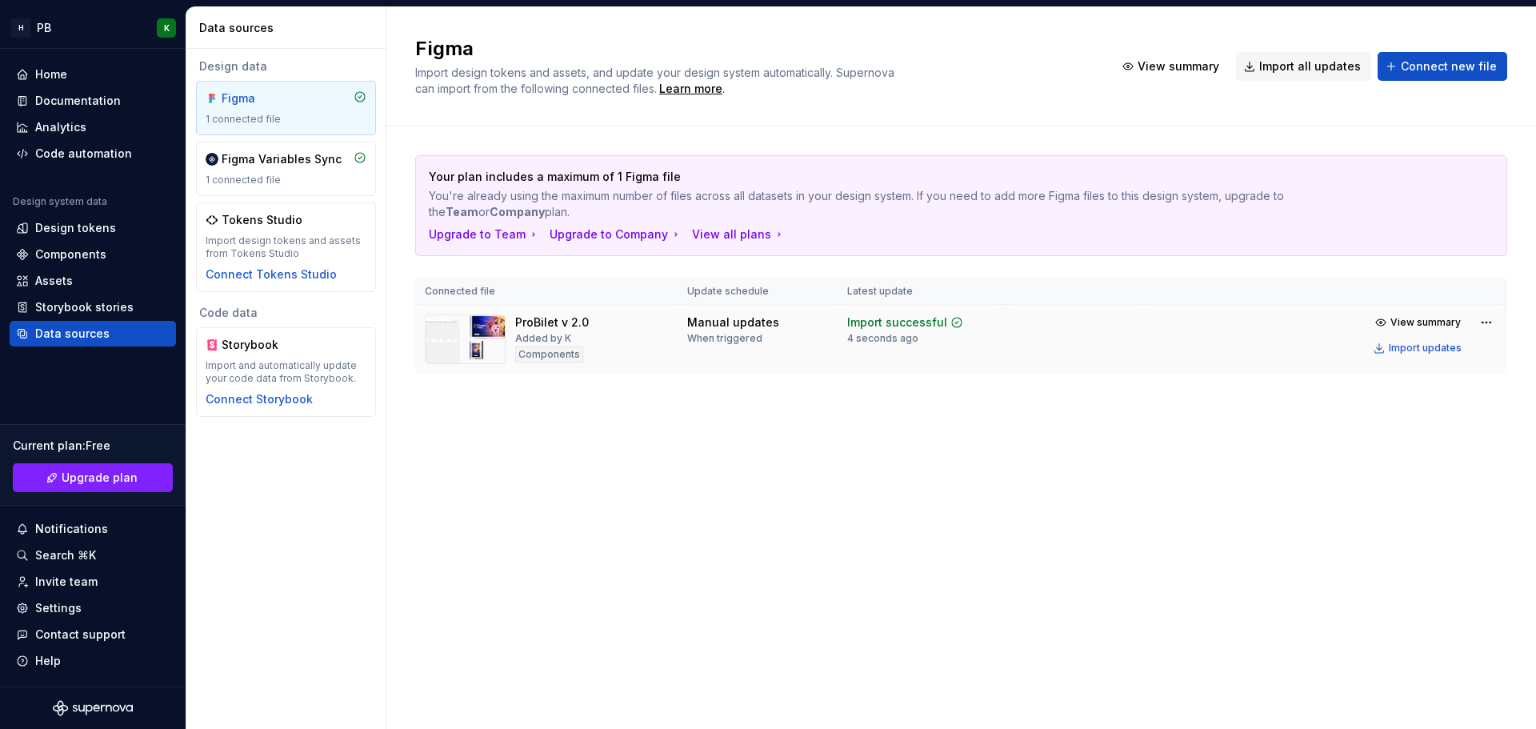
click at [613, 326] on div "ProBilet v 2.0 Added by K Components" at bounding box center [546, 339] width 243 height 50
click at [1479, 321] on html "H PB K Home Documentation Analytics Code automation Design system data Design t…" at bounding box center [768, 364] width 1536 height 729
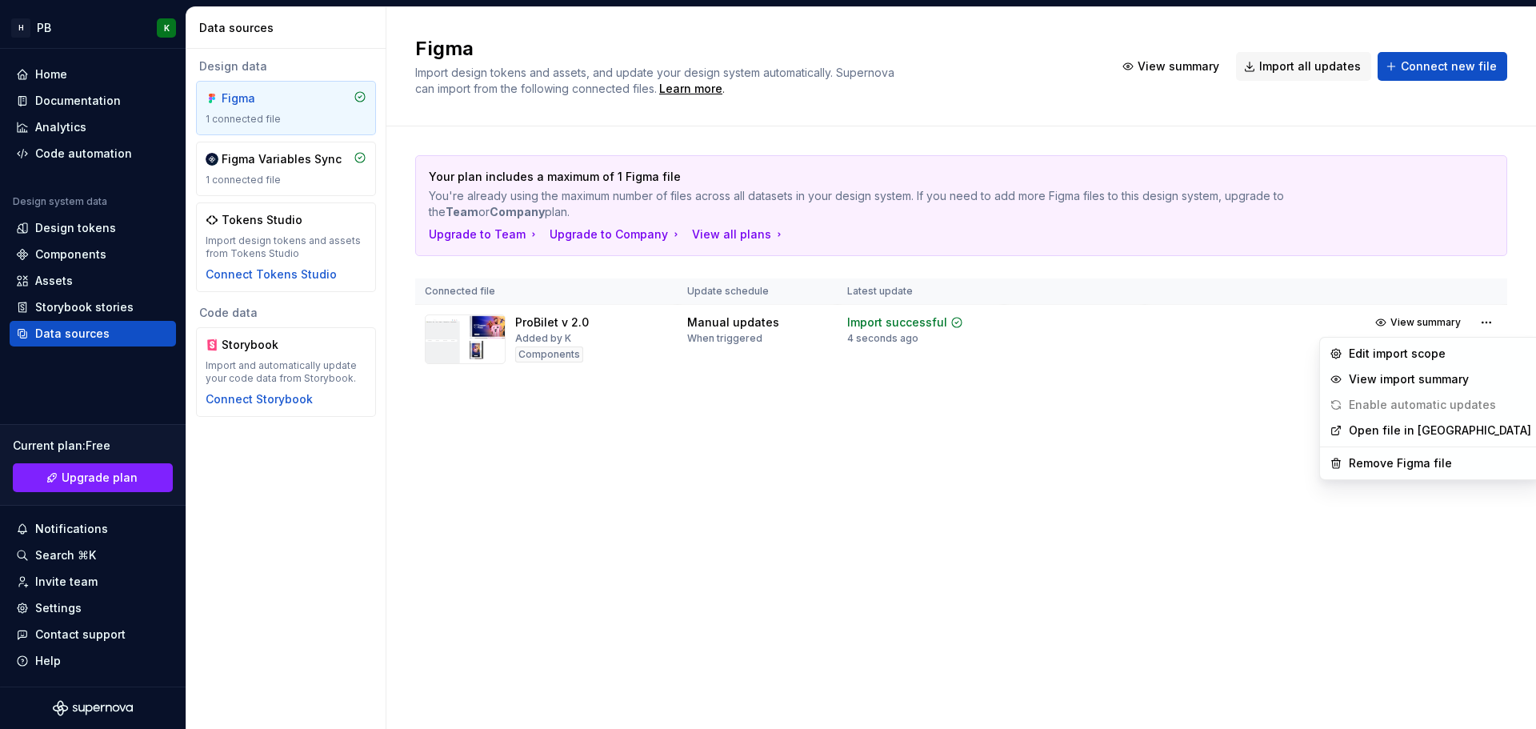
click at [1149, 420] on html "H PB K Home Documentation Analytics Code automation Design system data Design t…" at bounding box center [768, 364] width 1536 height 729
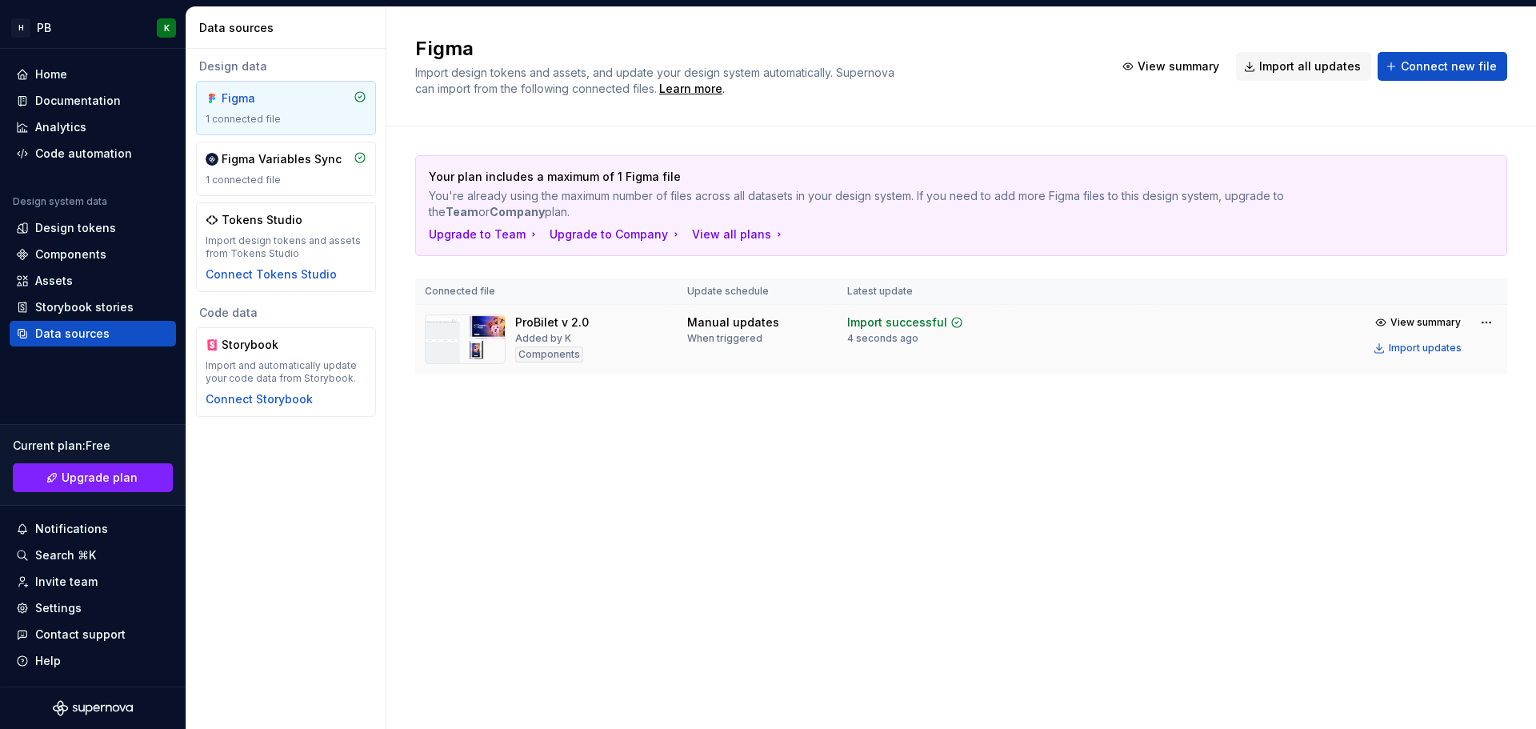
click at [1021, 331] on td at bounding box center [1074, 340] width 141 height 70
click at [1409, 345] on div "Import updates" at bounding box center [1424, 348] width 73 height 13
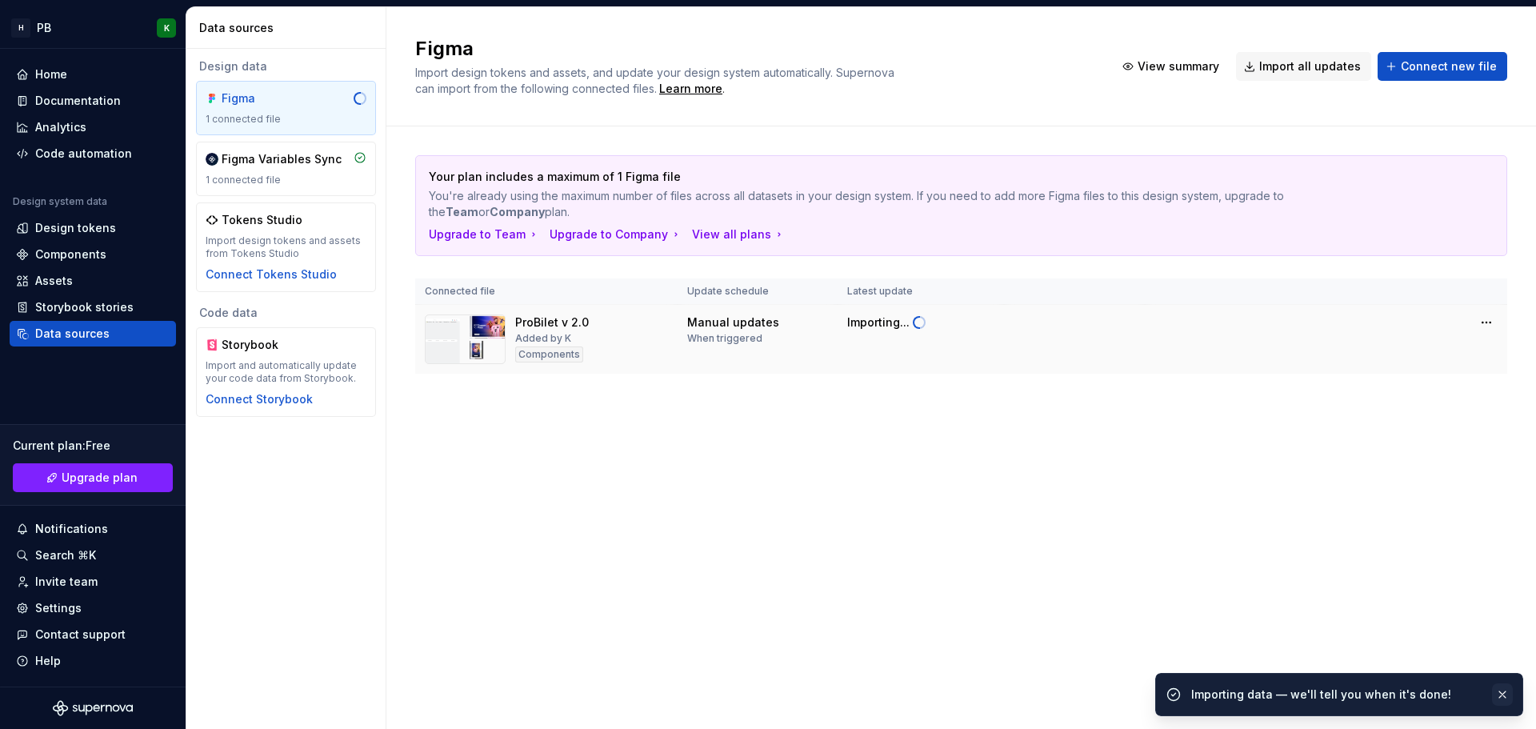
click at [1506, 685] on button "button" at bounding box center [1502, 694] width 21 height 22
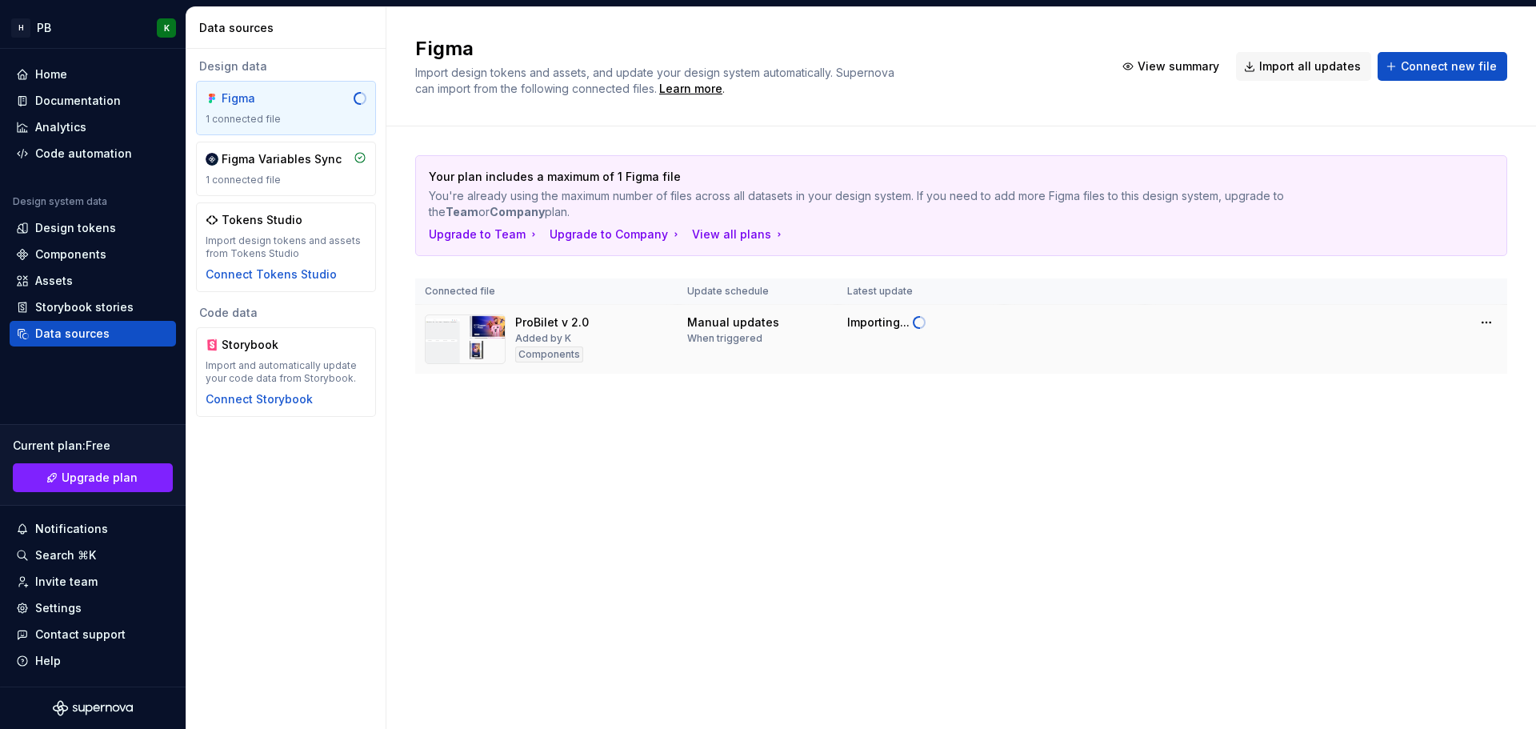
click at [984, 449] on div "Figma Import design tokens and assets, and update your design system automatica…" at bounding box center [960, 367] width 1149 height 721
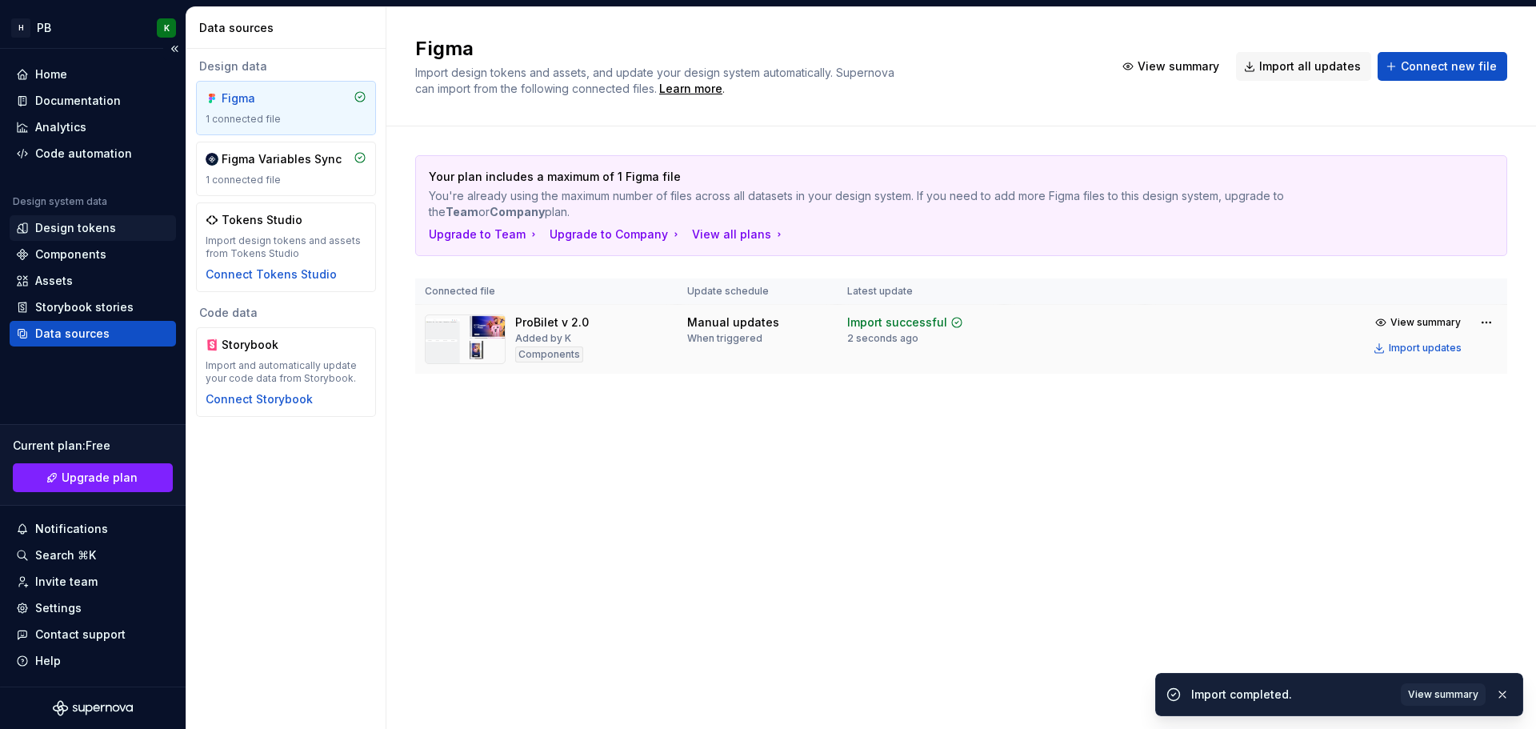
click at [88, 220] on div "Design tokens" at bounding box center [75, 228] width 81 height 16
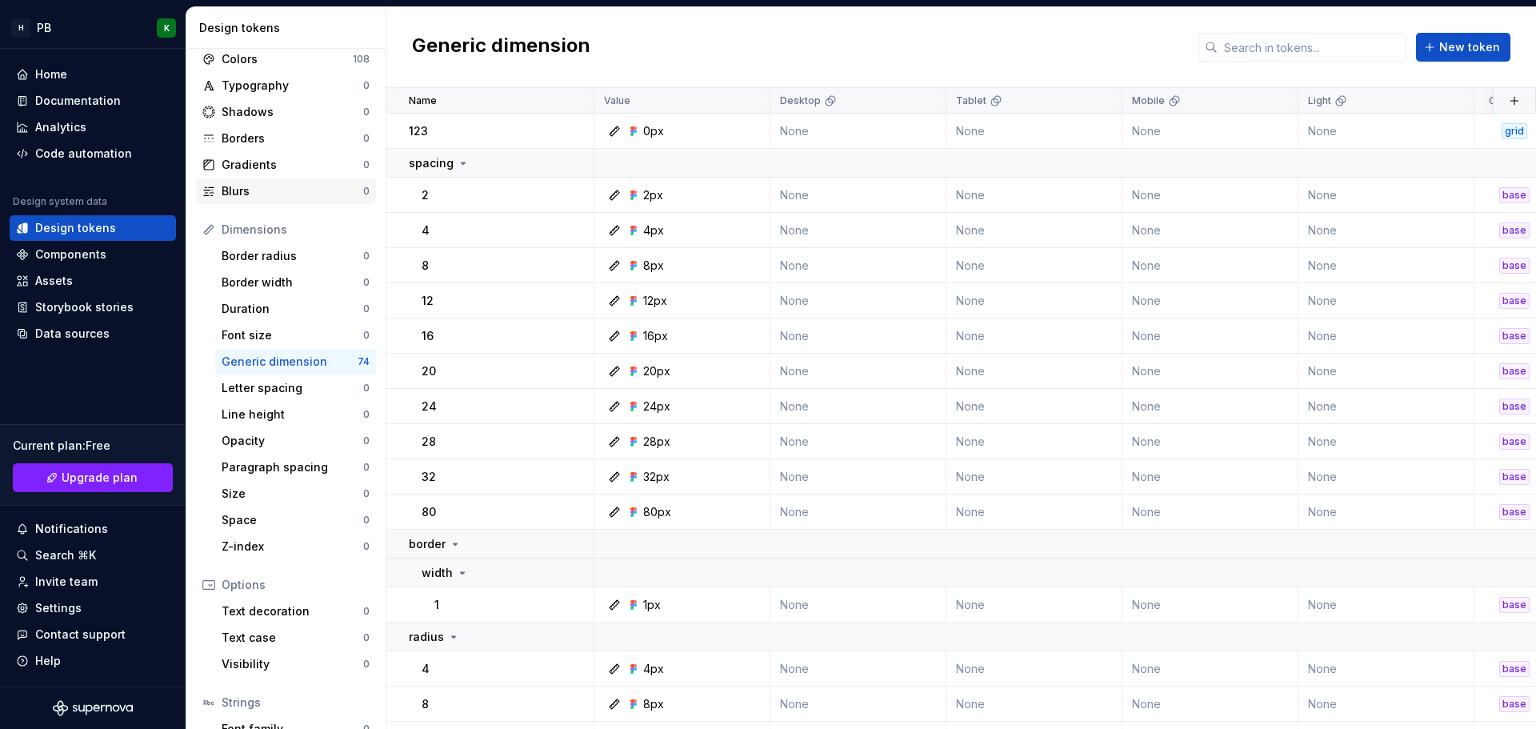
scroll to position [147, 0]
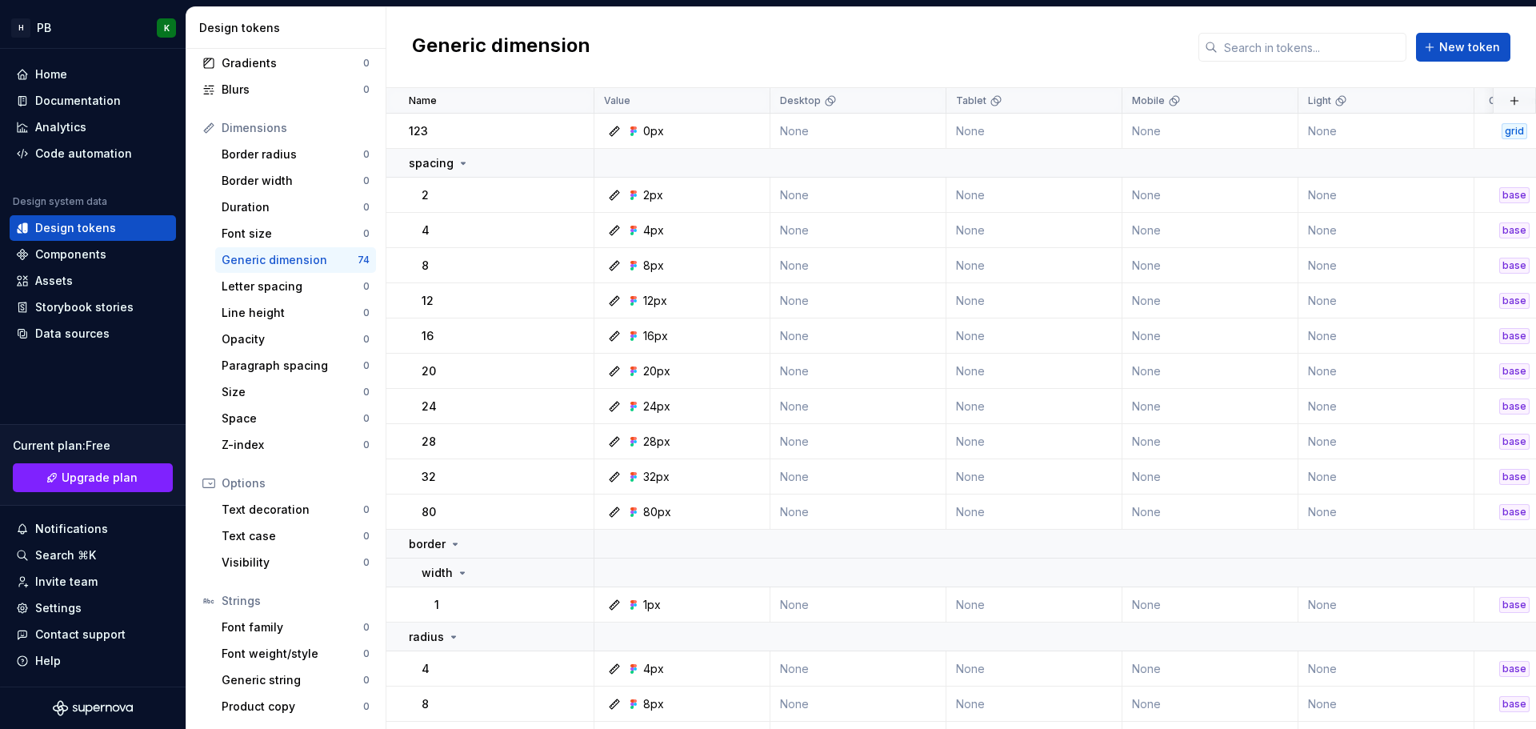
click at [304, 259] on div "Generic dimension" at bounding box center [290, 260] width 136 height 16
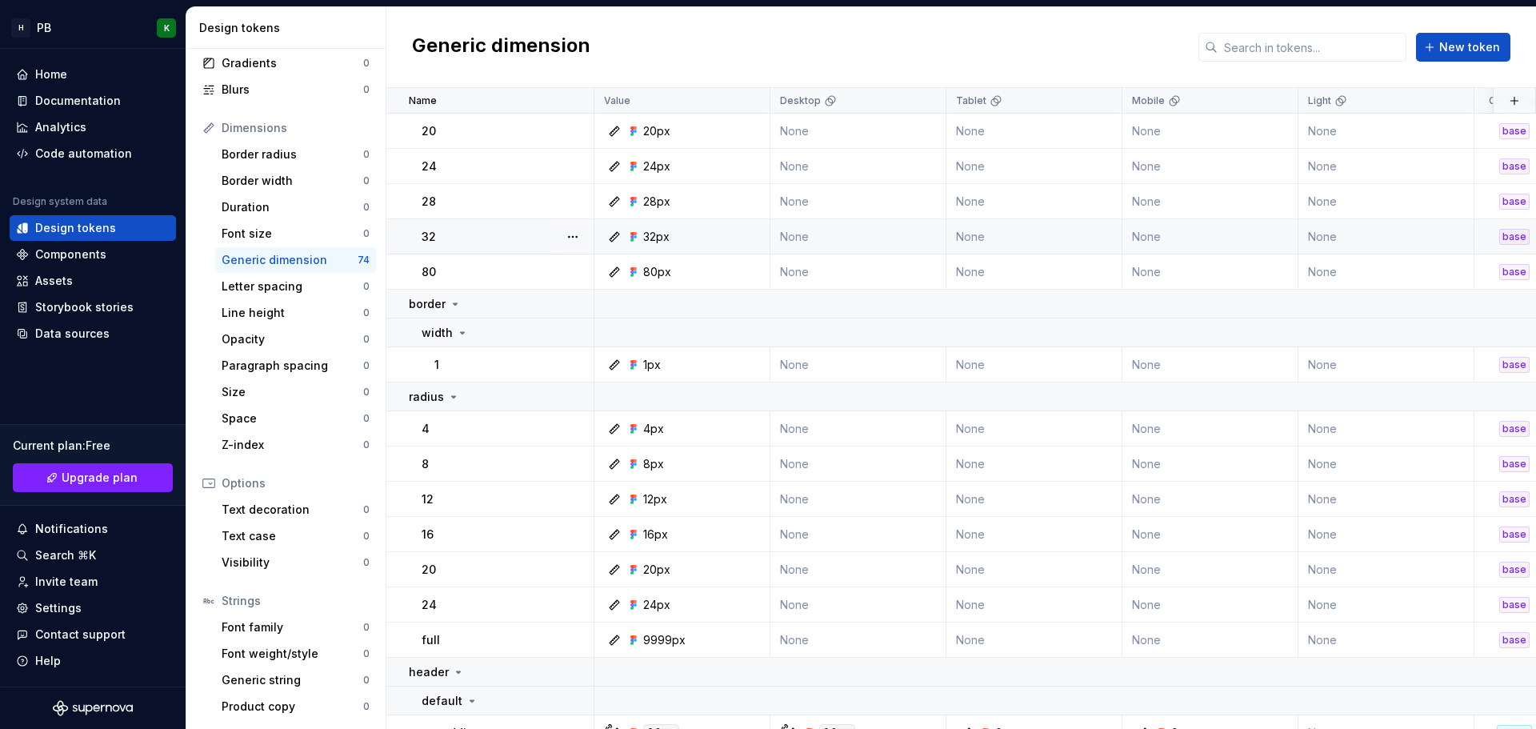
click at [500, 227] on td "32" at bounding box center [490, 236] width 208 height 35
click at [574, 235] on button "button" at bounding box center [572, 237] width 22 height 22
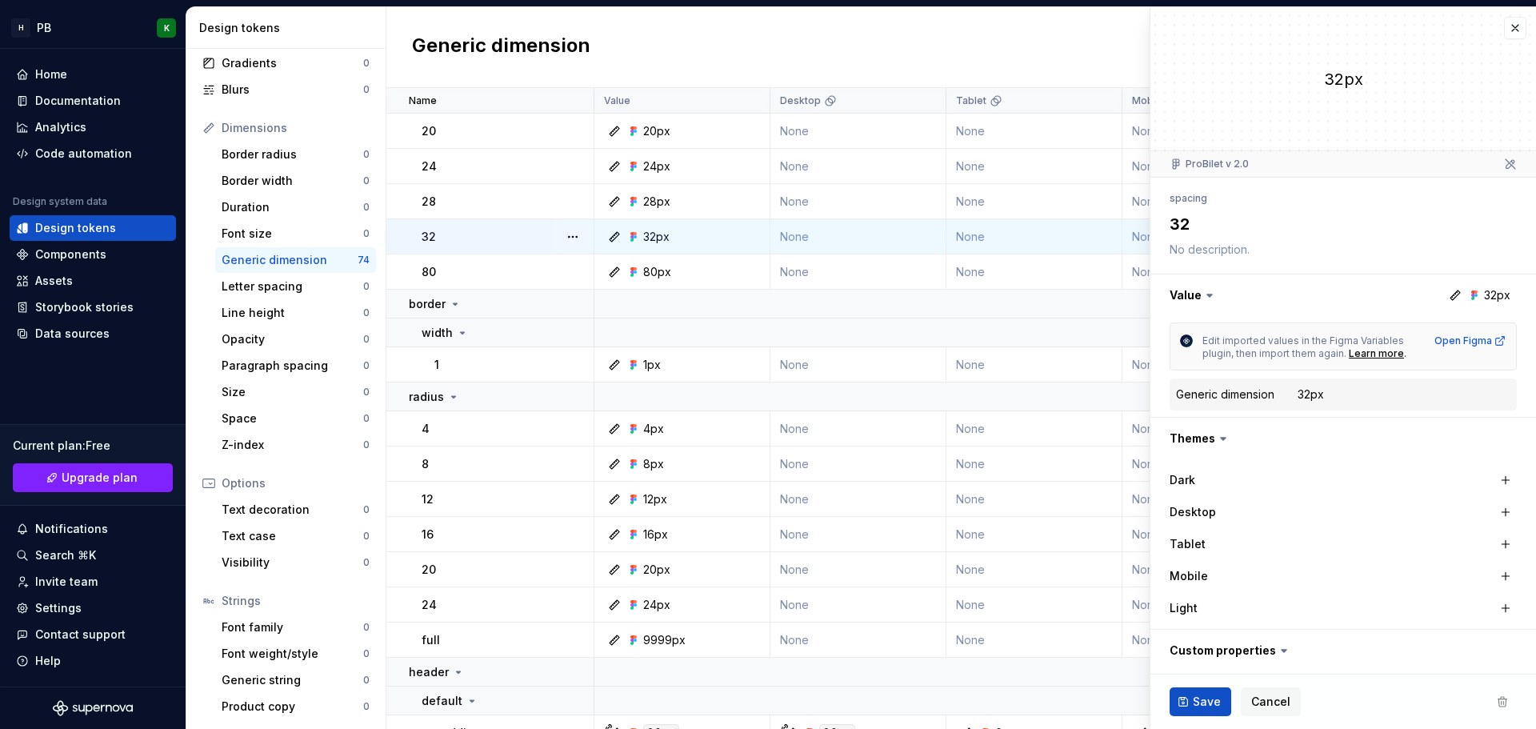
click at [1341, 398] on dd "32px" at bounding box center [1403, 394] width 213 height 16
click at [1312, 386] on div "Generic dimension 32px" at bounding box center [1343, 394] width 334 height 19
click at [1305, 394] on div "32px" at bounding box center [1310, 394] width 26 height 16
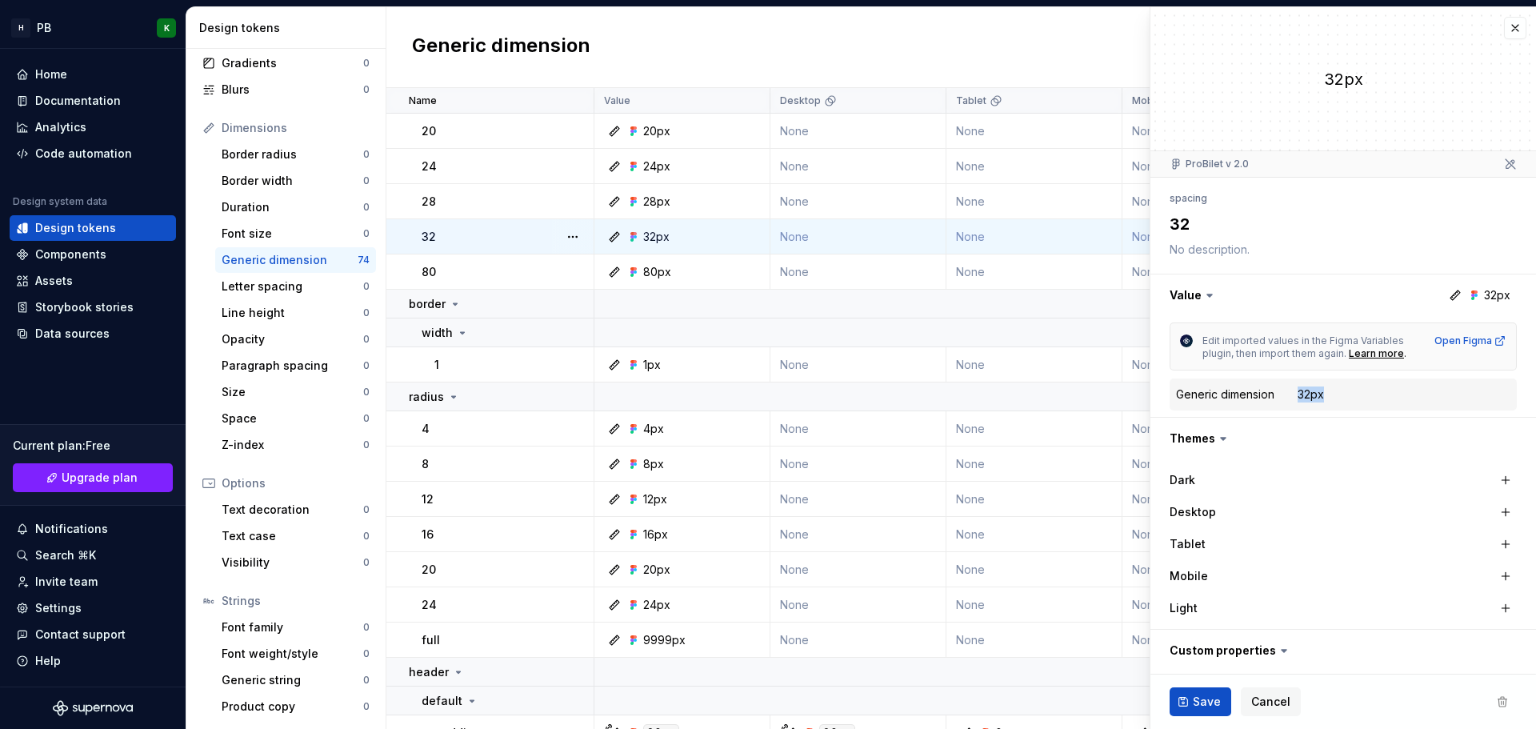
click at [1308, 393] on div "32px" at bounding box center [1310, 394] width 26 height 16
click at [1470, 293] on button "button" at bounding box center [1343, 295] width 386 height 42
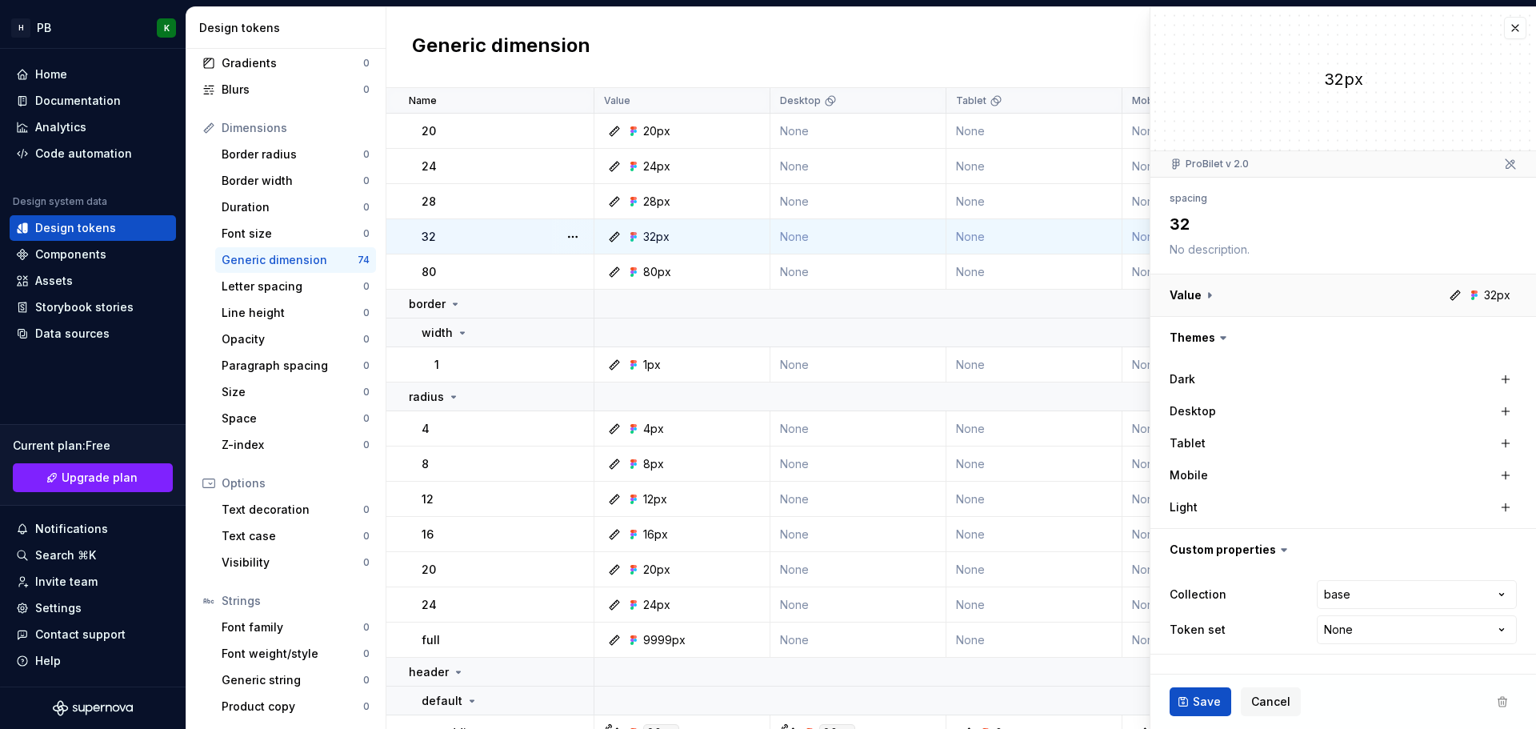
click at [1467, 294] on button "button" at bounding box center [1343, 295] width 386 height 42
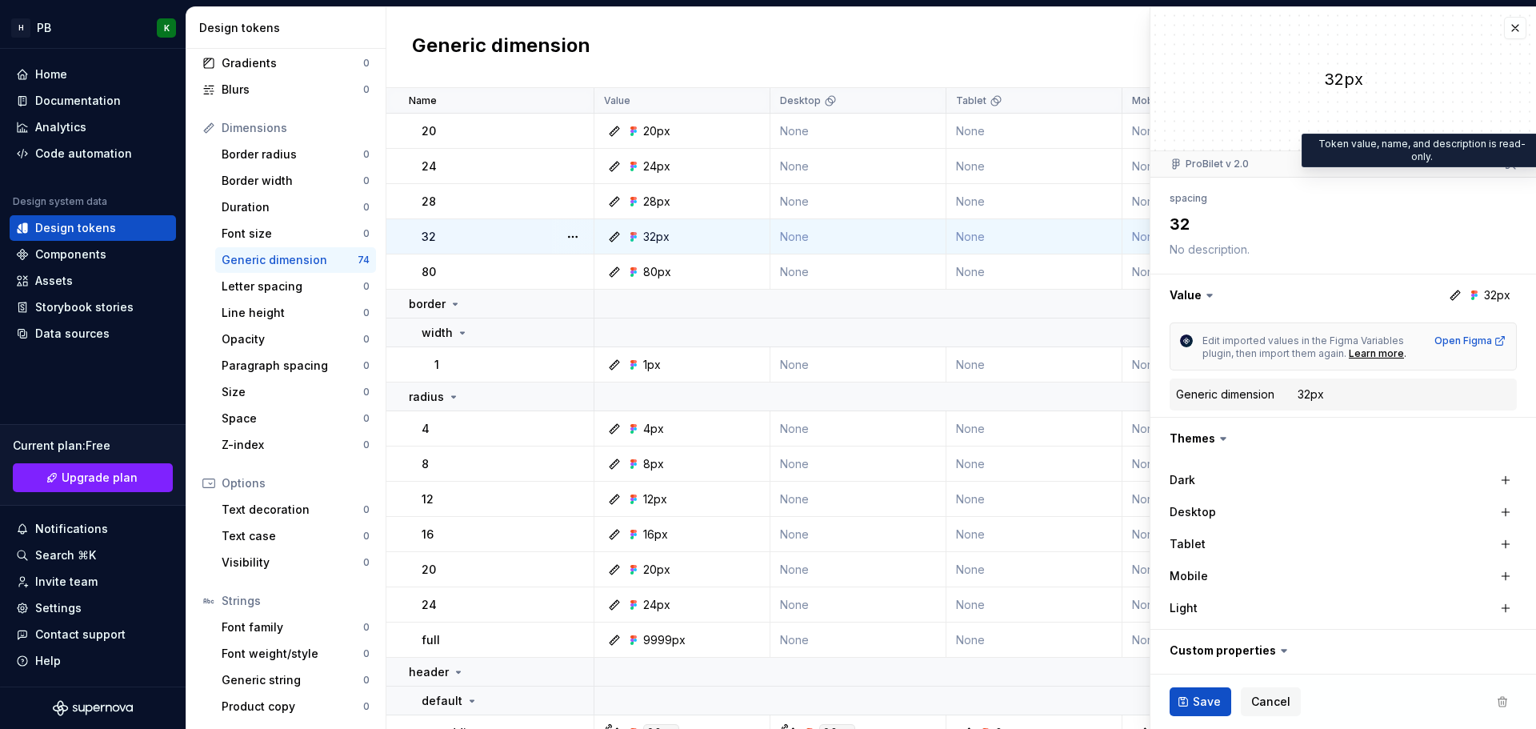
click at [1504, 162] on icon at bounding box center [1510, 164] width 13 height 13
click at [1504, 165] on icon at bounding box center [1510, 164] width 13 height 13
drag, startPoint x: 1334, startPoint y: 82, endPoint x: 1376, endPoint y: 70, distance: 44.1
click at [1340, 80] on div "32px" at bounding box center [1343, 79] width 386 height 22
click at [1505, 26] on button "button" at bounding box center [1515, 28] width 22 height 22
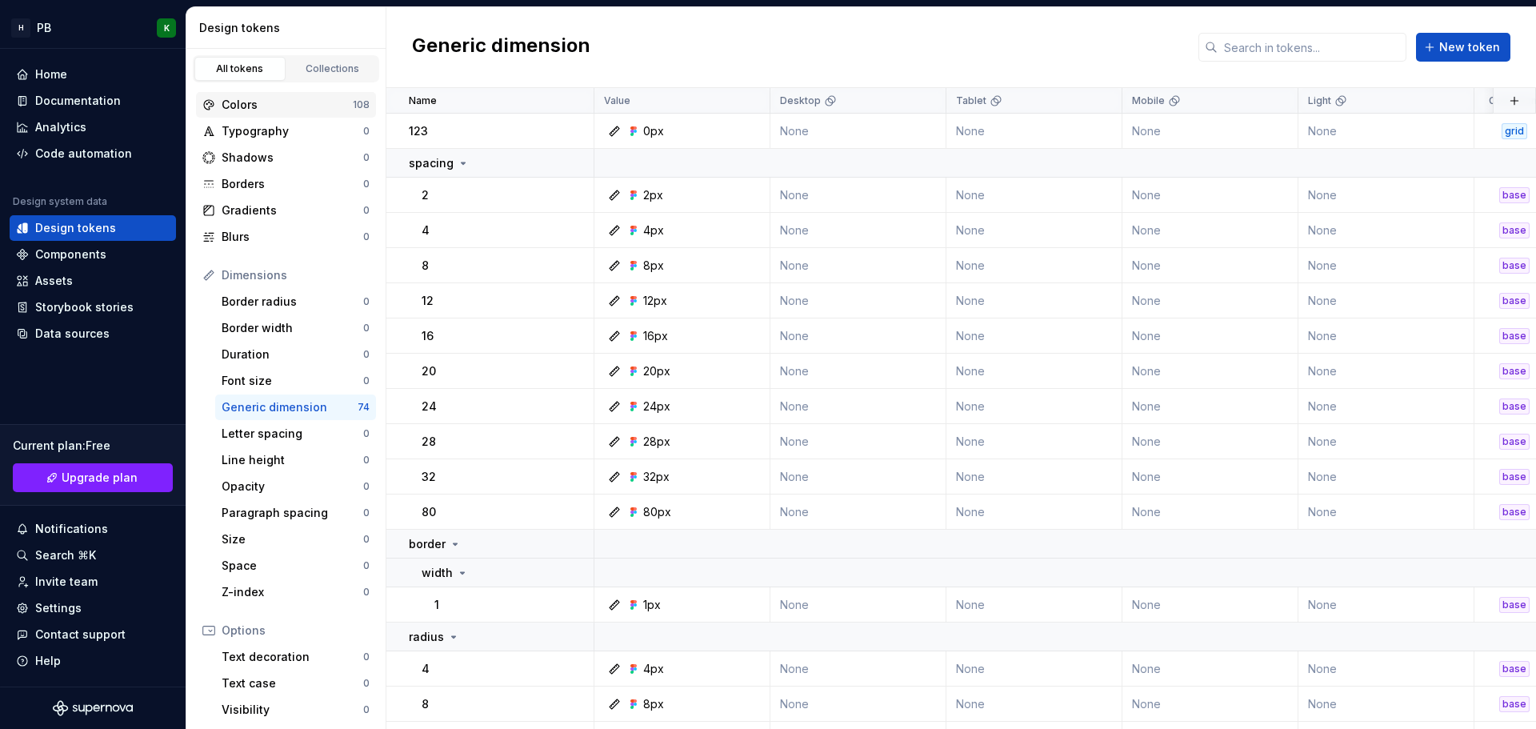
click at [290, 103] on div "Colors" at bounding box center [287, 105] width 131 height 16
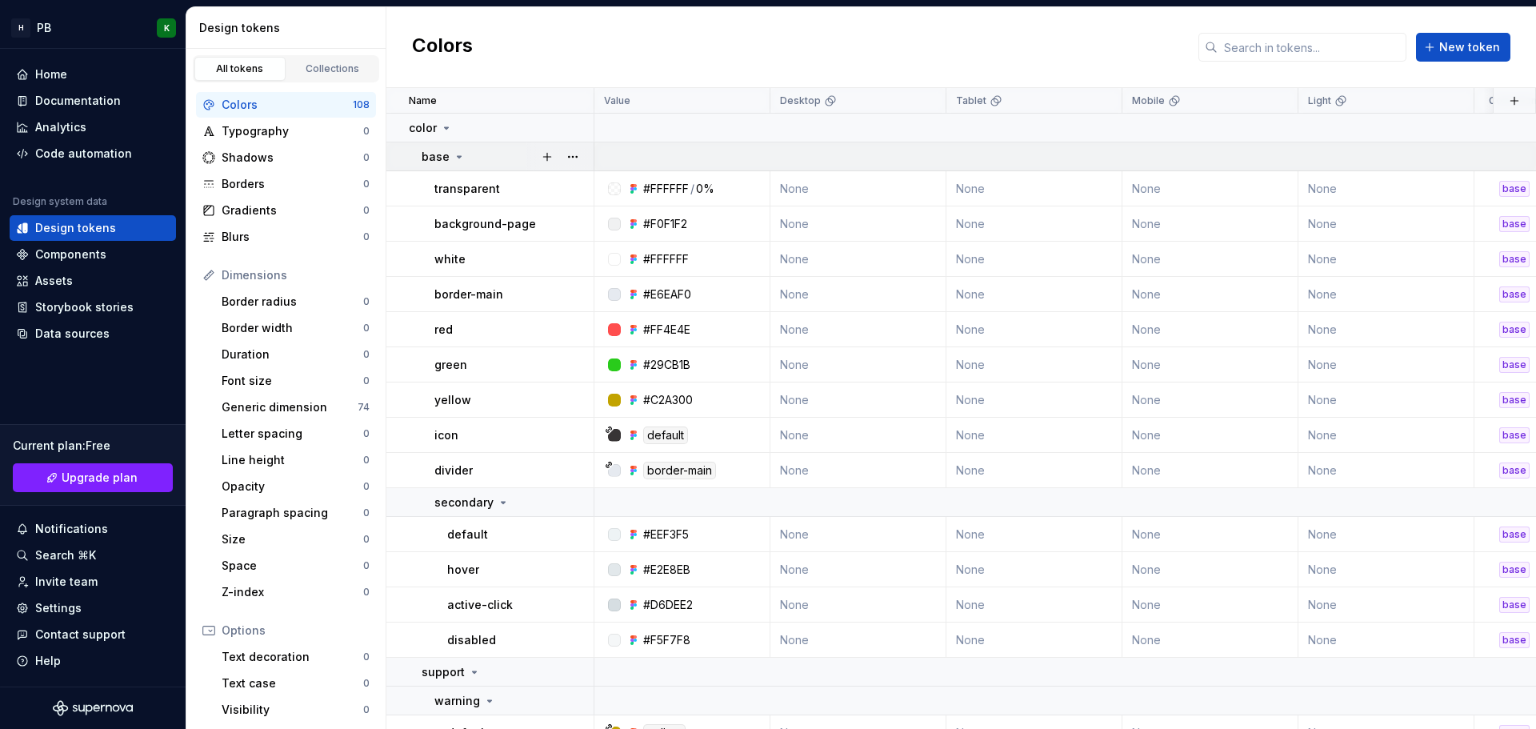
click at [458, 156] on icon at bounding box center [459, 157] width 4 height 2
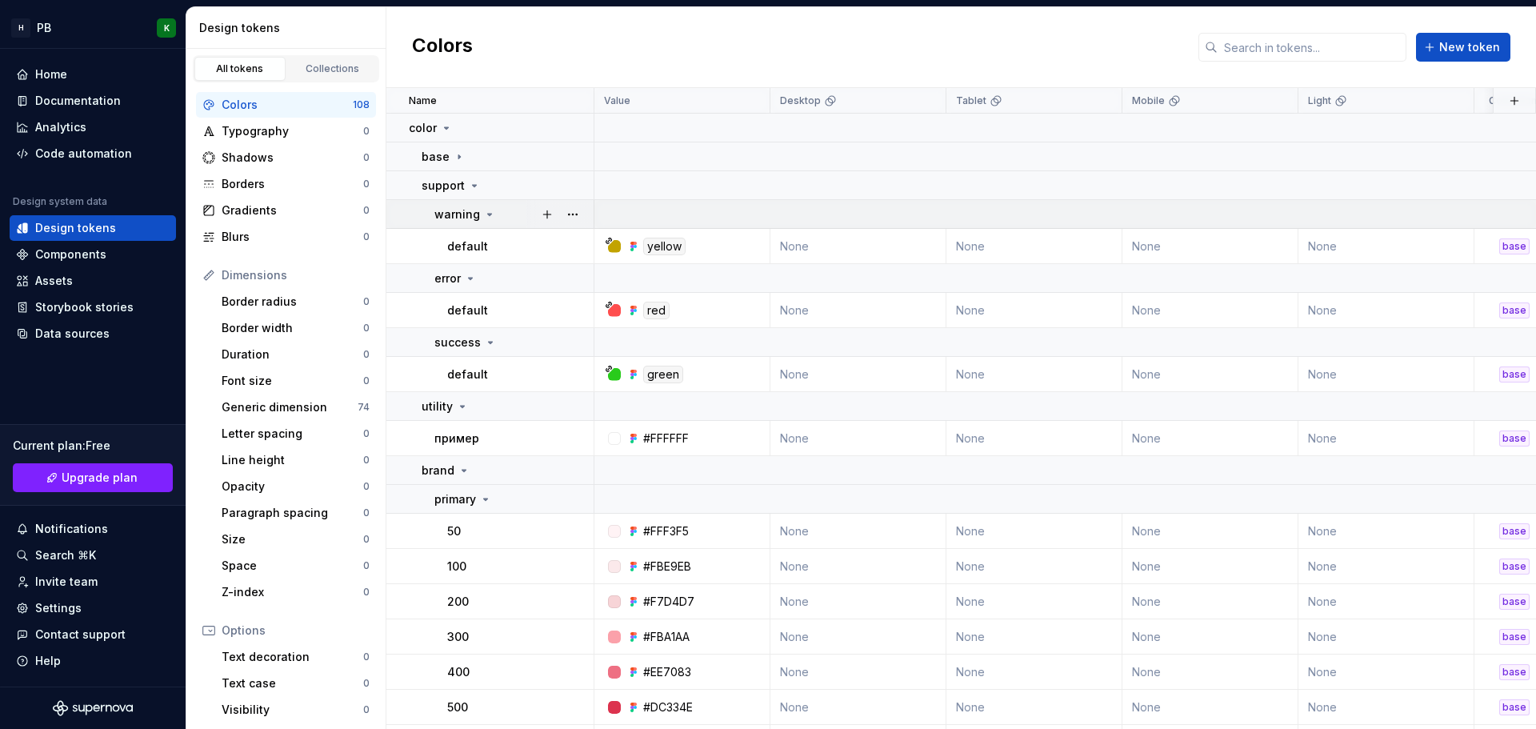
click at [483, 211] on icon at bounding box center [489, 214] width 13 height 13
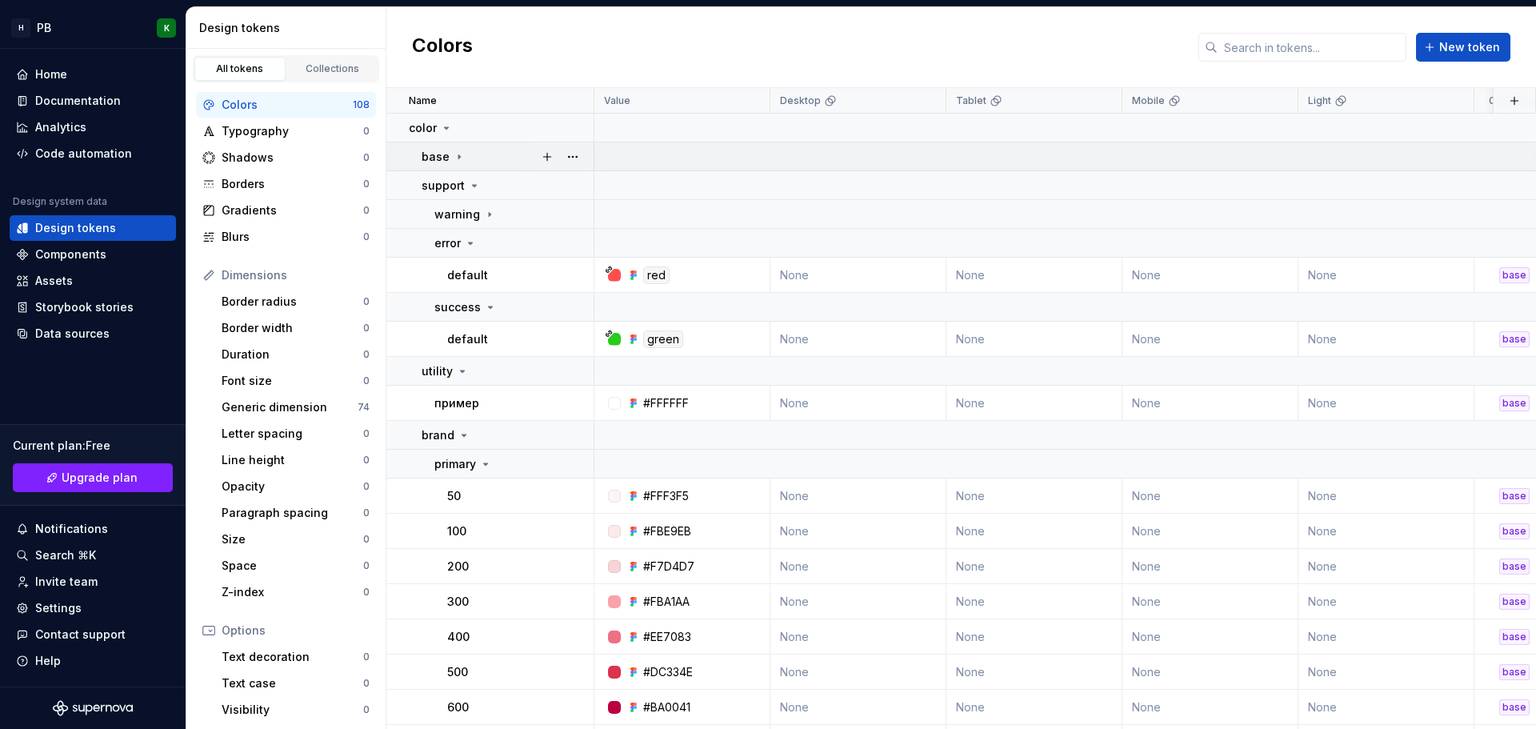
click at [458, 154] on icon at bounding box center [459, 156] width 13 height 13
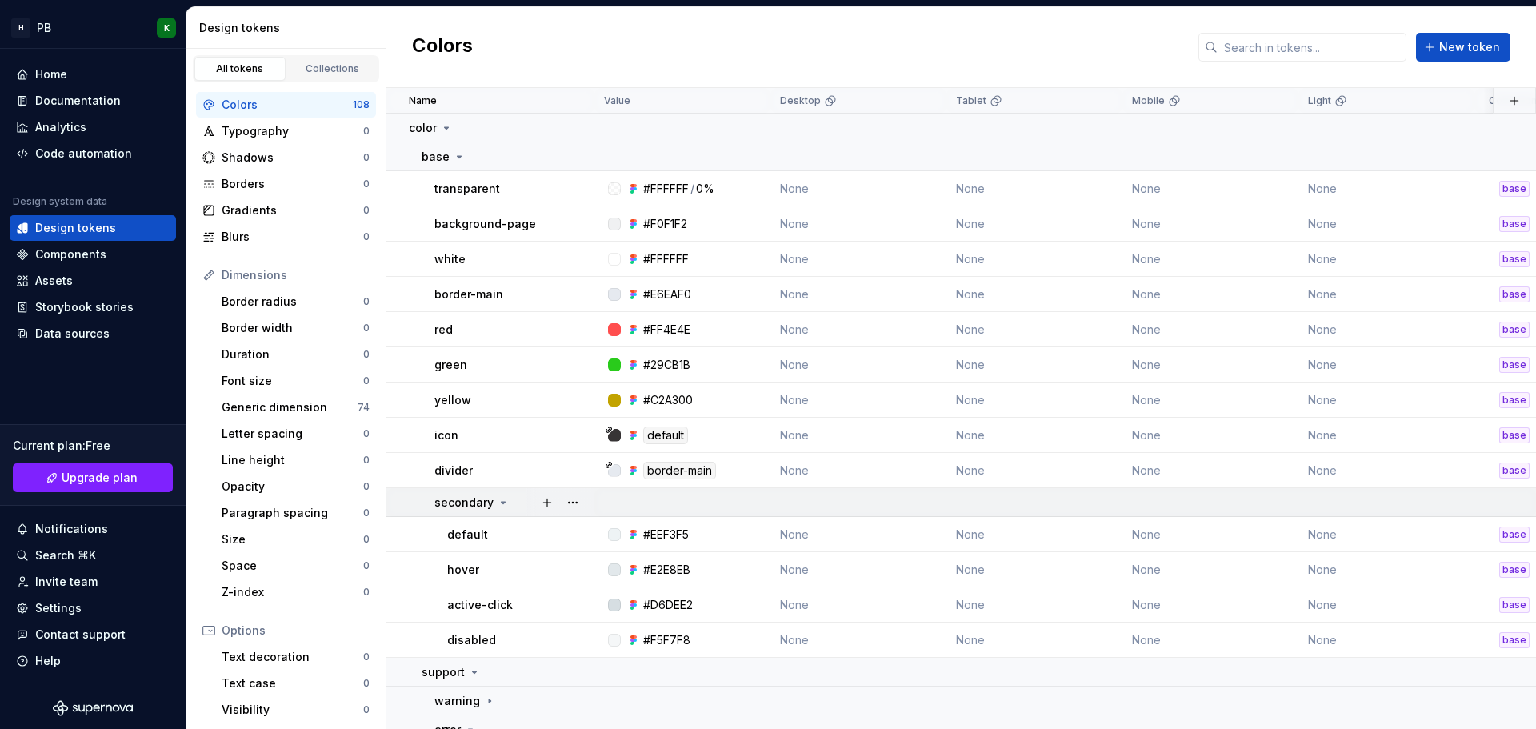
click at [500, 498] on icon at bounding box center [503, 502] width 13 height 13
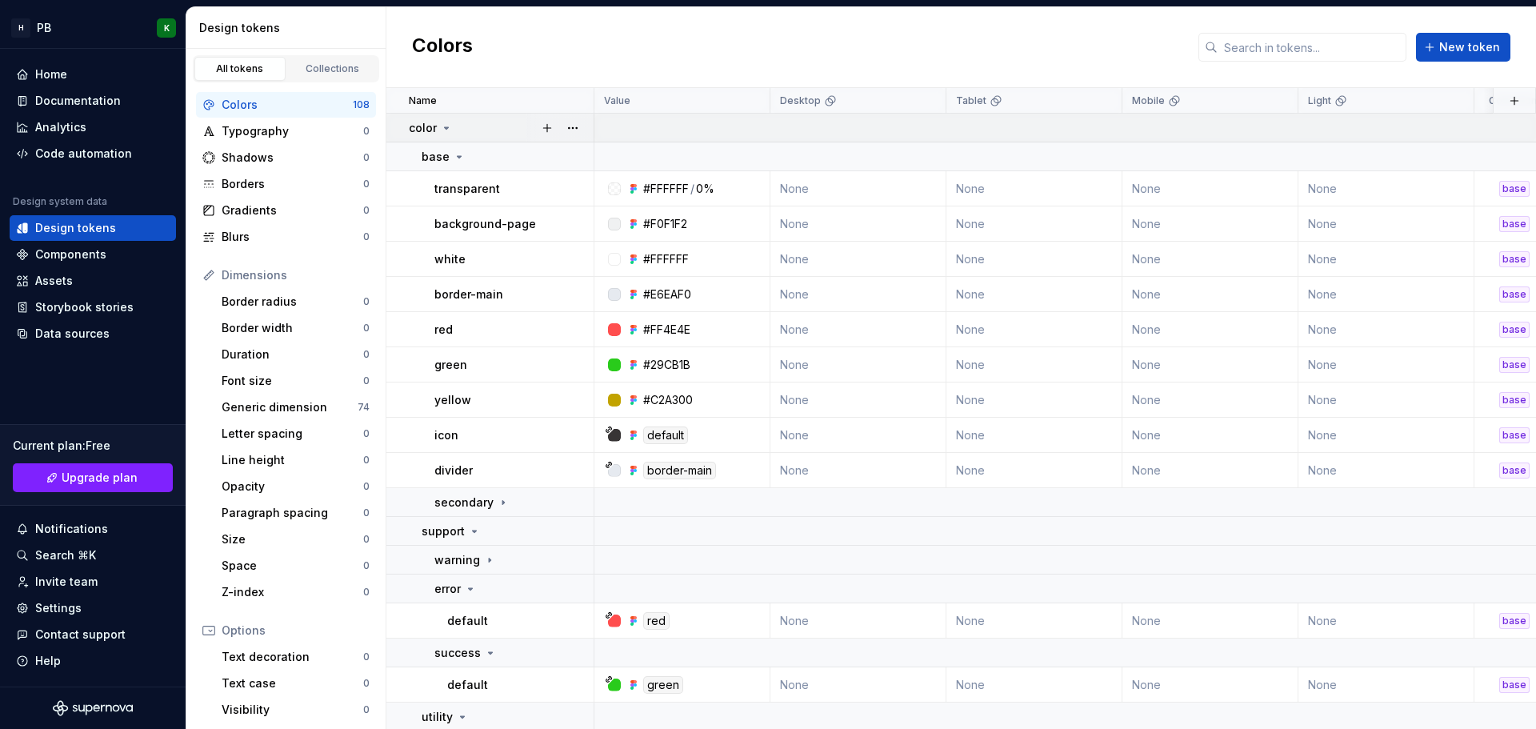
click at [450, 134] on icon at bounding box center [446, 128] width 13 height 13
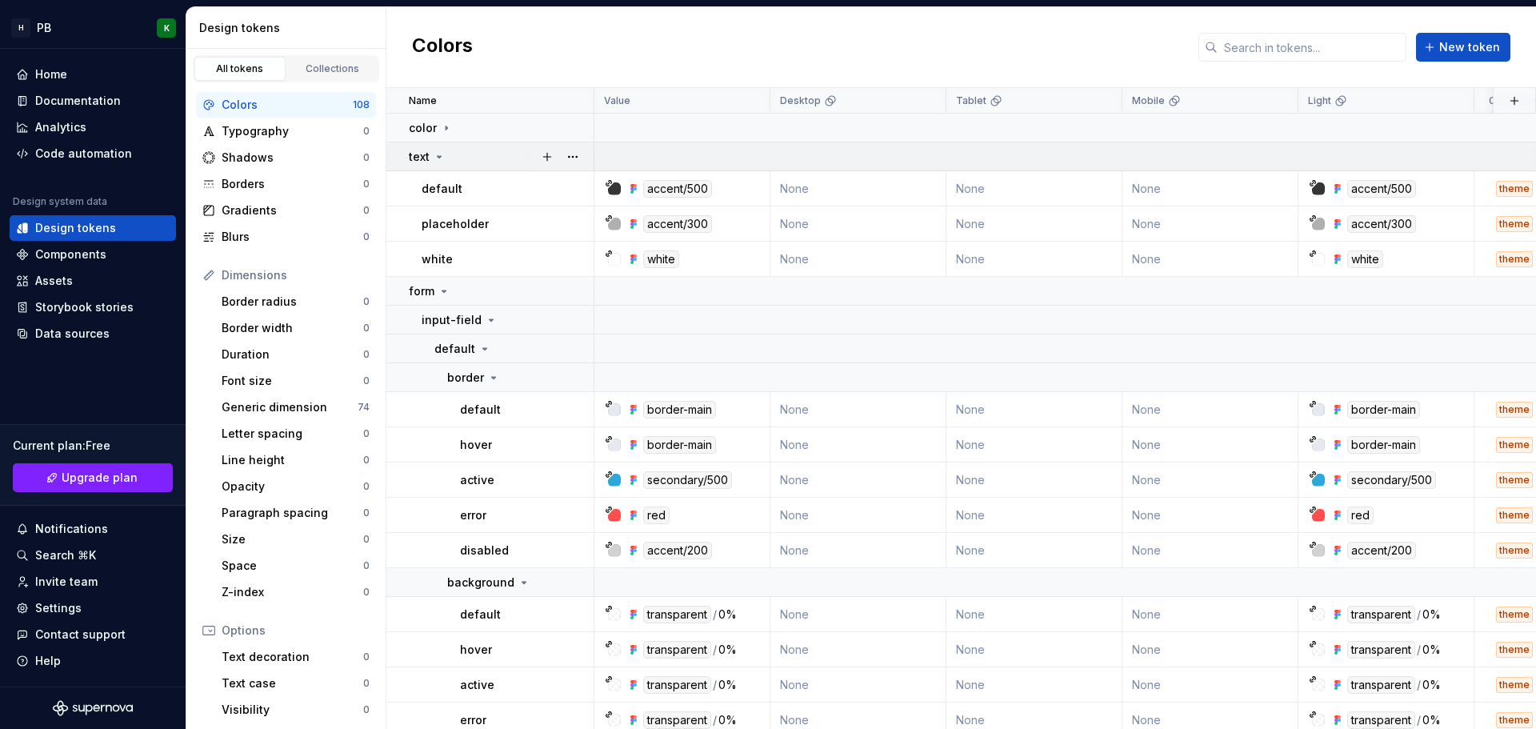
click at [441, 154] on icon at bounding box center [439, 156] width 13 height 13
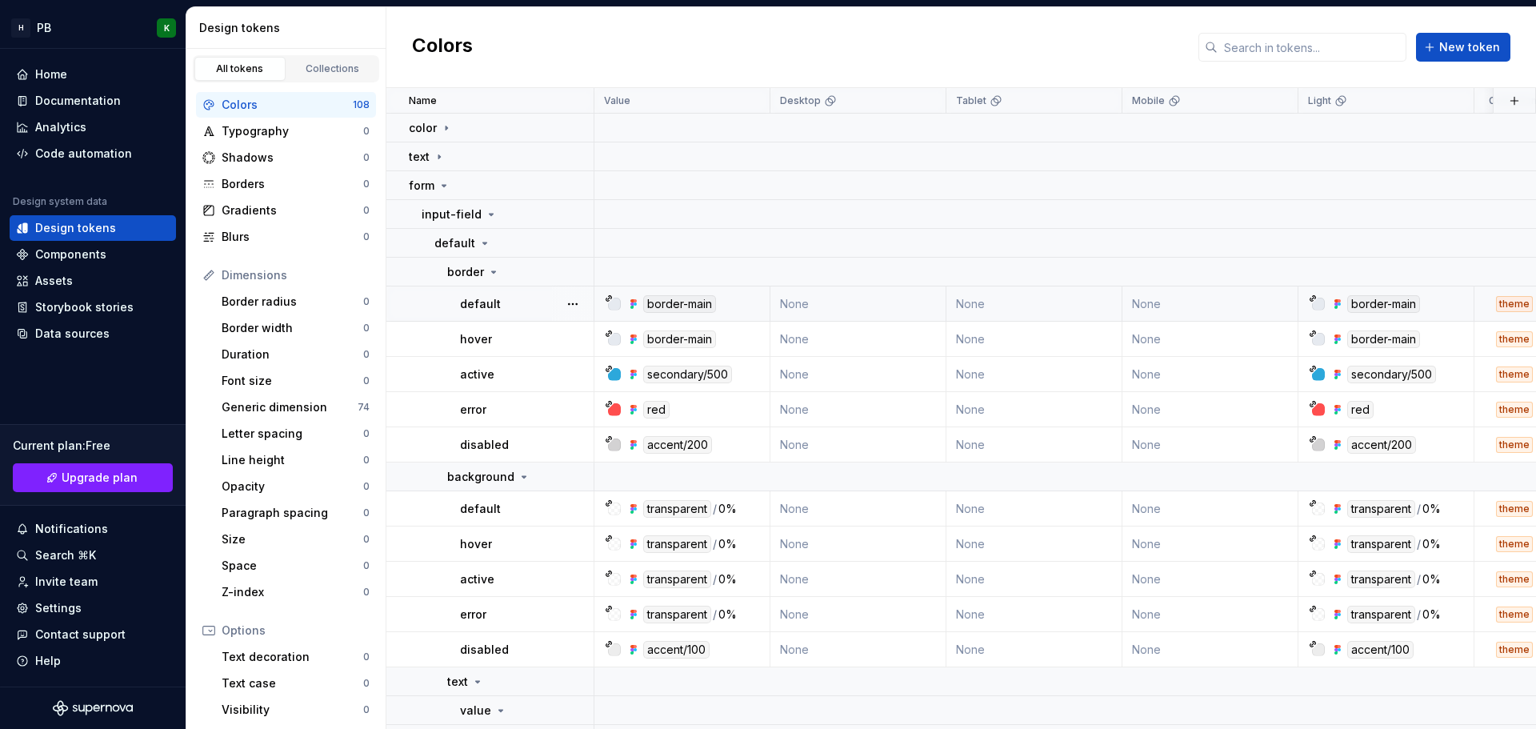
click at [678, 310] on div "border-main" at bounding box center [679, 304] width 73 height 18
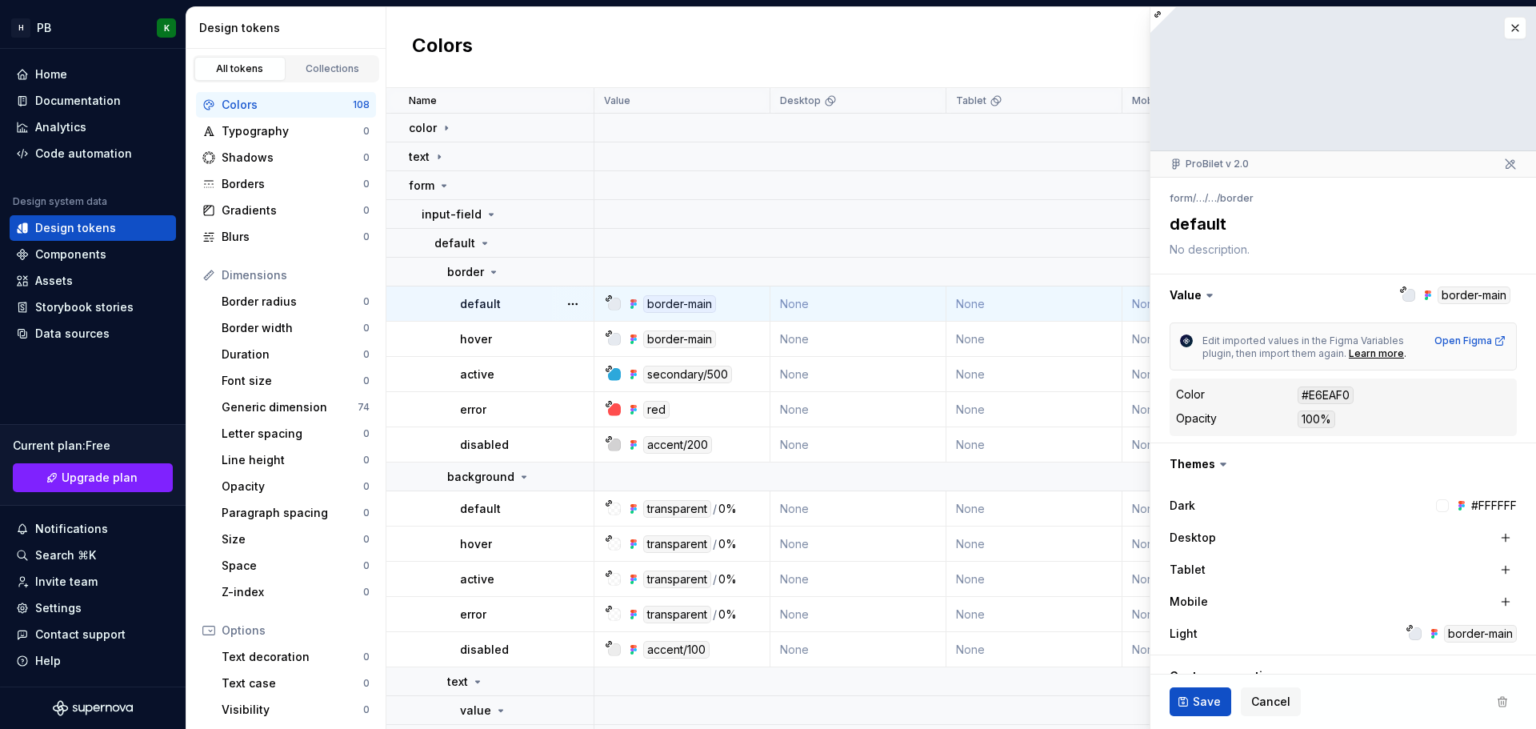
click at [1328, 389] on div "#E6EAF0" at bounding box center [1325, 395] width 56 height 18
click at [1508, 27] on button "button" at bounding box center [1515, 28] width 22 height 22
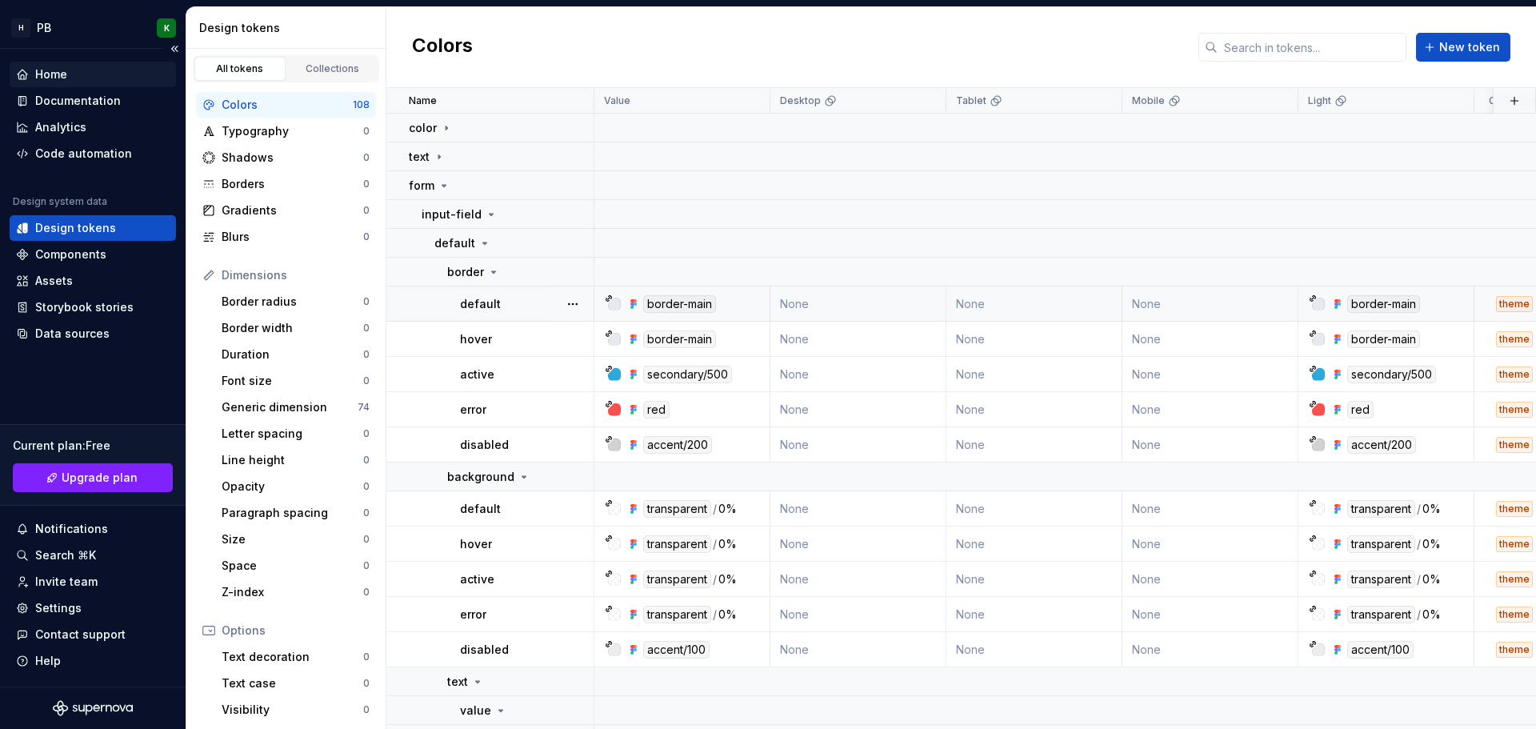
click at [83, 74] on div "Home" at bounding box center [93, 74] width 154 height 16
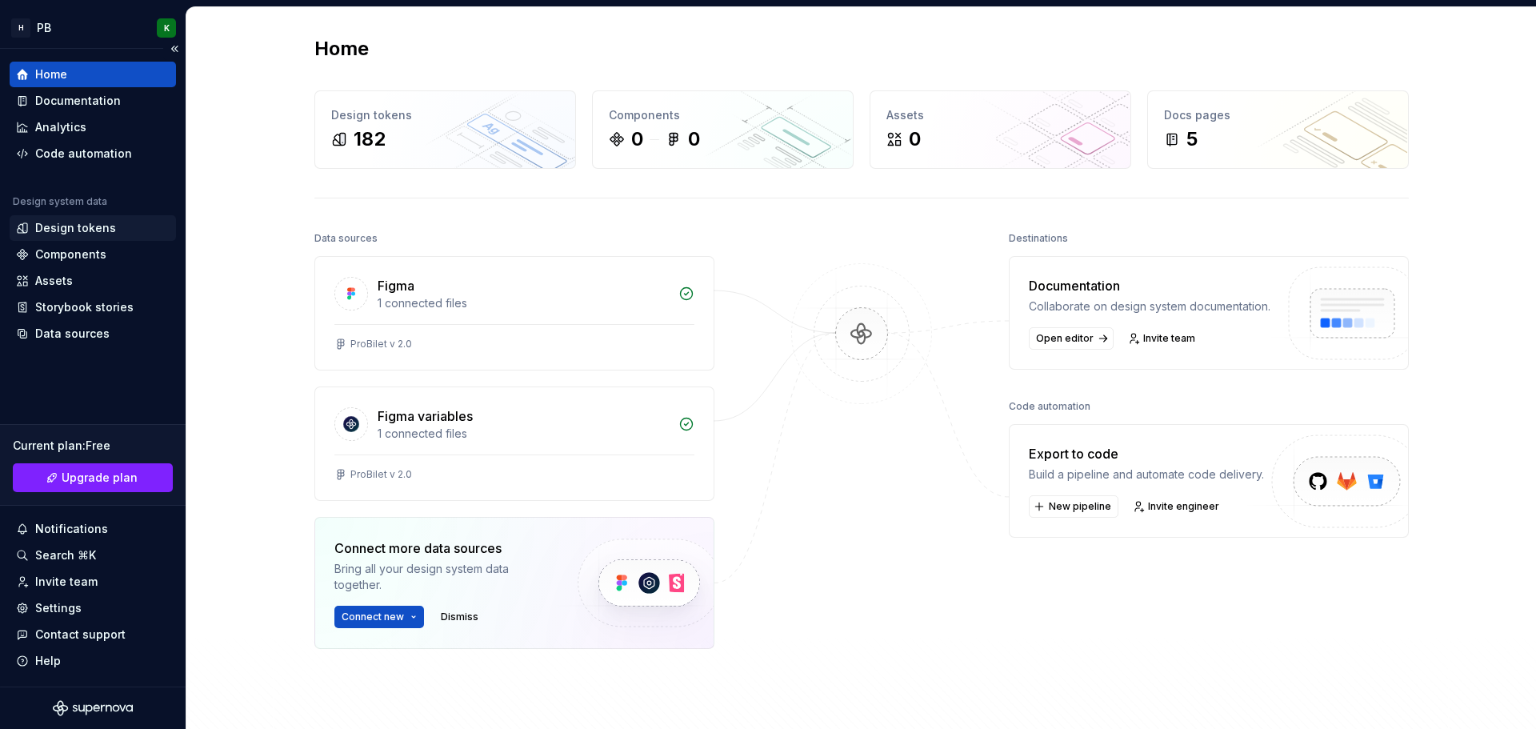
click at [96, 224] on div "Design tokens" at bounding box center [75, 228] width 81 height 16
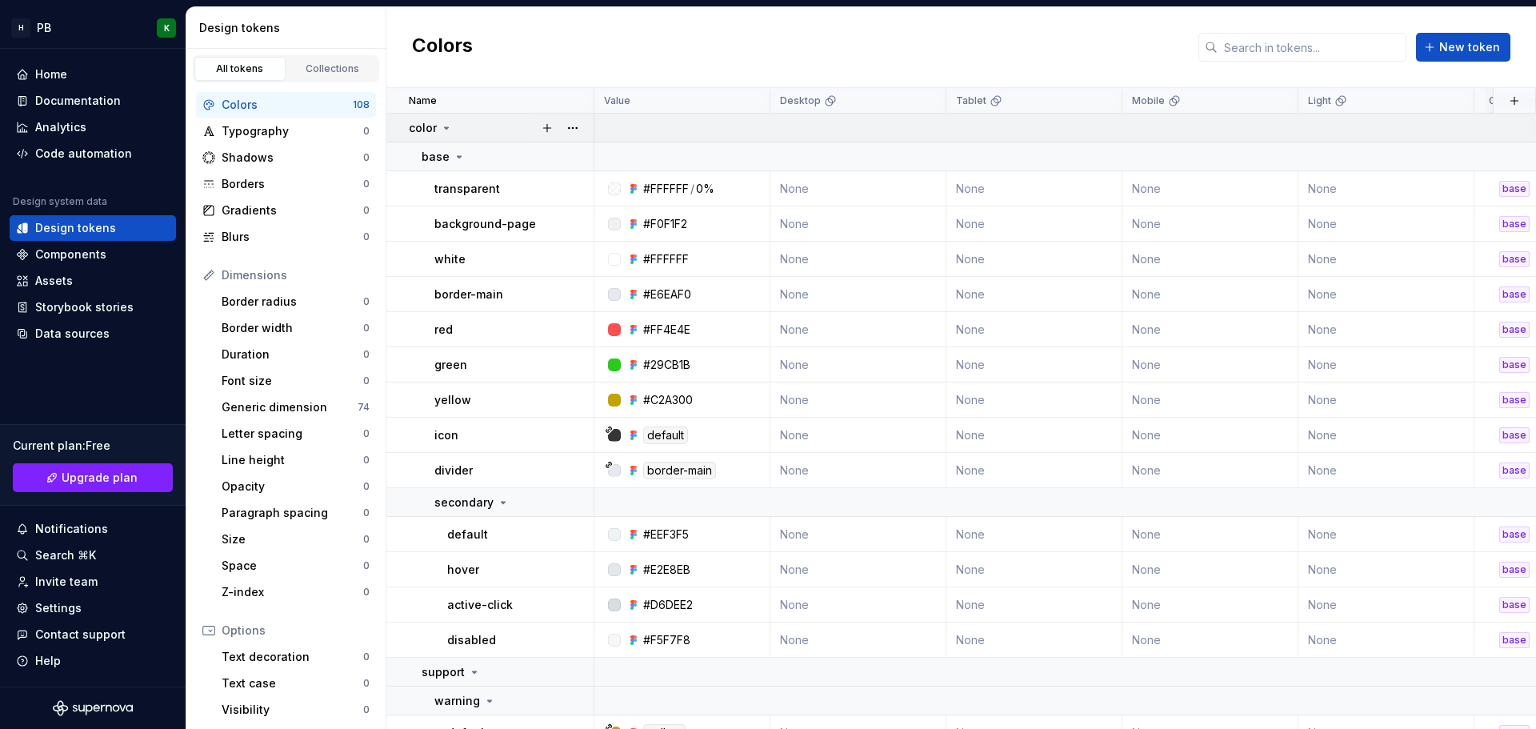
click at [447, 130] on icon at bounding box center [446, 128] width 13 height 13
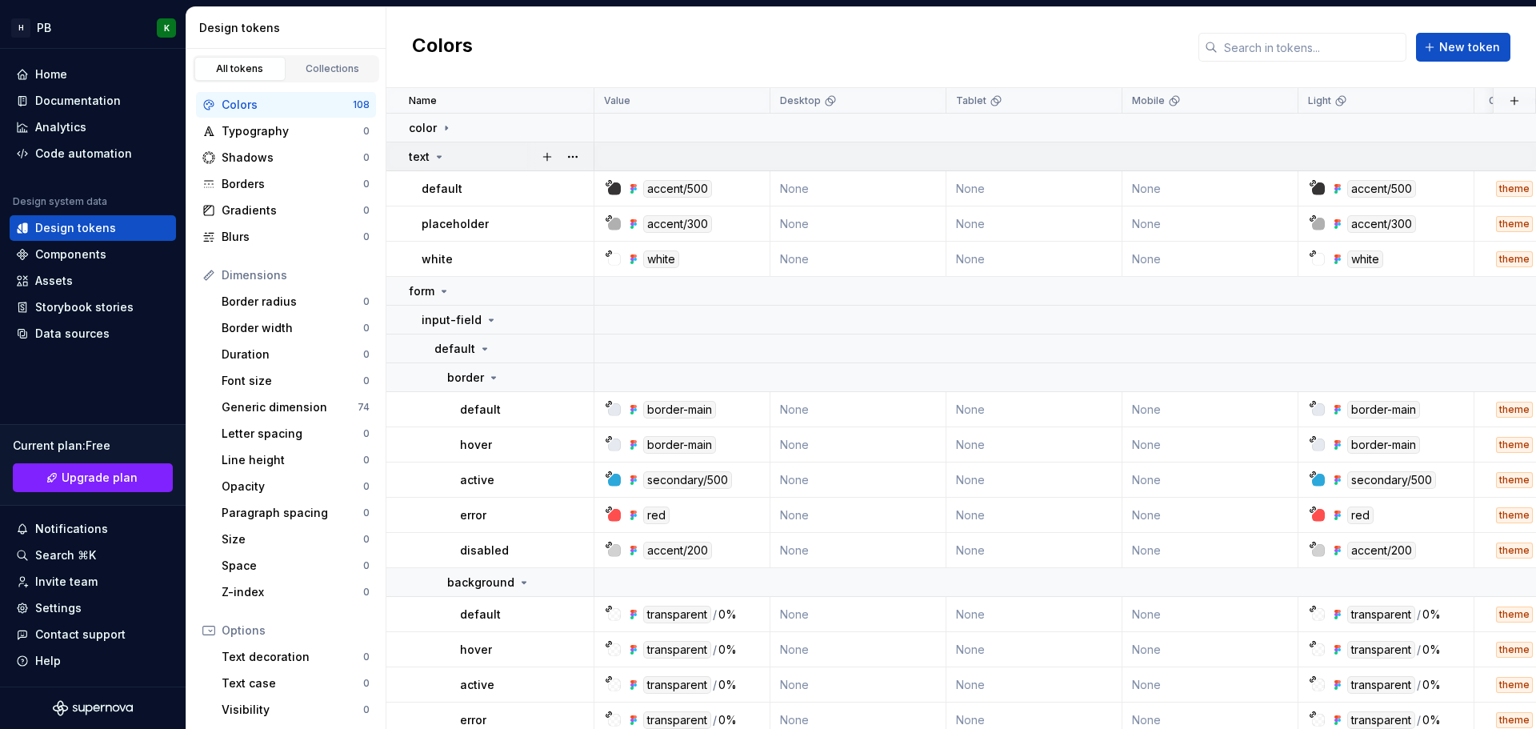
click at [441, 155] on icon at bounding box center [439, 156] width 13 height 13
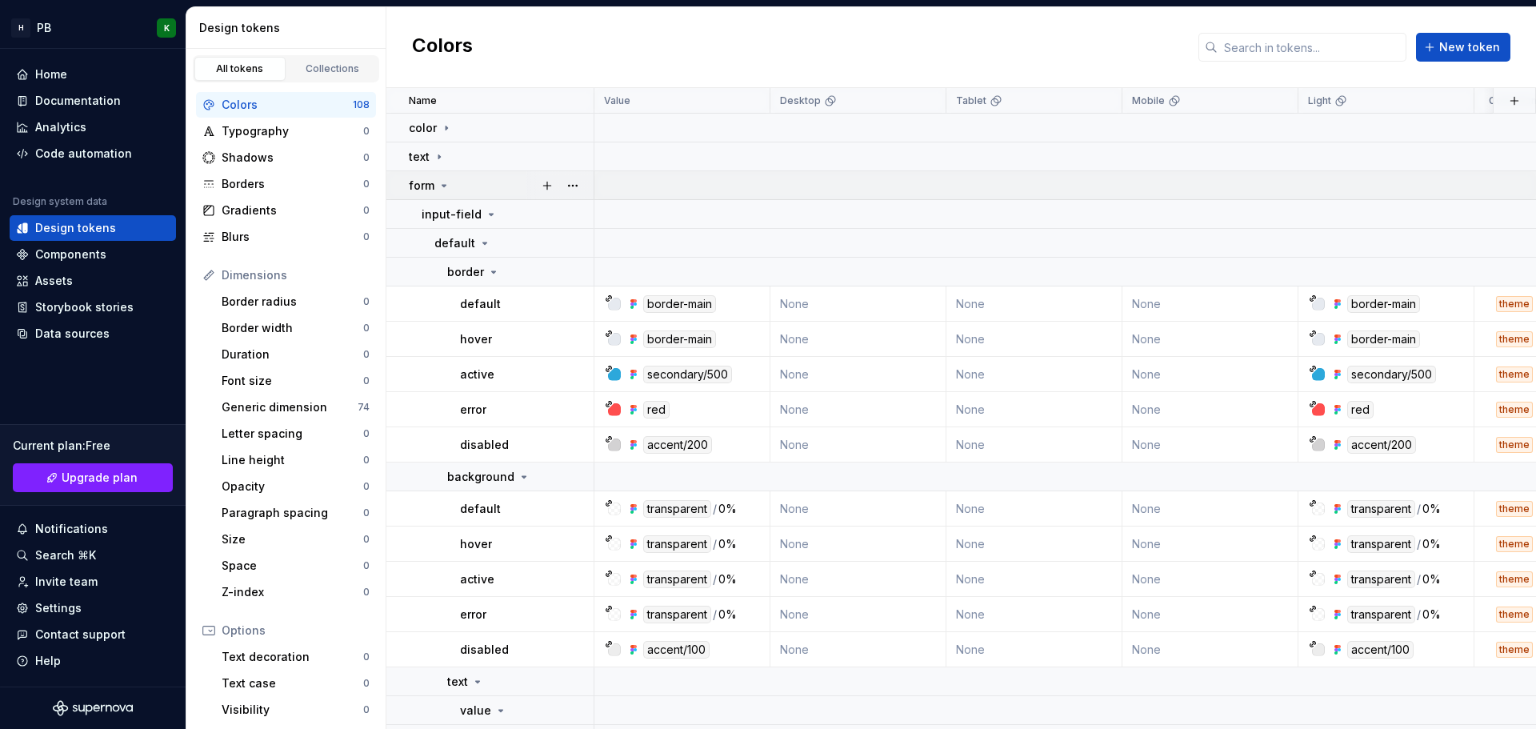
click at [442, 185] on icon at bounding box center [444, 186] width 4 height 2
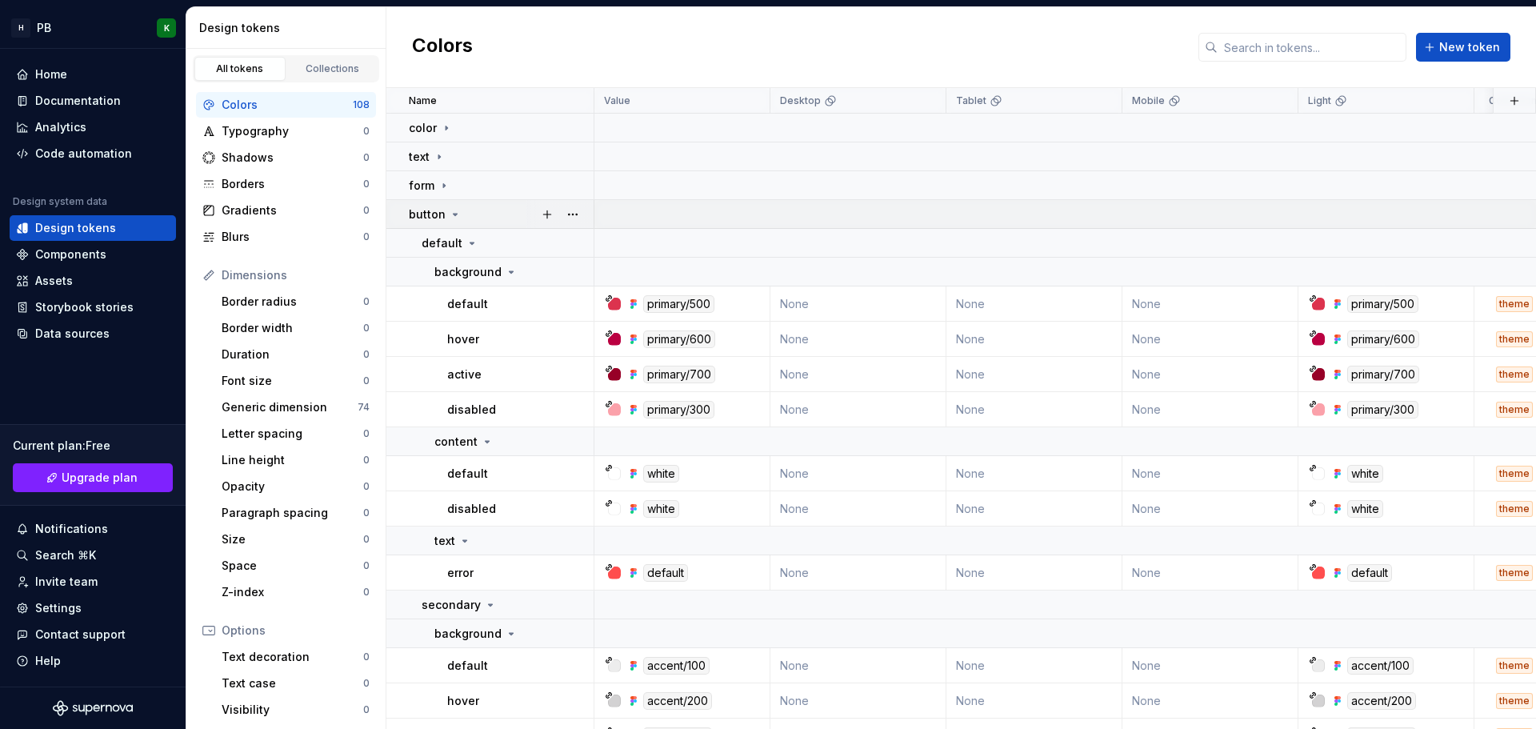
click at [449, 220] on icon at bounding box center [455, 214] width 13 height 13
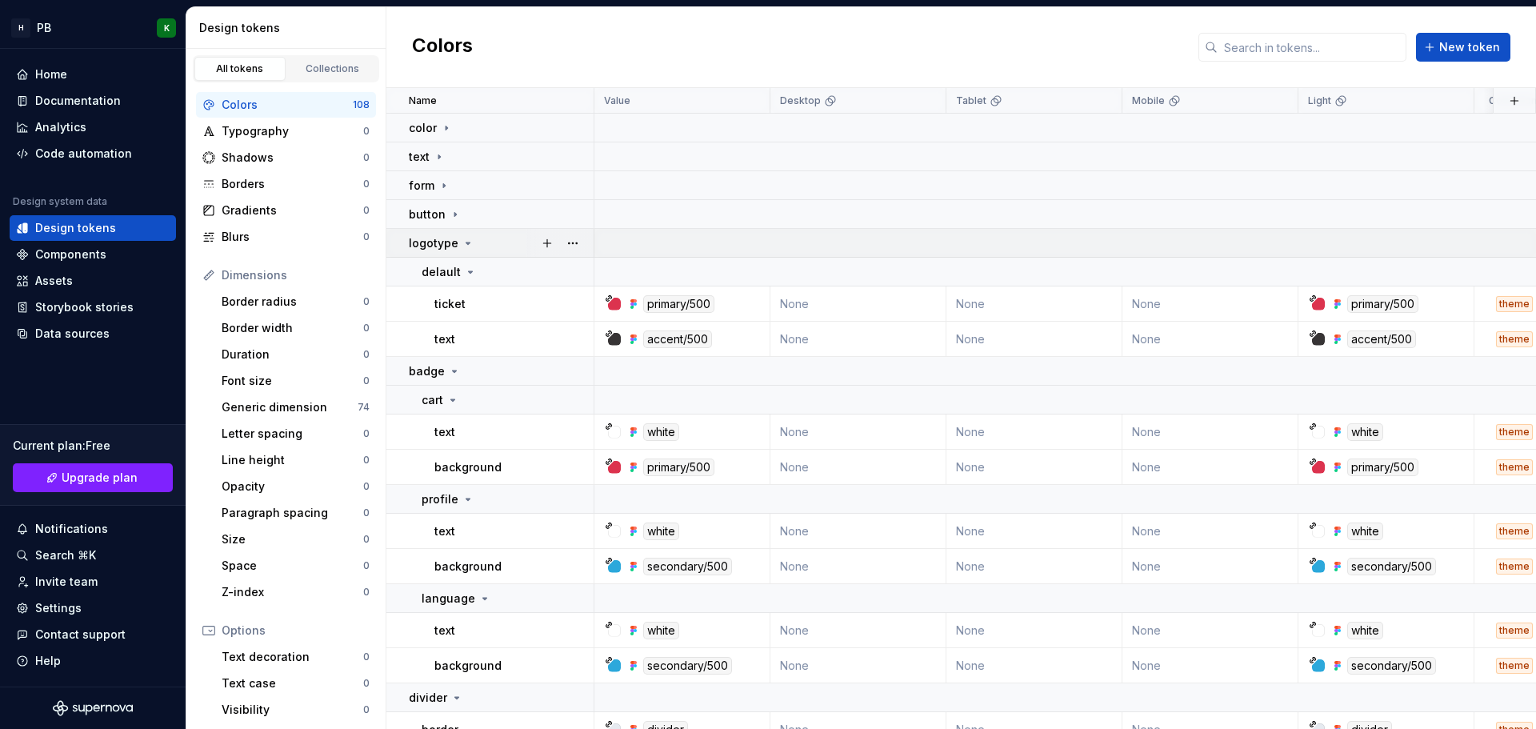
click at [461, 243] on icon at bounding box center [467, 243] width 13 height 13
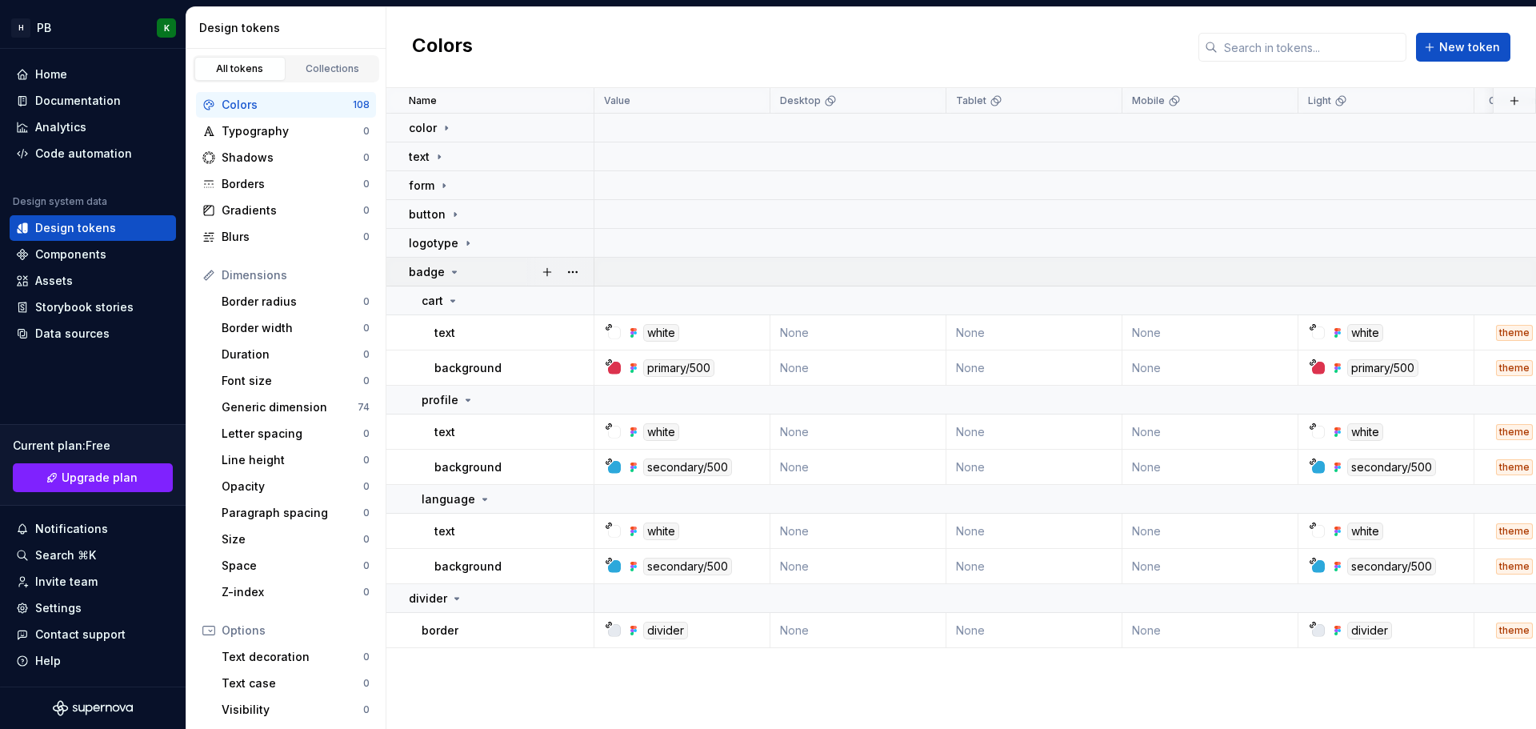
click at [453, 271] on icon at bounding box center [455, 272] width 4 height 2
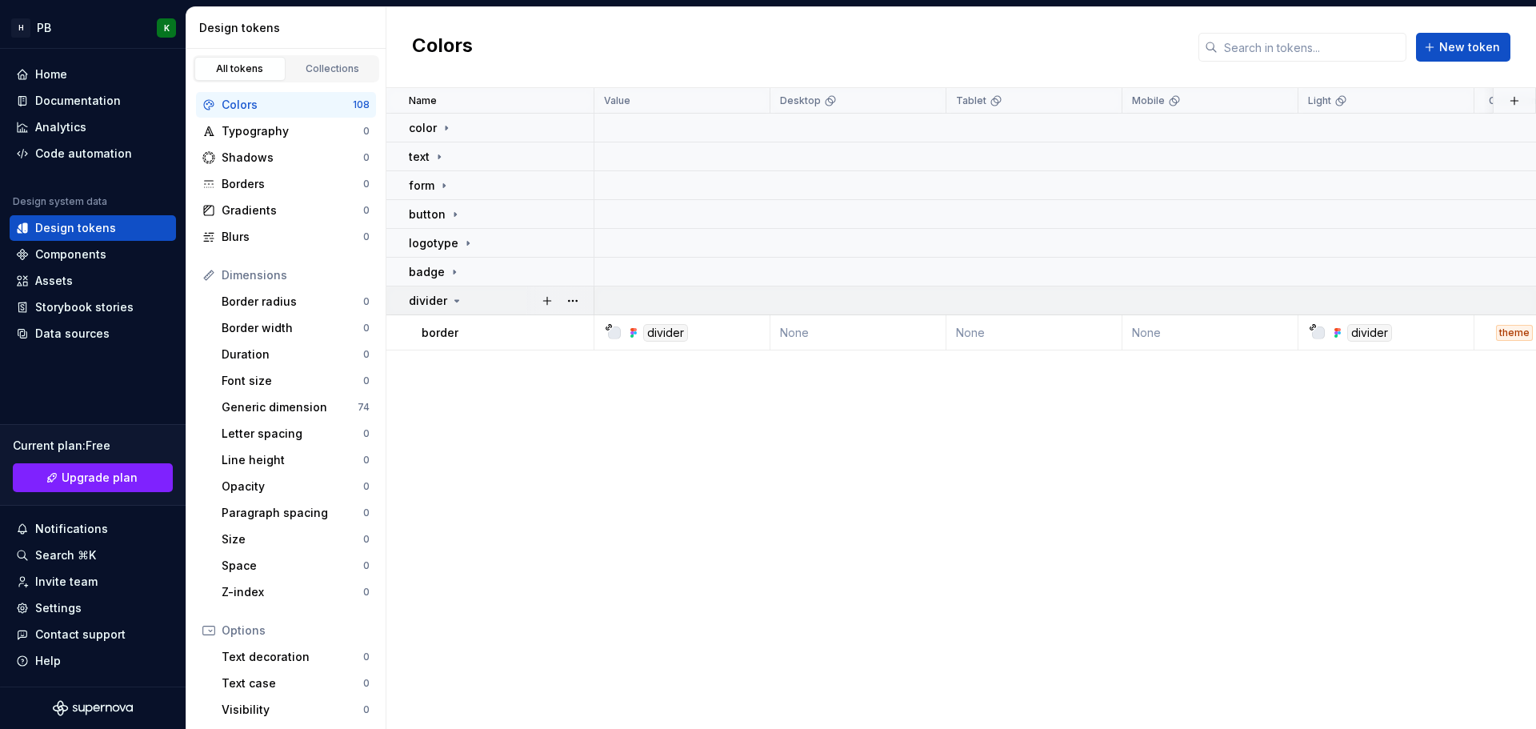
click at [458, 299] on icon at bounding box center [456, 300] width 13 height 13
click at [508, 402] on div "Name Value Desktop Tablet Mobile Light Collection Dark Token set Description La…" at bounding box center [960, 408] width 1149 height 641
click at [334, 70] on div "Collections" at bounding box center [333, 68] width 80 height 13
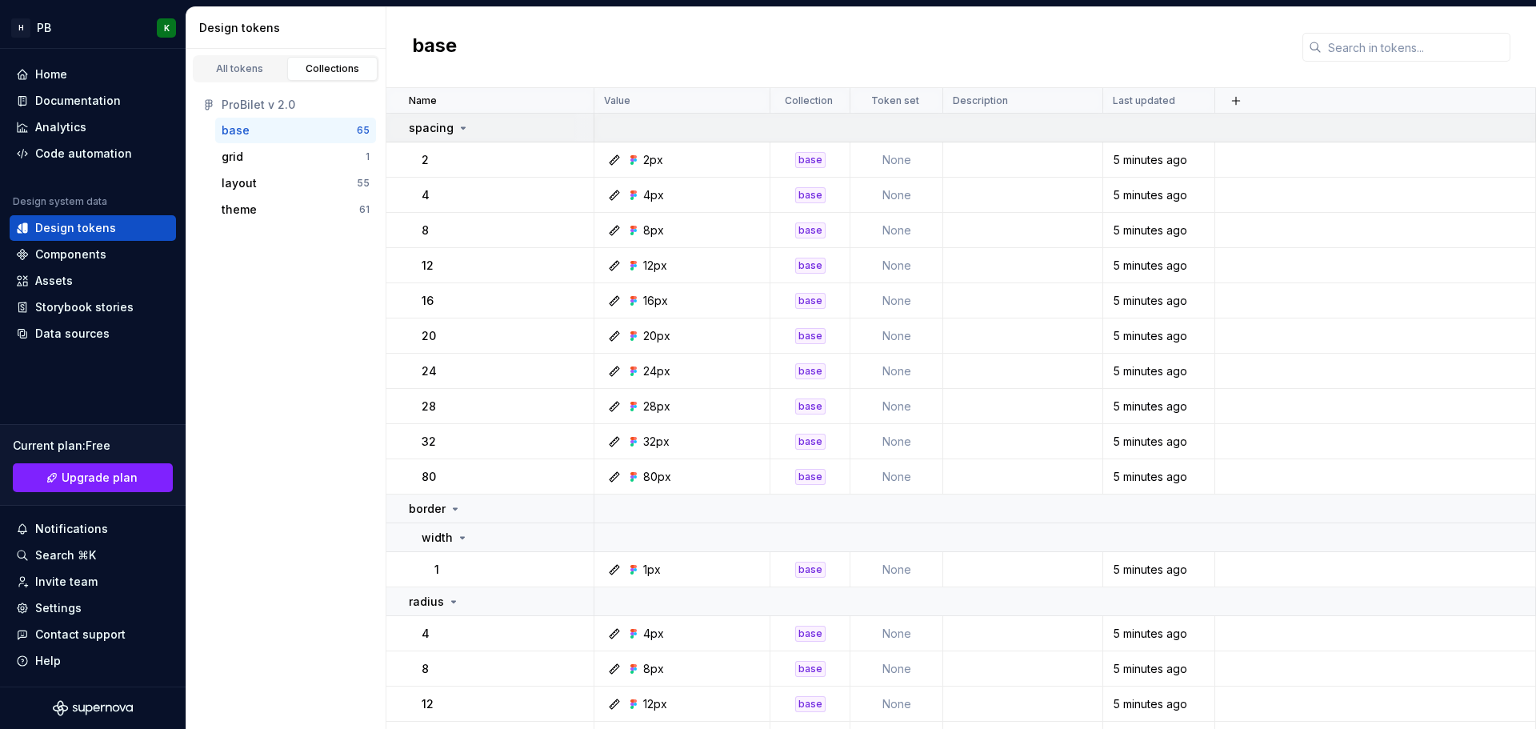
click at [461, 127] on icon at bounding box center [463, 128] width 4 height 2
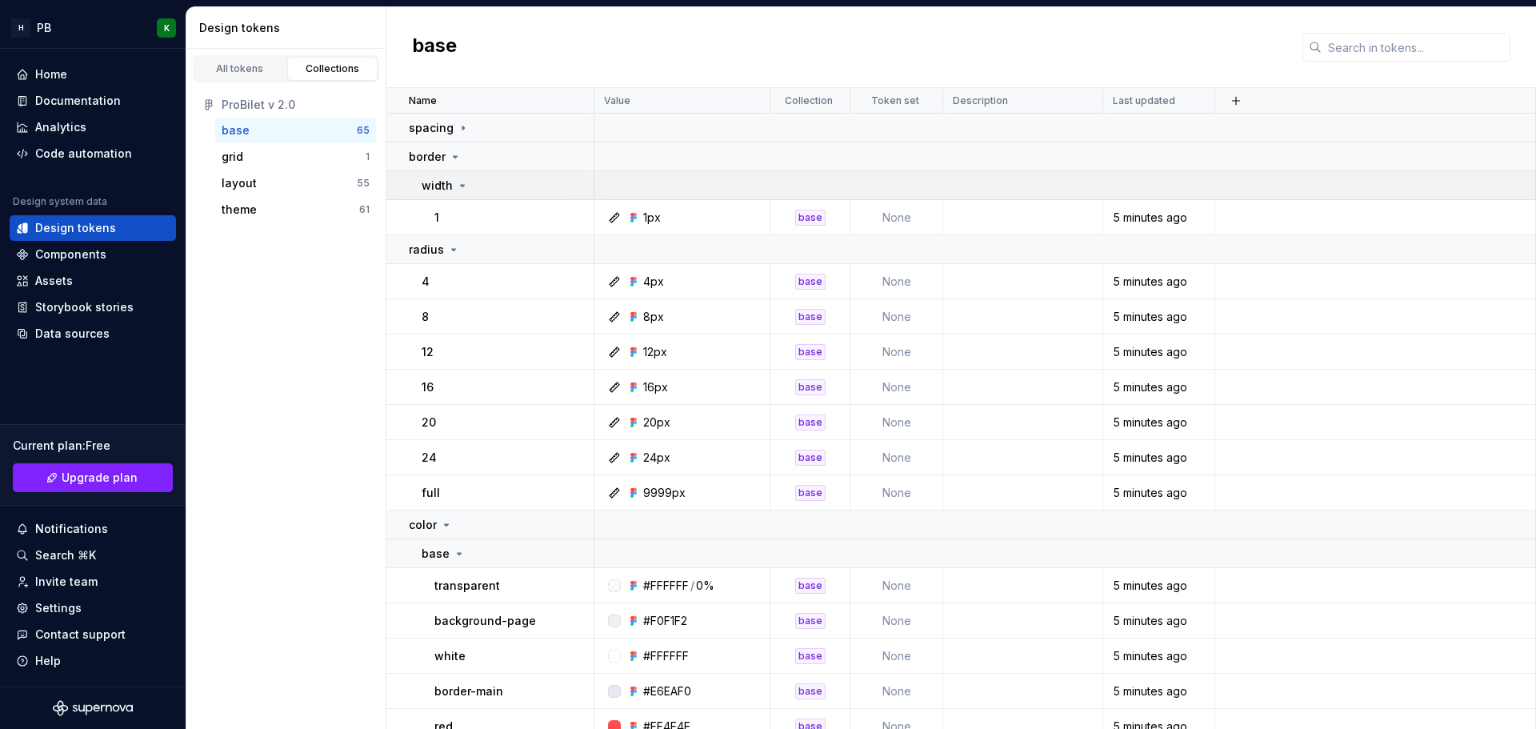
click at [458, 184] on icon at bounding box center [462, 185] width 13 height 13
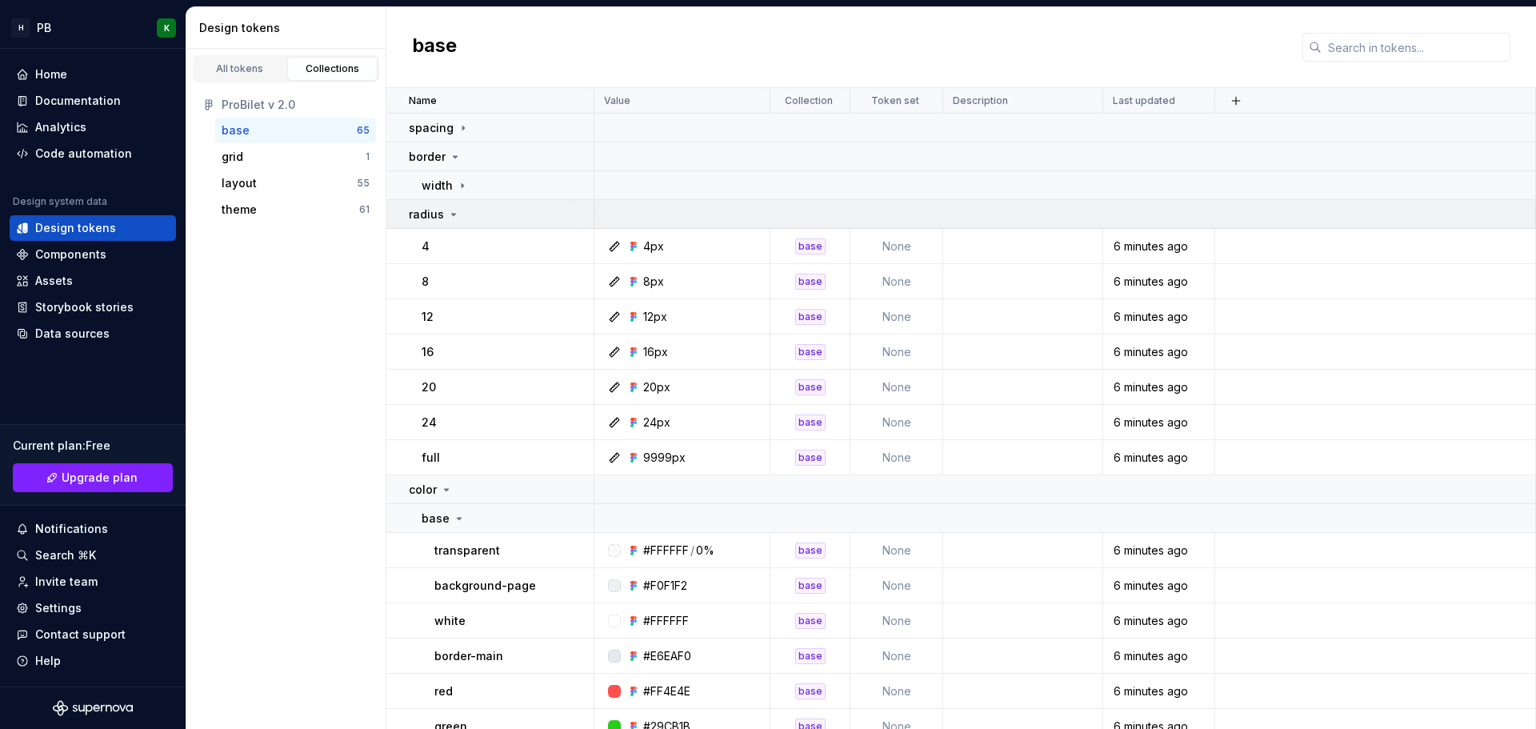
click at [457, 210] on div "radius" at bounding box center [434, 214] width 51 height 16
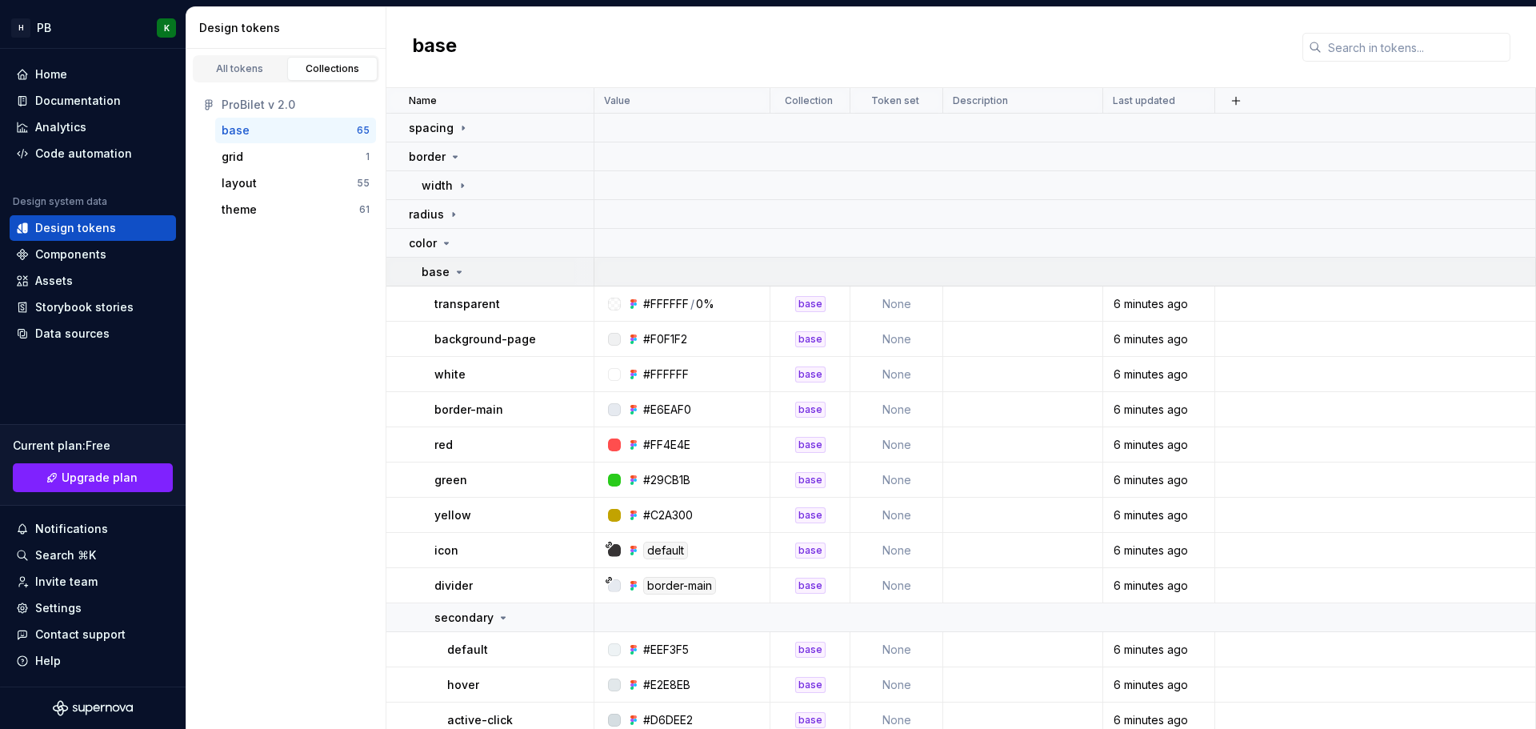
click at [455, 270] on icon at bounding box center [459, 272] width 13 height 13
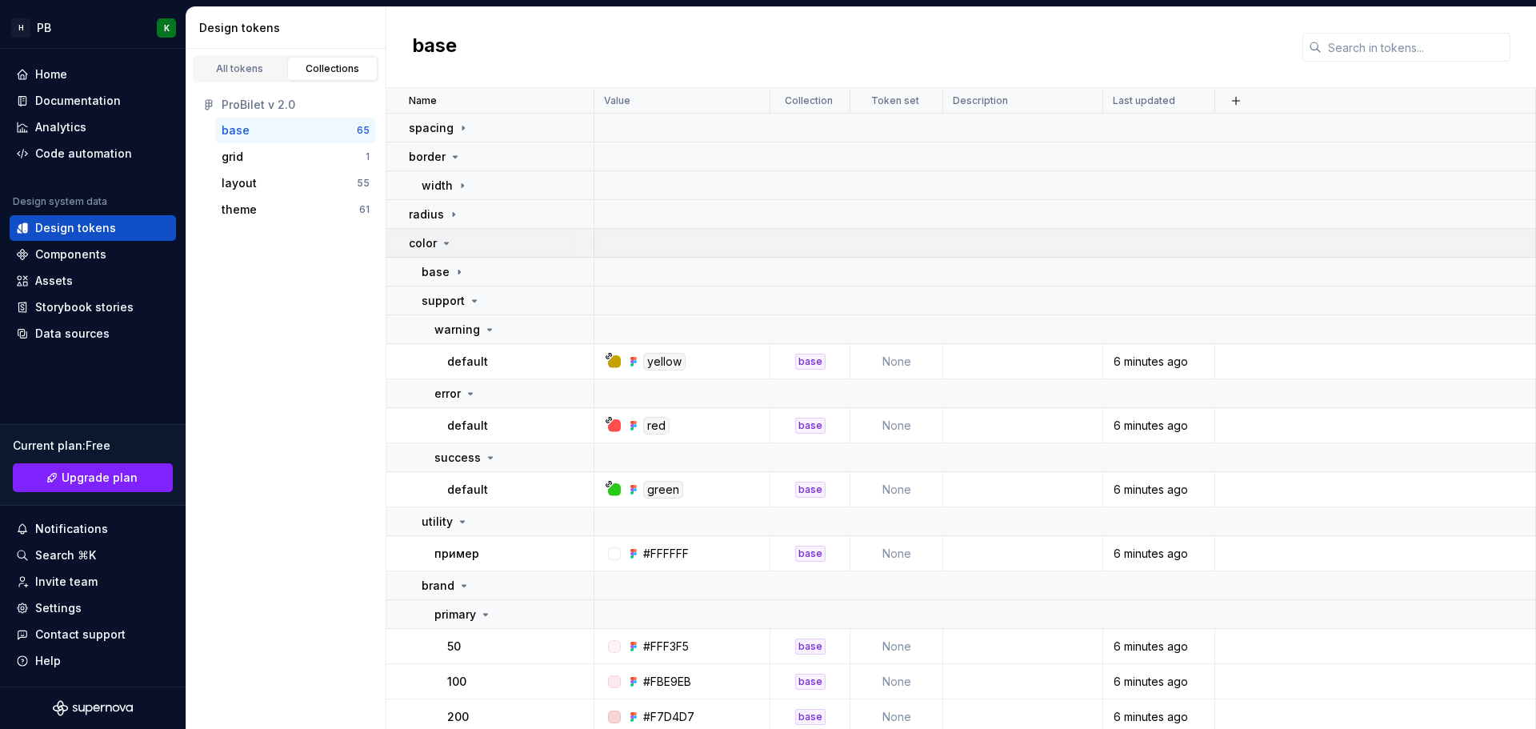
click at [450, 247] on icon at bounding box center [446, 243] width 13 height 13
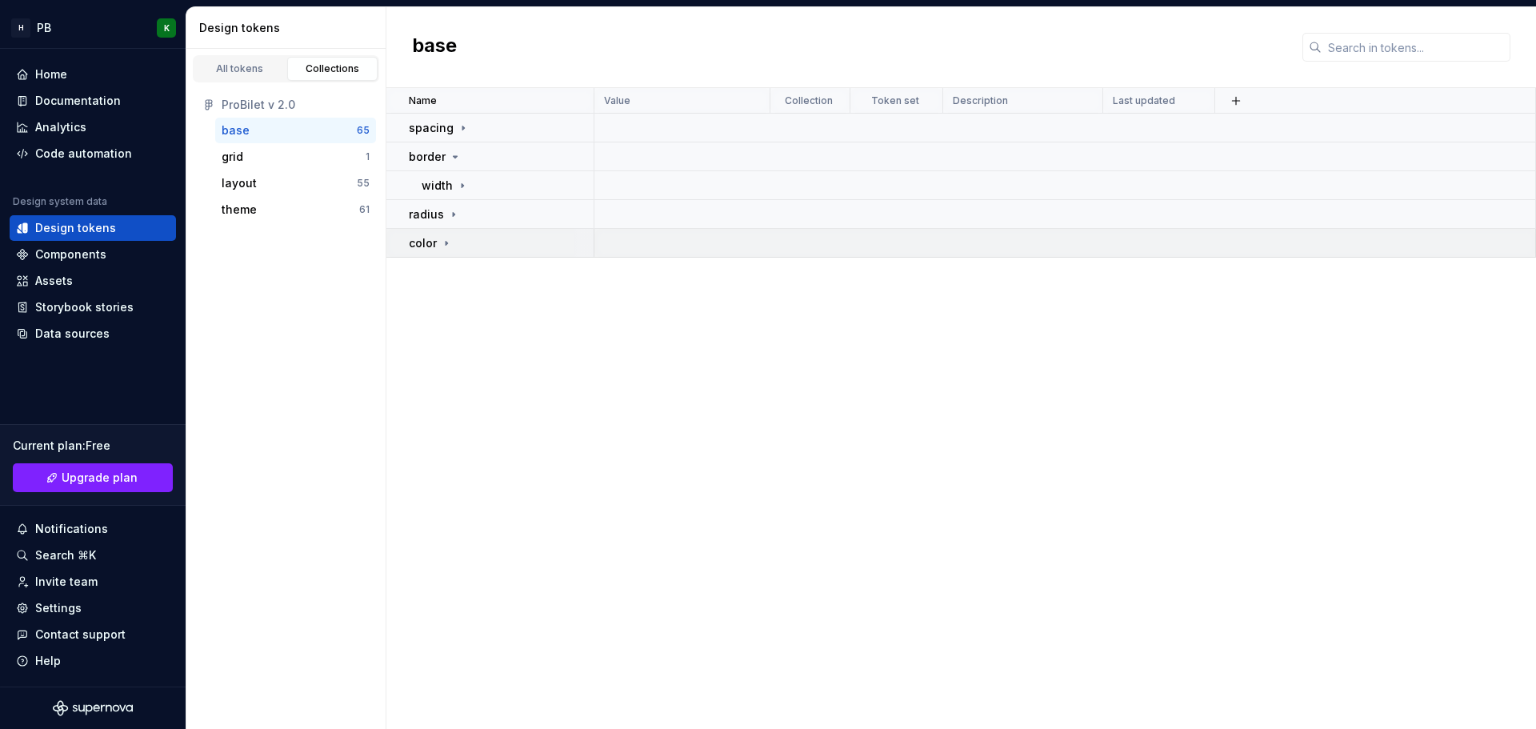
click at [443, 246] on icon at bounding box center [446, 243] width 13 height 13
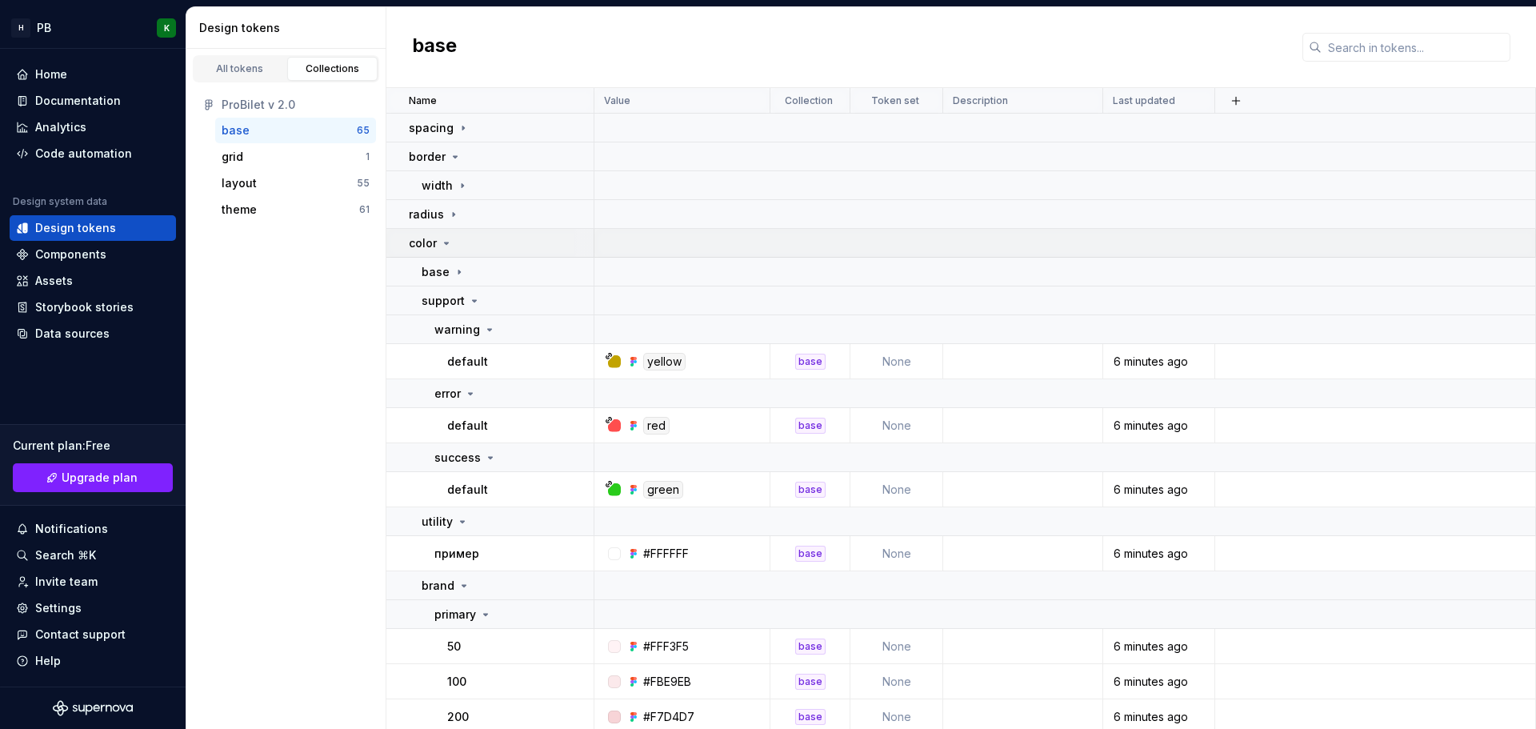
click at [443, 242] on icon at bounding box center [446, 243] width 13 height 13
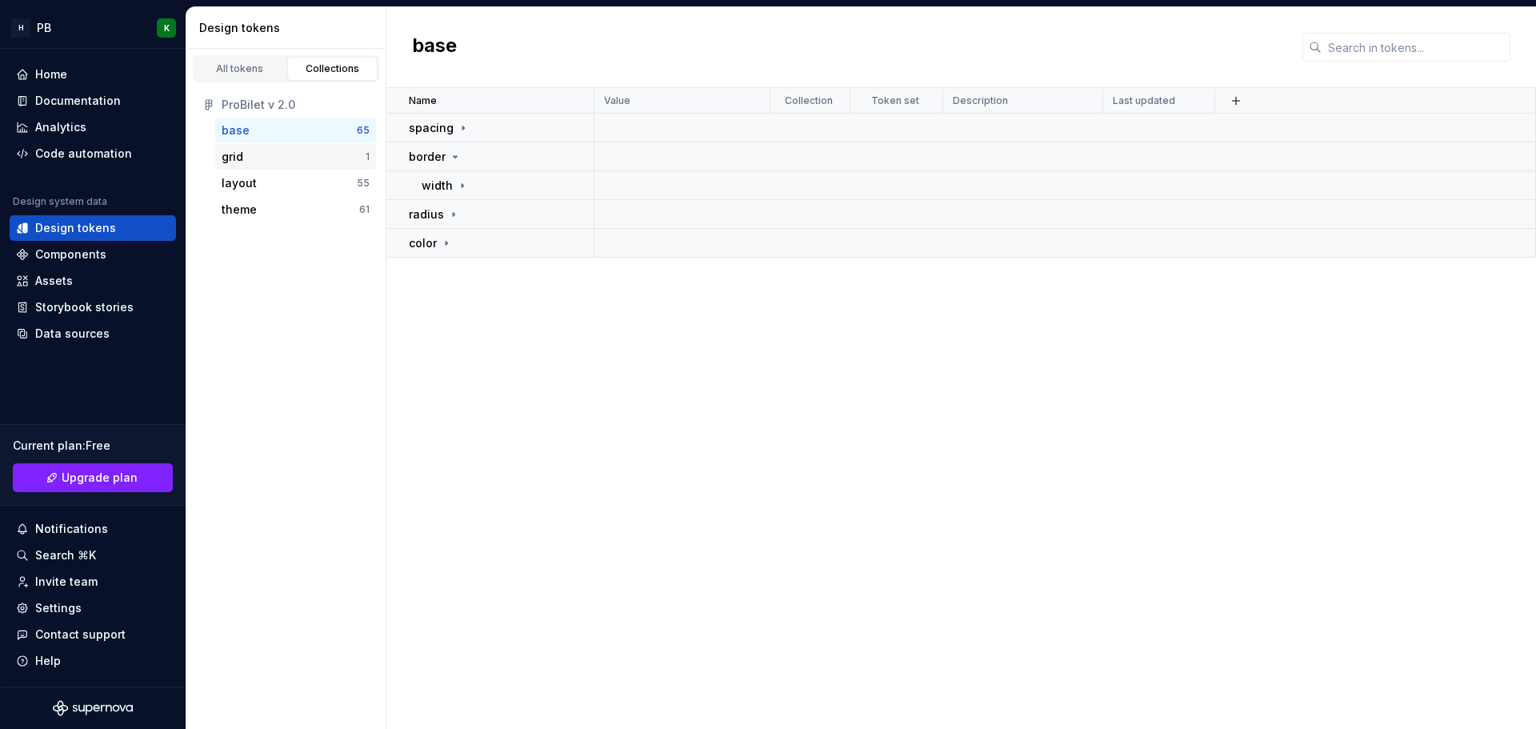
click at [314, 154] on div "grid" at bounding box center [294, 157] width 144 height 16
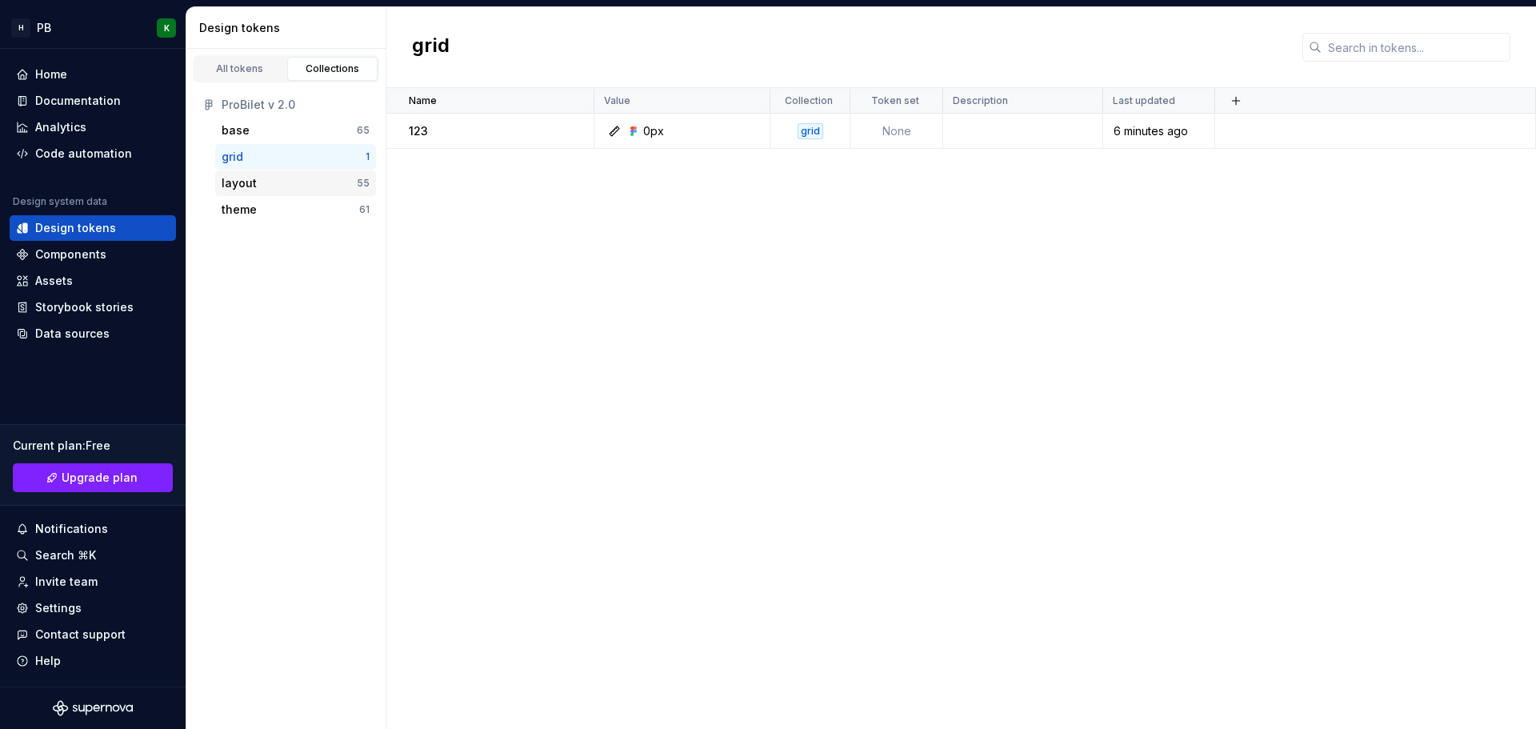
click at [336, 178] on div "layout" at bounding box center [289, 183] width 135 height 16
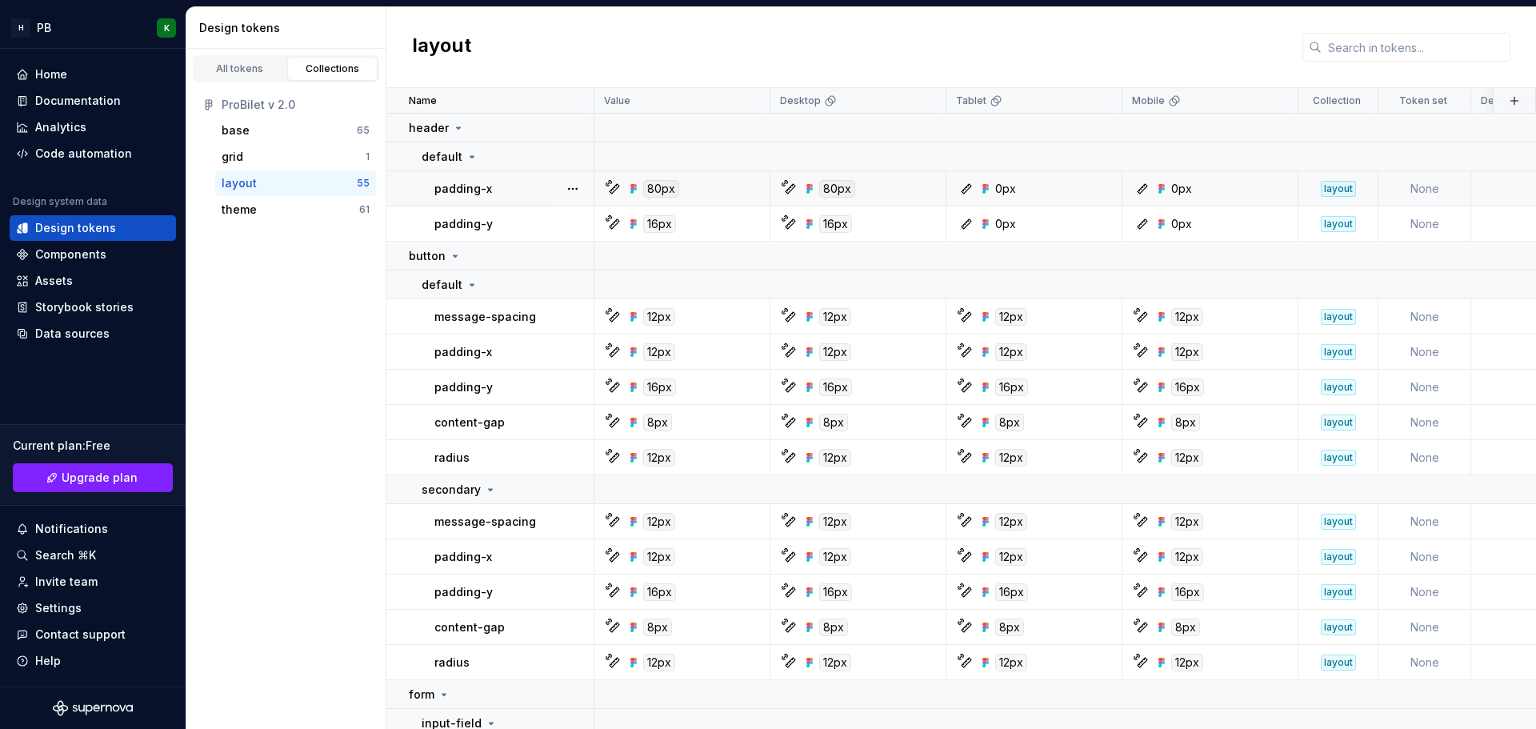
click at [1414, 190] on td "None" at bounding box center [1424, 188] width 93 height 35
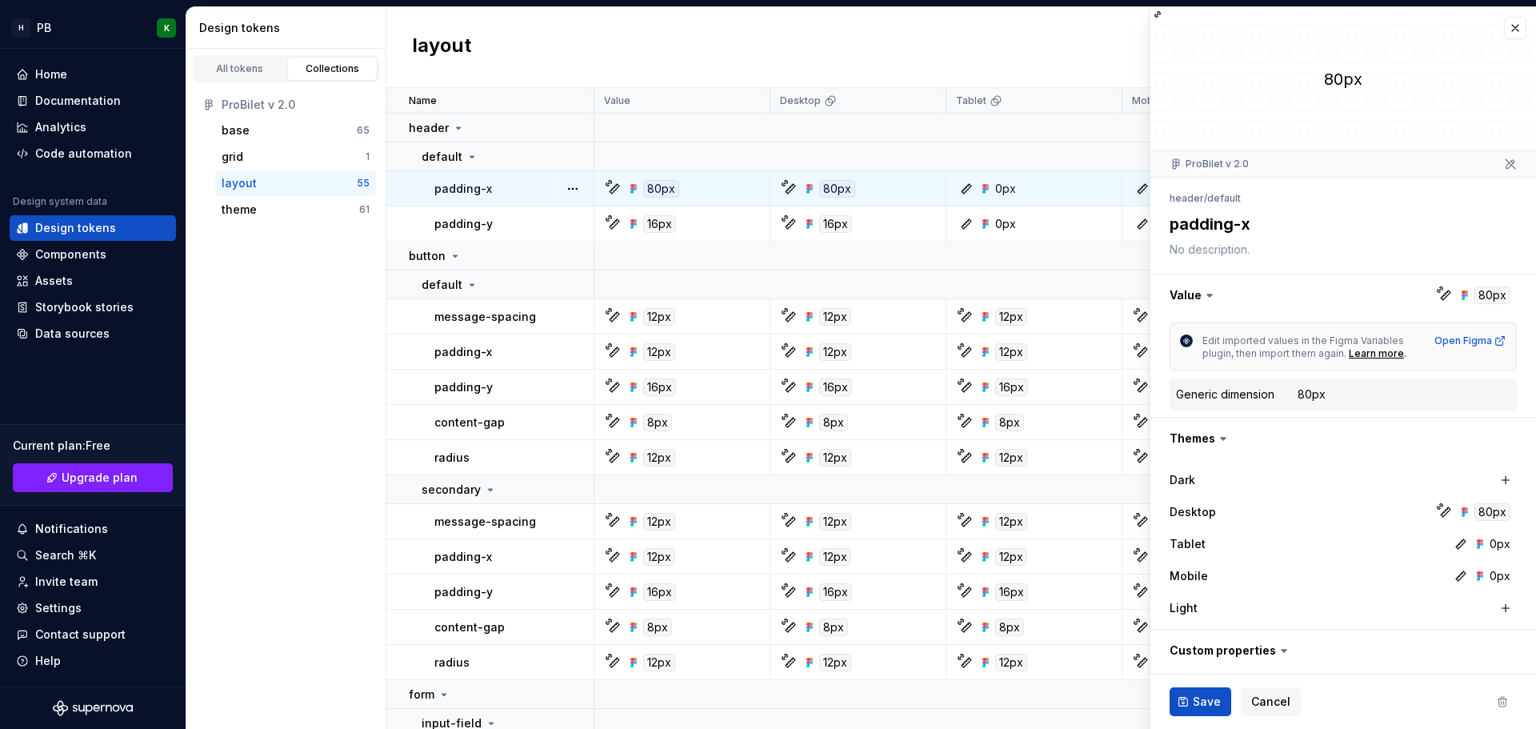
type textarea "*"
click at [1504, 38] on button "button" at bounding box center [1515, 28] width 22 height 22
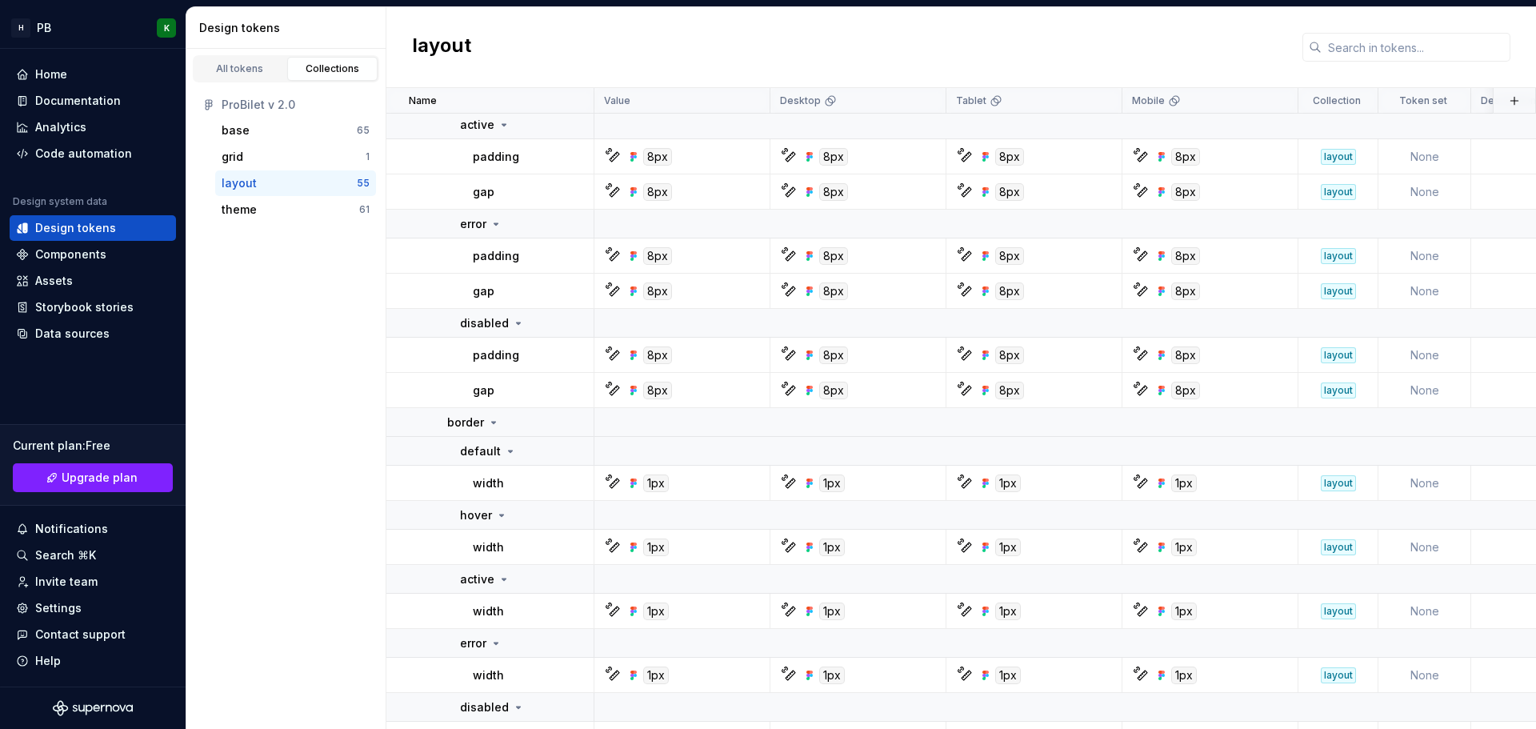
scroll to position [2000, 0]
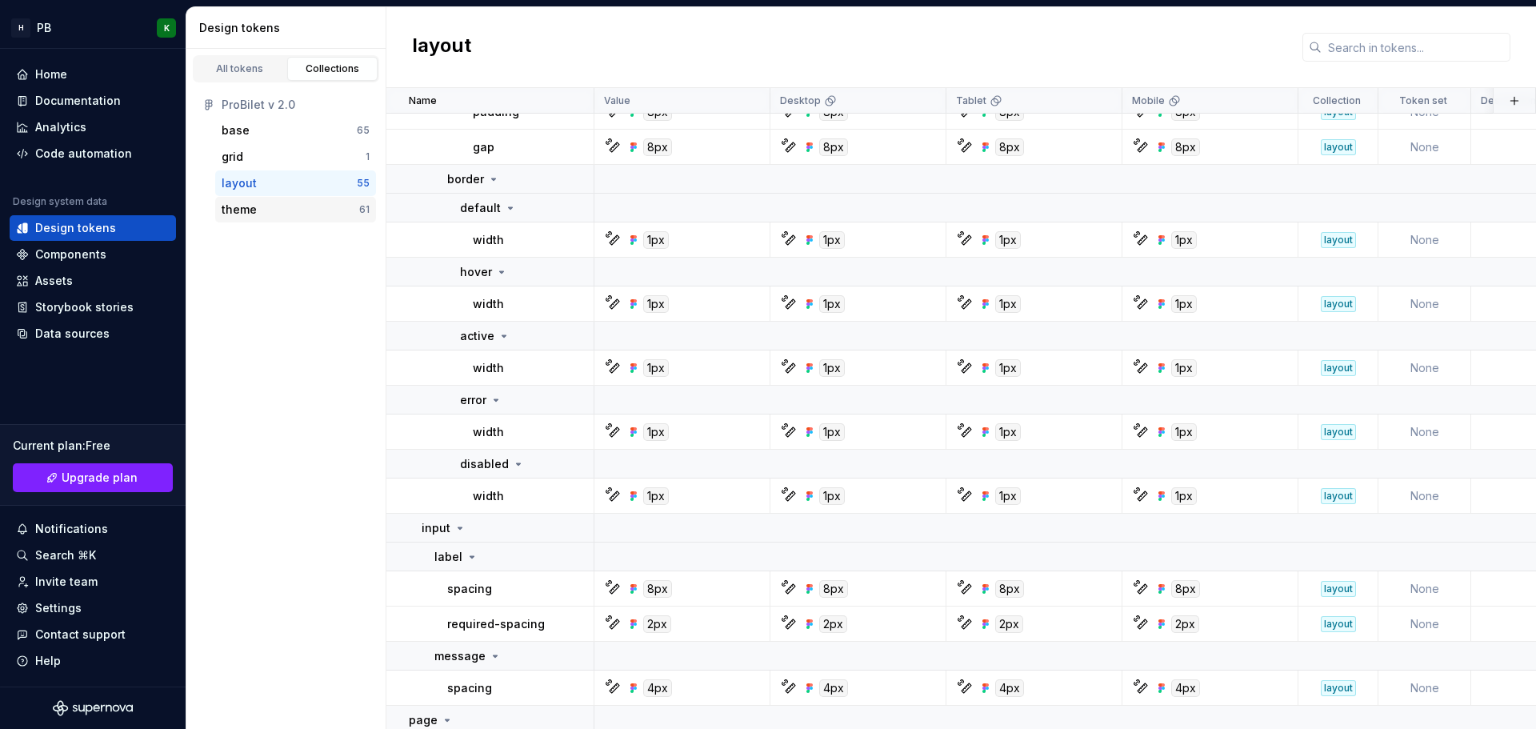
click at [289, 209] on div "theme" at bounding box center [291, 210] width 138 height 16
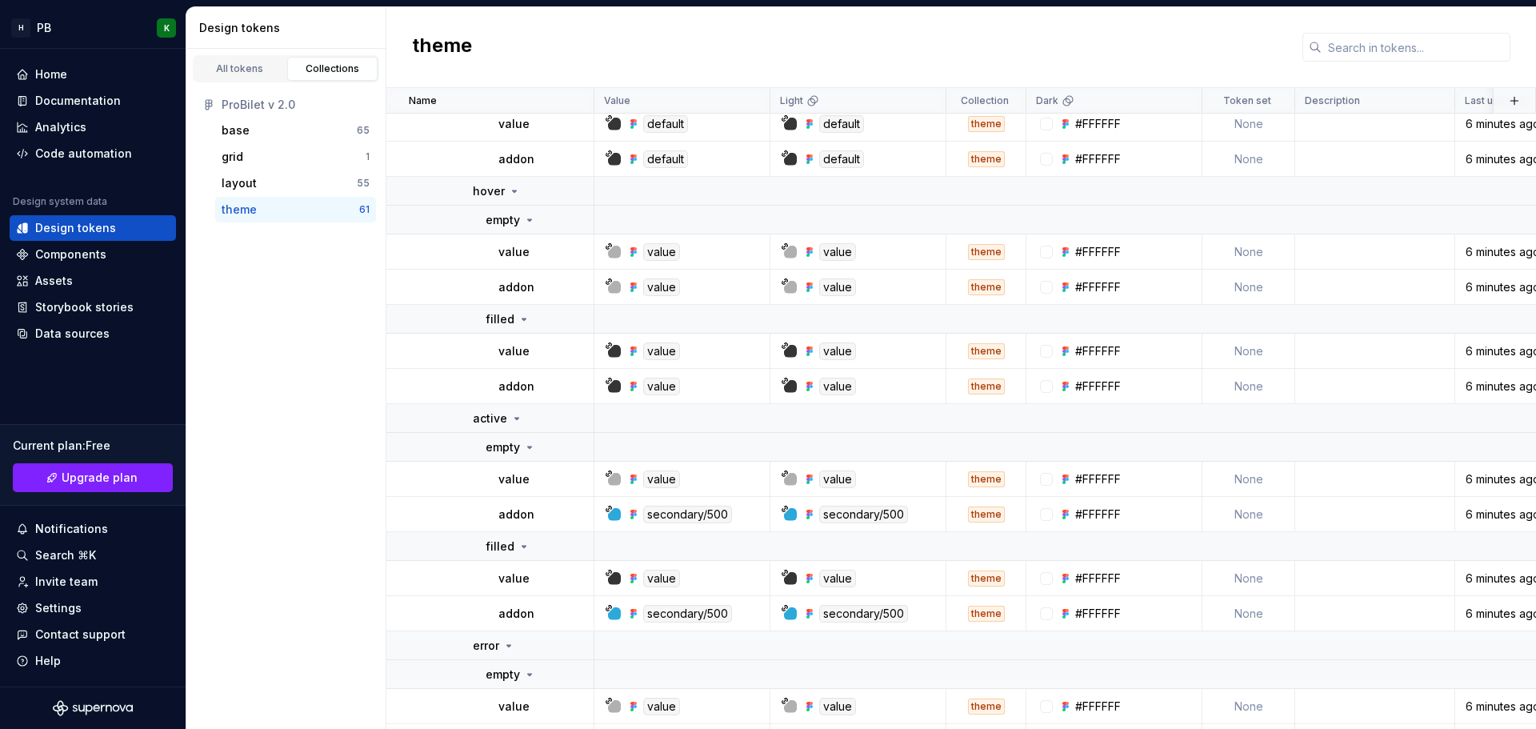
scroll to position [1040, 0]
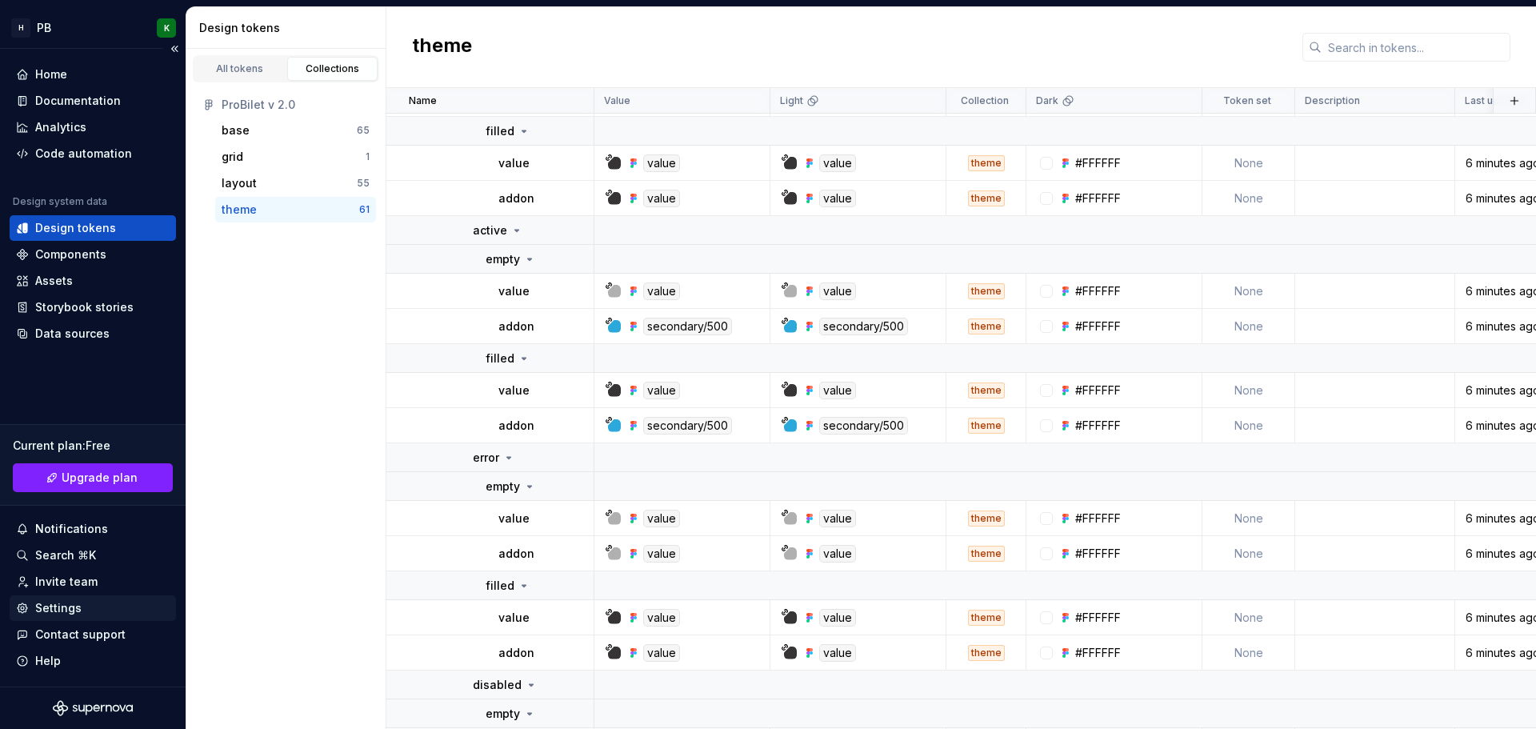
click at [70, 618] on div "Settings" at bounding box center [93, 608] width 166 height 26
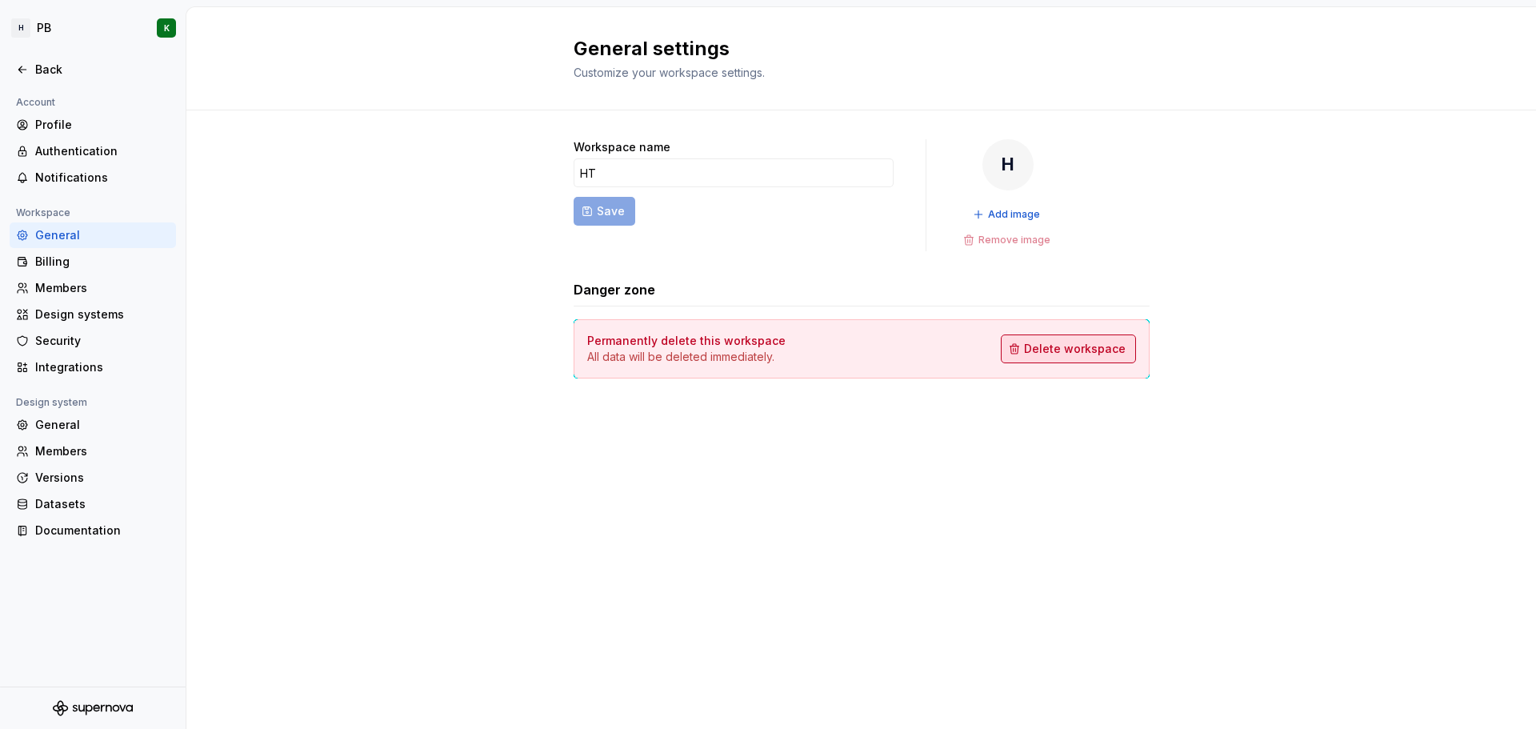
click at [1050, 354] on span "Delete workspace" at bounding box center [1075, 349] width 102 height 16
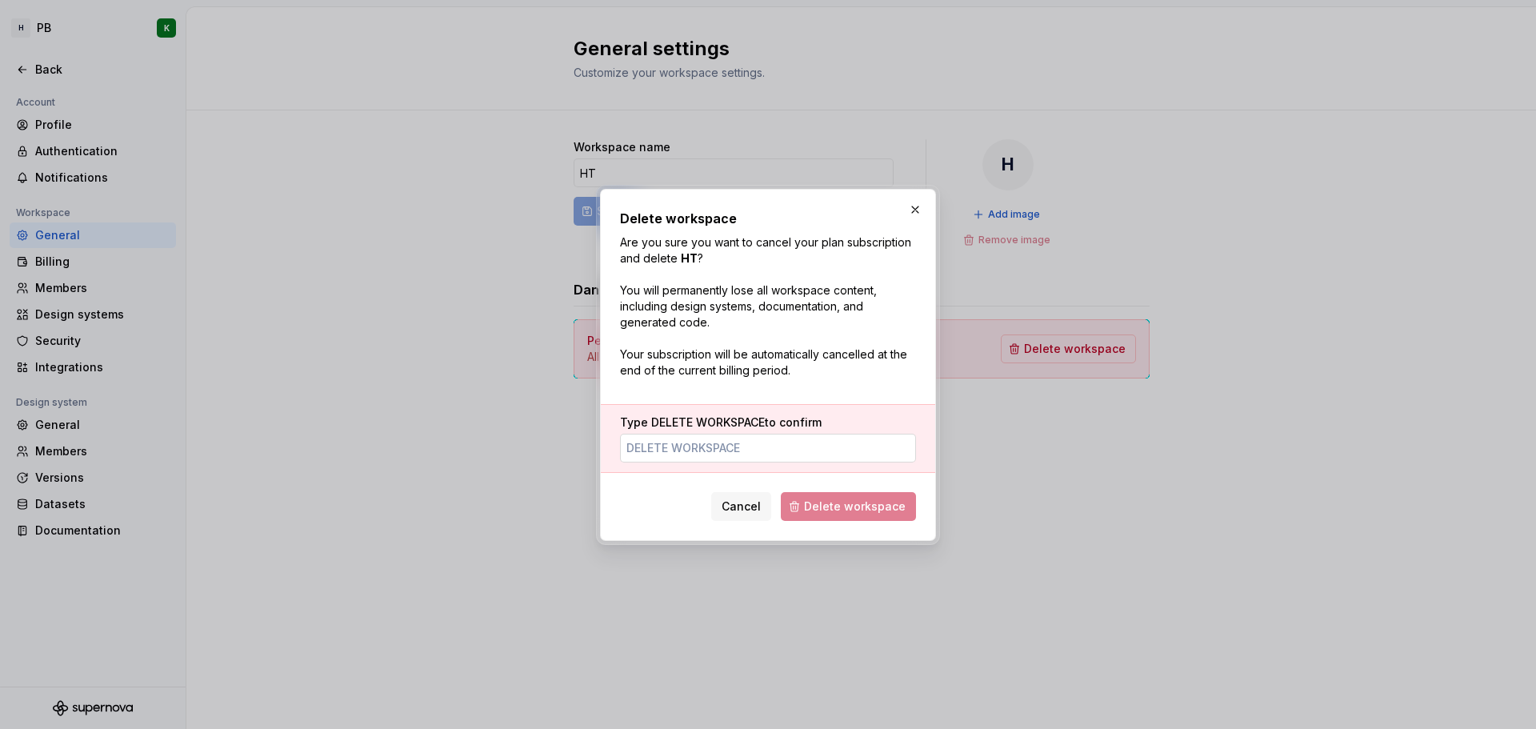
click at [763, 442] on input "Type DELETE WORKSPACE to confirm" at bounding box center [768, 447] width 296 height 29
click at [653, 418] on span "DELETE WORKSPACE" at bounding box center [708, 422] width 114 height 14
click at [653, 433] on input "Type DELETE WORKSPACE to confirm" at bounding box center [768, 447] width 296 height 29
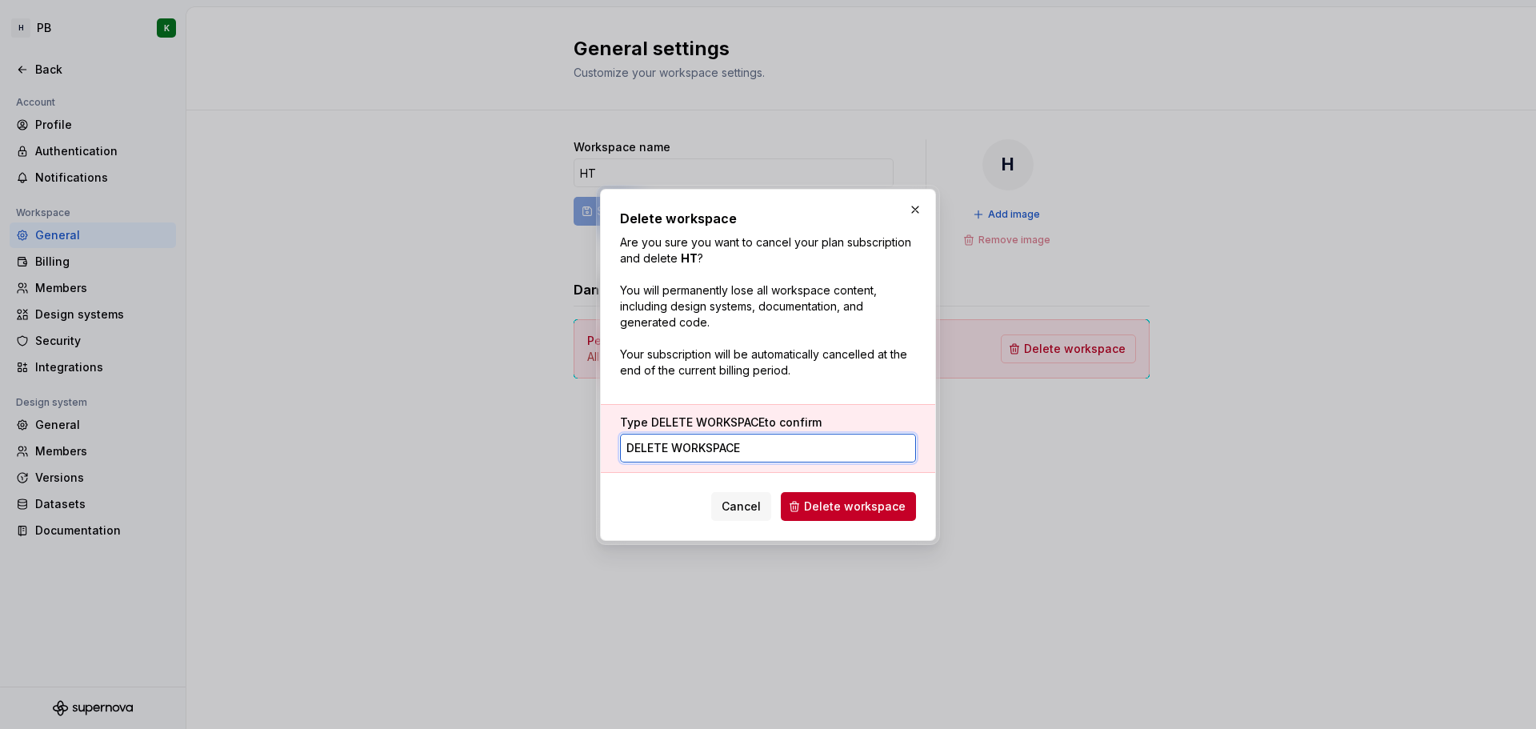
type input "DELETE WORKSPACE"
click at [861, 525] on div "Delete workspace Are you sure you want to cancel your plan subscription and del…" at bounding box center [768, 365] width 336 height 352
click at [860, 513] on span "Delete workspace" at bounding box center [855, 506] width 102 height 16
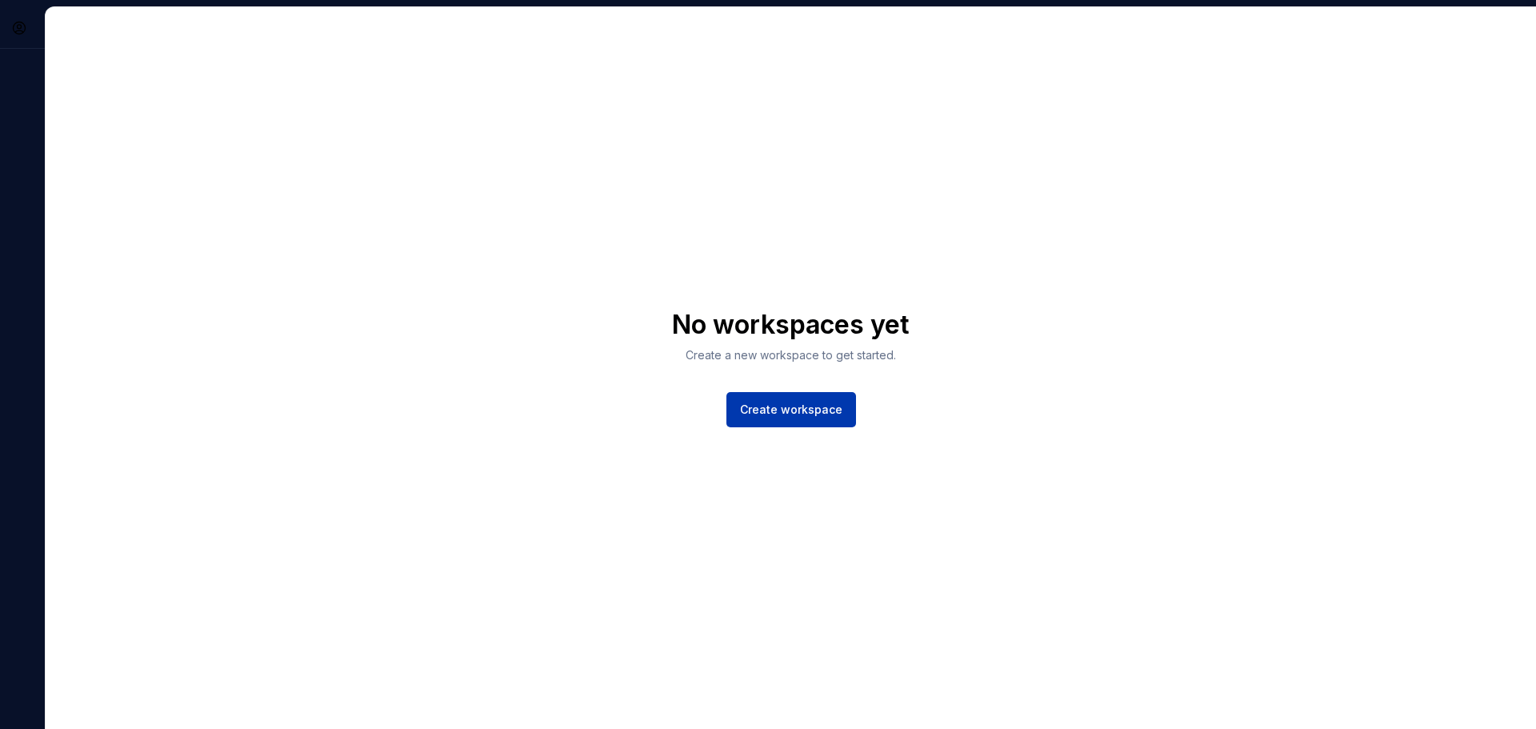
click at [813, 418] on button "Create workspace" at bounding box center [791, 409] width 130 height 35
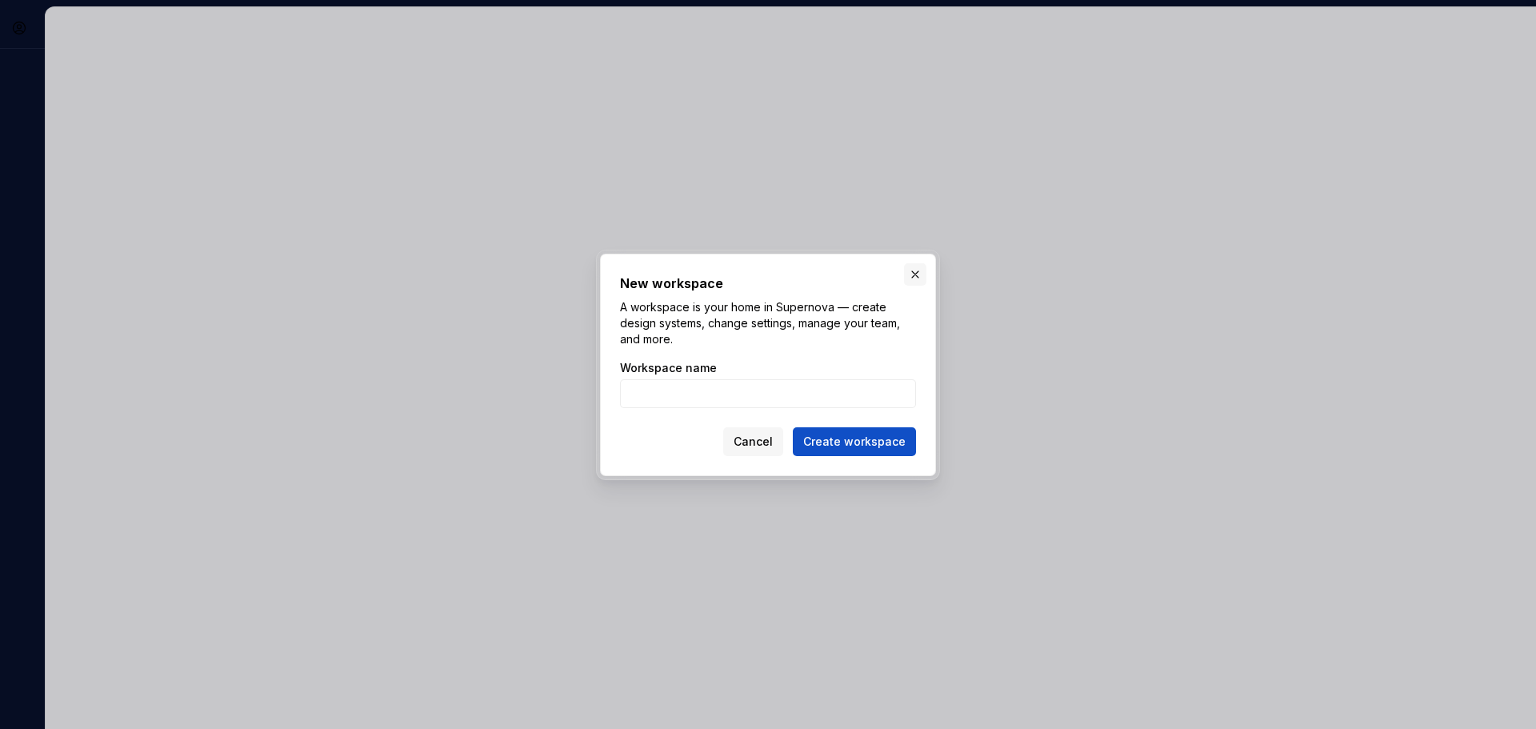
click at [920, 274] on button "button" at bounding box center [915, 274] width 22 height 22
